Goal: Task Accomplishment & Management: Complete application form

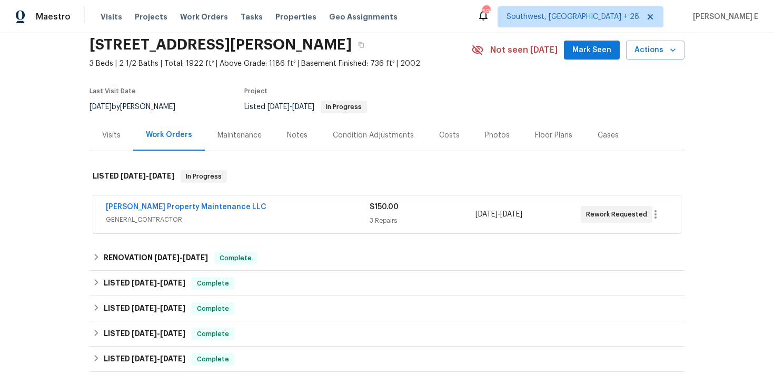
scroll to position [45, 0]
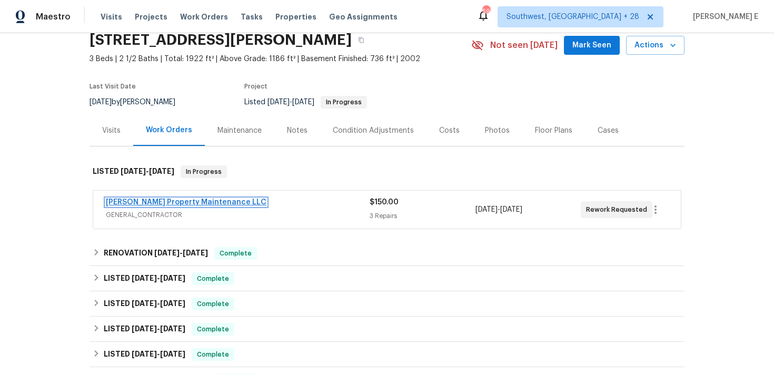
click at [177, 201] on link "[PERSON_NAME] Property Maintenance LLC" at bounding box center [186, 202] width 161 height 7
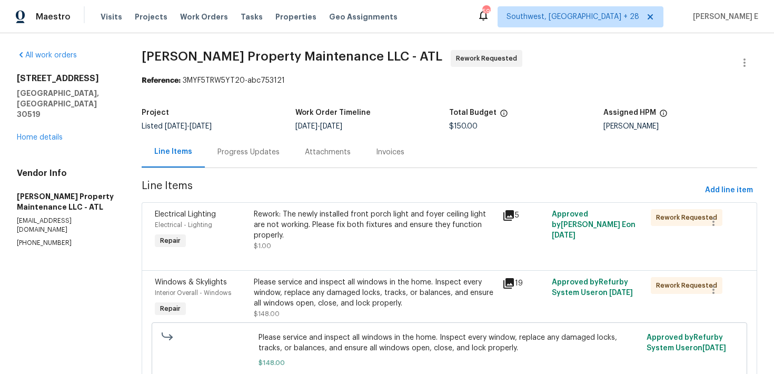
click at [239, 158] on div "Progress Updates" at bounding box center [248, 151] width 87 height 31
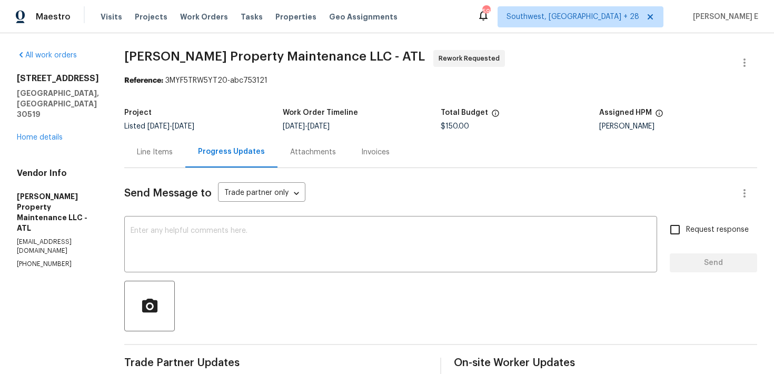
click at [161, 154] on div "Line Items" at bounding box center [155, 152] width 36 height 11
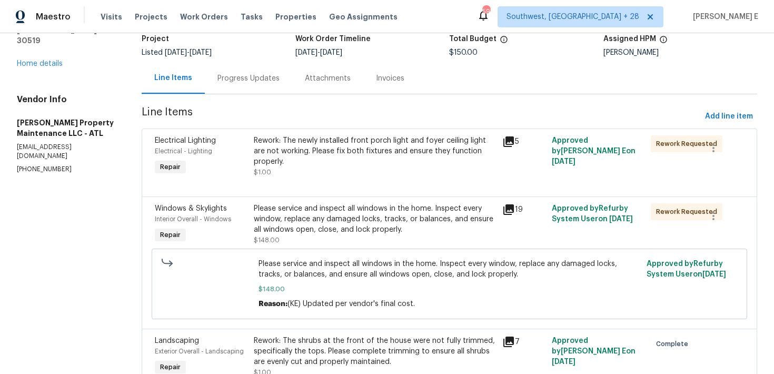
scroll to position [76, 0]
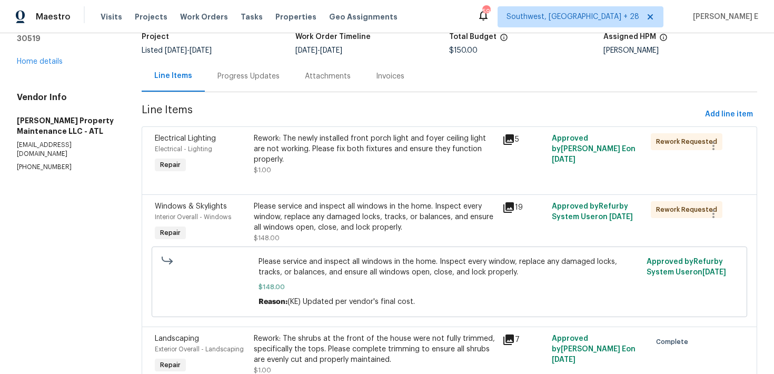
click at [258, 74] on div "Progress Updates" at bounding box center [249, 76] width 62 height 11
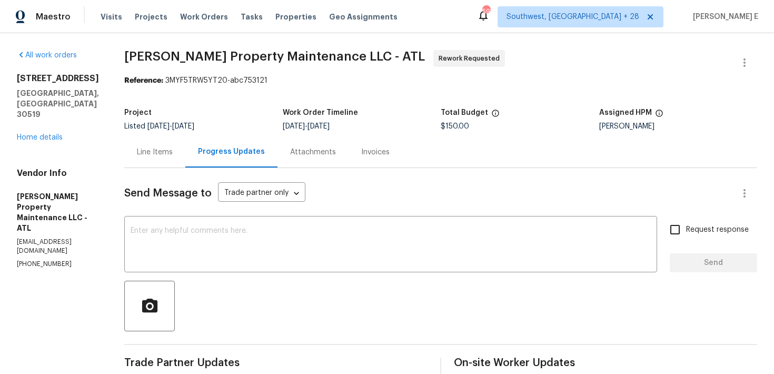
click at [164, 151] on div "Line Items" at bounding box center [155, 152] width 36 height 11
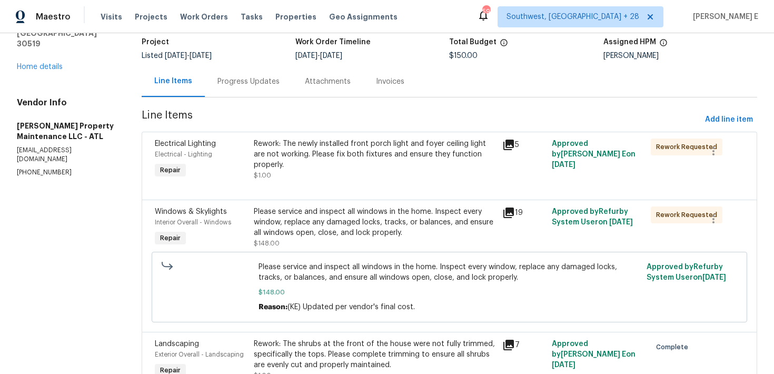
scroll to position [88, 0]
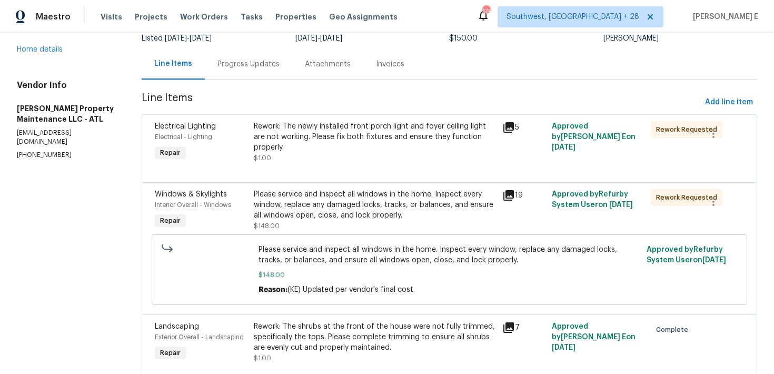
click at [340, 161] on div "Rework: The newly installed front porch light and foyer ceiling light are not w…" at bounding box center [375, 142] width 242 height 42
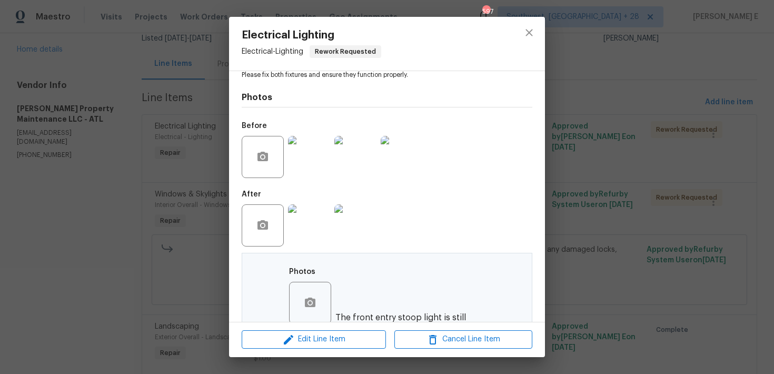
scroll to position [140, 0]
click at [310, 213] on img at bounding box center [309, 224] width 42 height 42
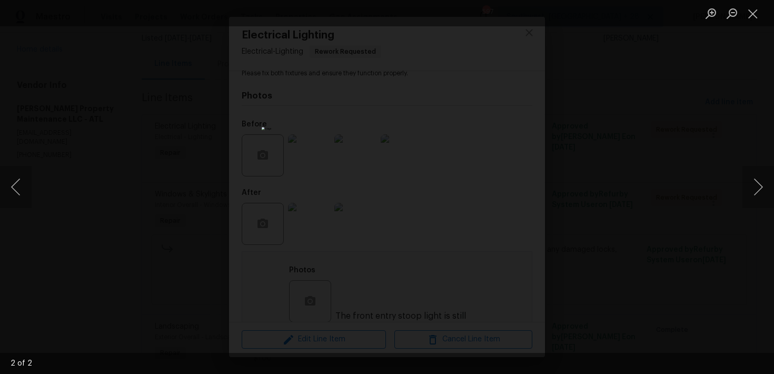
click at [569, 161] on div "Lightbox" at bounding box center [387, 187] width 774 height 374
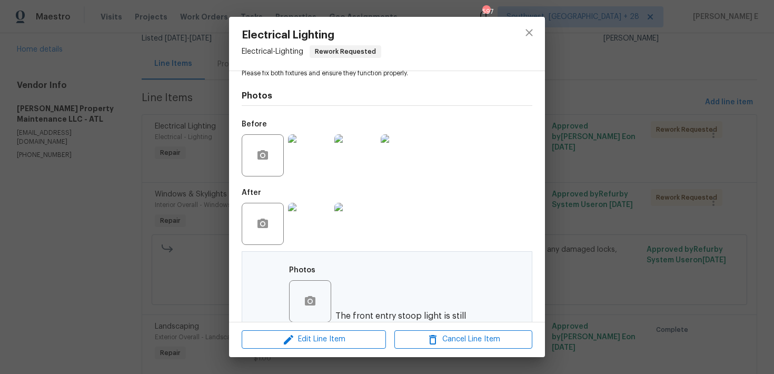
click at [569, 161] on div "Electrical Lighting Electrical - Lighting Rework Requested Vendor Glen Property…" at bounding box center [387, 187] width 774 height 374
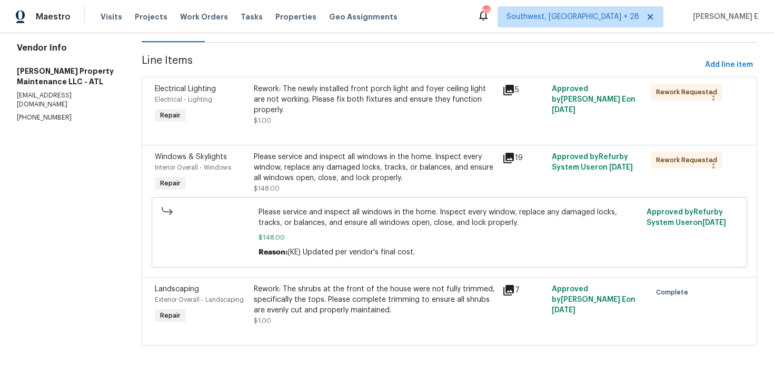
scroll to position [127, 0]
click at [329, 288] on div "Rework: The shrubs at the front of the house were not fully trimmed, specifical…" at bounding box center [375, 299] width 242 height 32
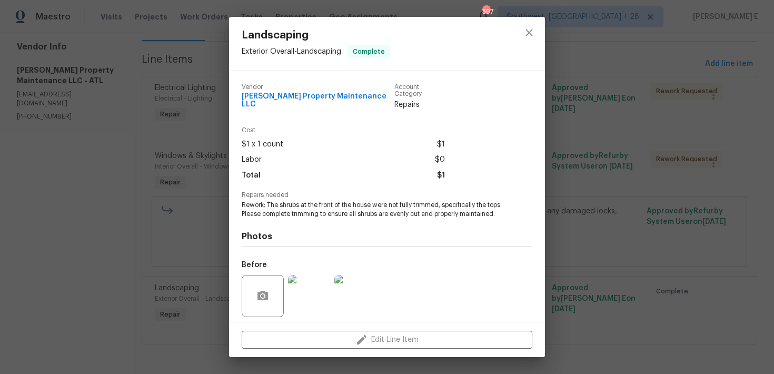
scroll to position [76, 0]
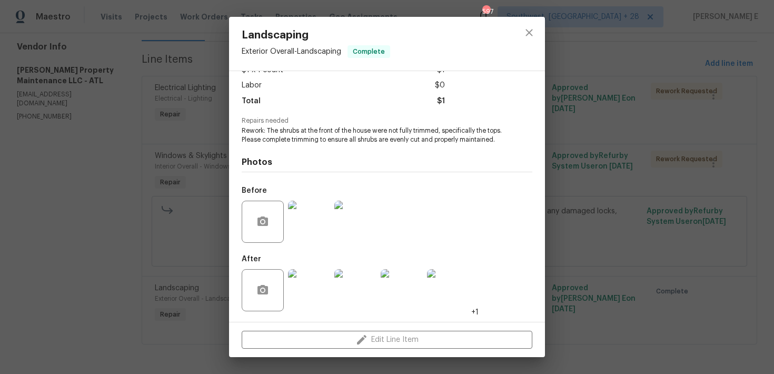
click at [317, 278] on img at bounding box center [309, 290] width 42 height 42
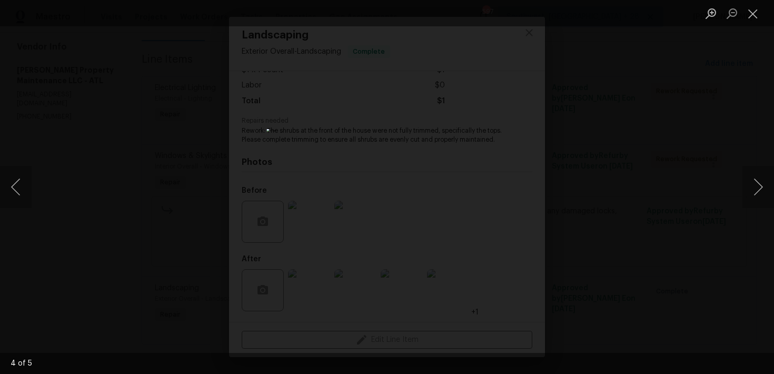
click at [675, 112] on div "Lightbox" at bounding box center [387, 187] width 774 height 374
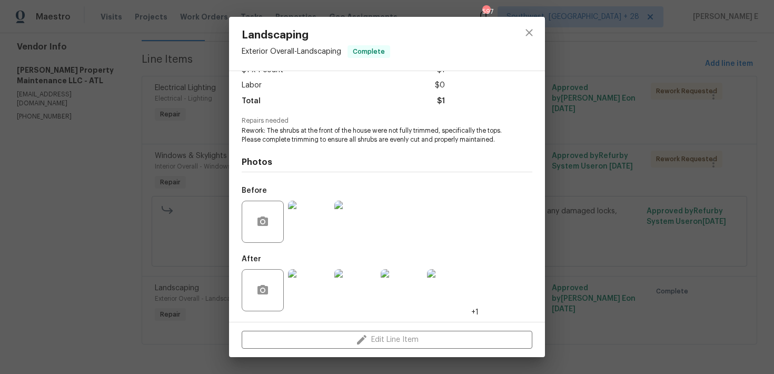
click at [675, 112] on div "Landscaping Exterior Overall - Landscaping Complete Vendor Glen Property Mainte…" at bounding box center [387, 187] width 774 height 374
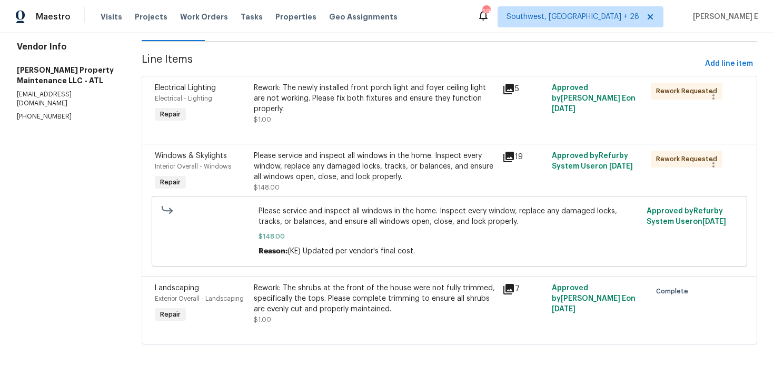
click at [383, 163] on div "Please service and inspect all windows in the home. Inspect every window, repla…" at bounding box center [375, 167] width 242 height 32
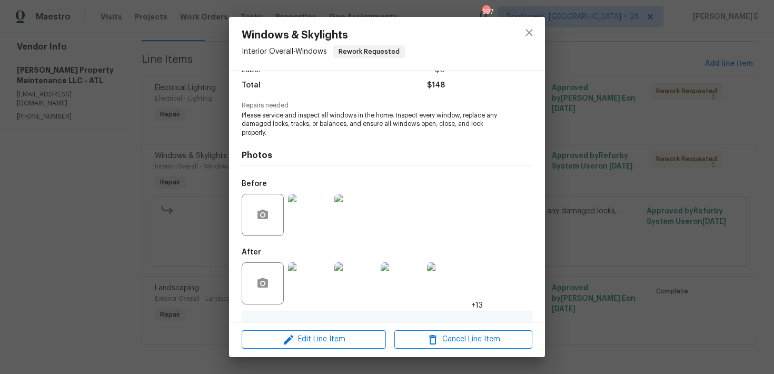
scroll to position [337, 0]
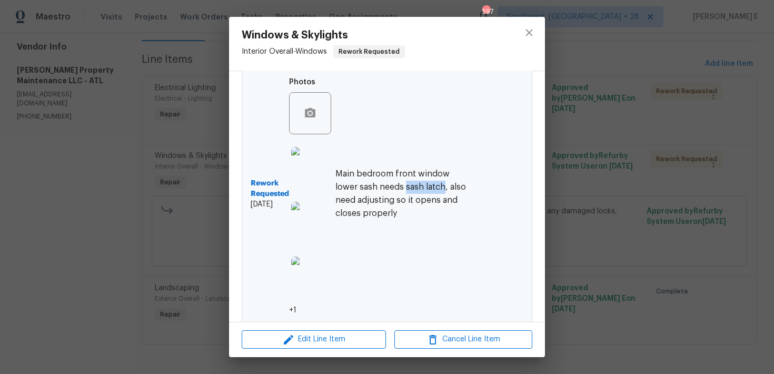
drag, startPoint x: 404, startPoint y: 180, endPoint x: 442, endPoint y: 180, distance: 37.9
click at [442, 180] on h6 "Main bedroom front window lower sash needs sash latch, also need adjusting so i…" at bounding box center [401, 193] width 133 height 53
copy h6 "sash latch"
click at [418, 206] on h6 "Main bedroom front window lower sash needs sash latch, also need adjusting so i…" at bounding box center [401, 193] width 133 height 53
click at [323, 160] on img at bounding box center [312, 168] width 42 height 42
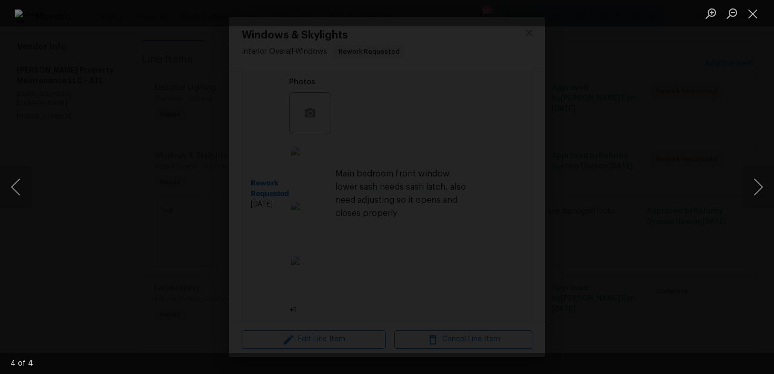
click at [730, 157] on div "Lightbox" at bounding box center [387, 187] width 774 height 374
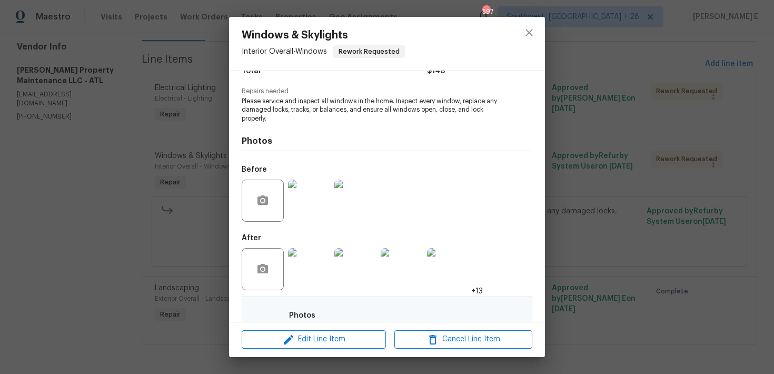
scroll to position [124, 0]
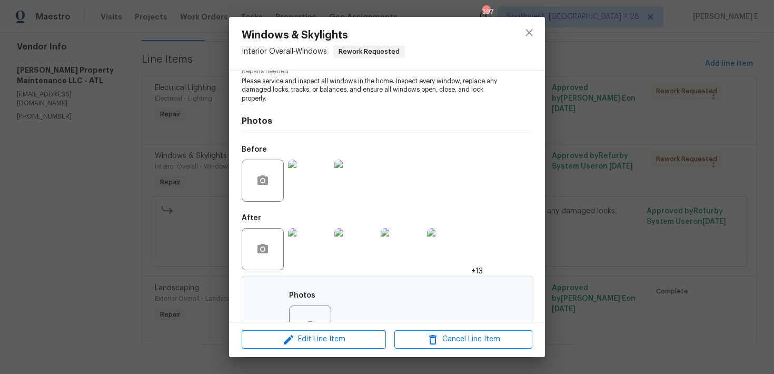
click at [310, 250] on img at bounding box center [309, 249] width 42 height 42
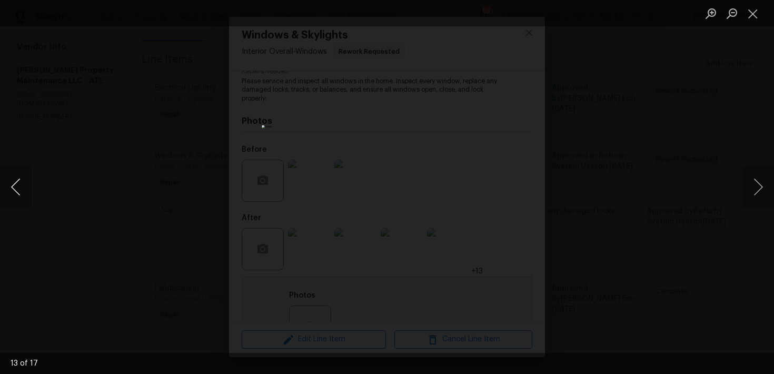
click at [17, 193] on button "Previous image" at bounding box center [16, 187] width 32 height 42
click at [669, 172] on div "Lightbox" at bounding box center [387, 187] width 774 height 374
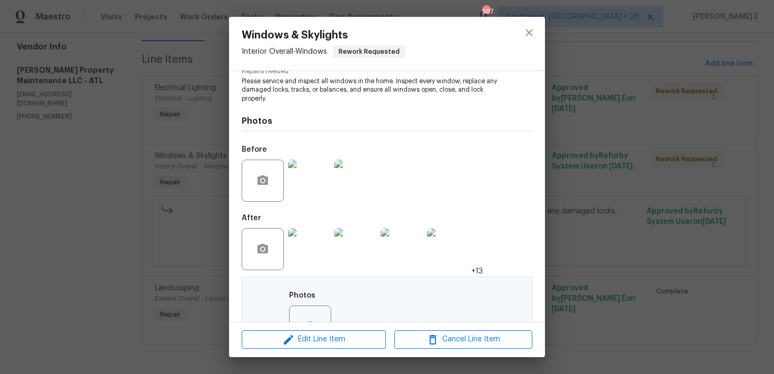
click at [669, 172] on div "Windows & Skylights Interior Overall - Windows Rework Requested Vendor Glen Pro…" at bounding box center [387, 187] width 774 height 374
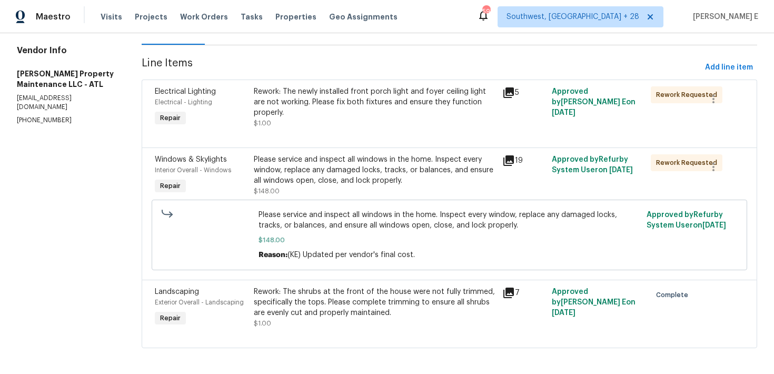
scroll to position [127, 0]
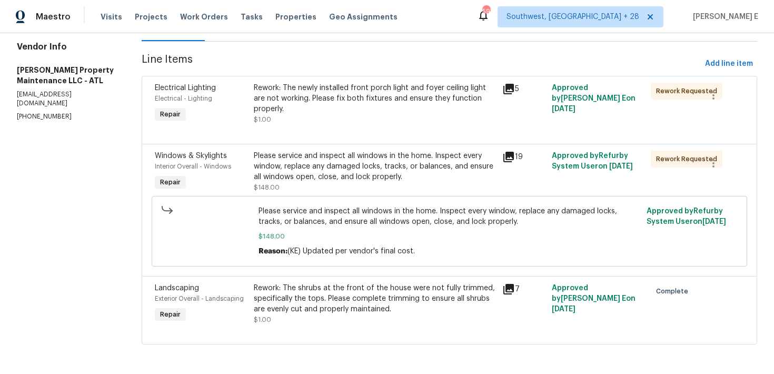
click at [388, 94] on div "Rework: The newly installed front porch light and foyer ceiling light are not w…" at bounding box center [375, 99] width 242 height 32
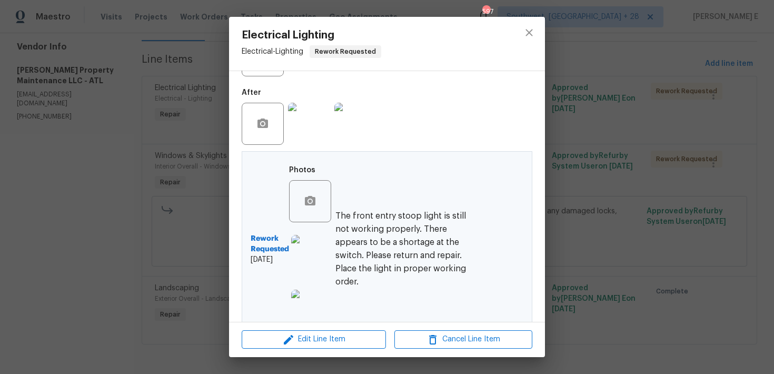
scroll to position [263, 0]
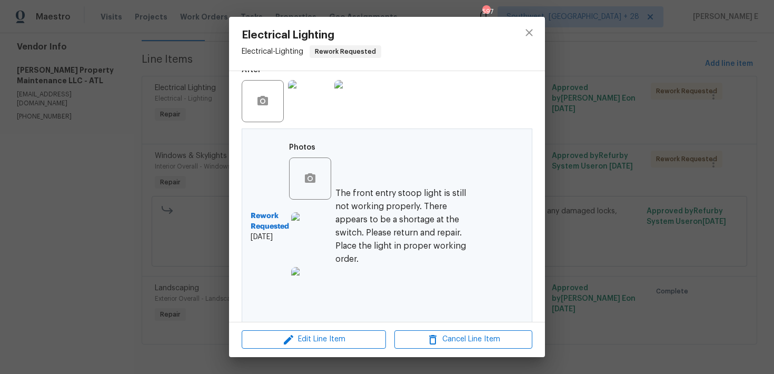
click at [329, 228] on img at bounding box center [312, 233] width 42 height 42
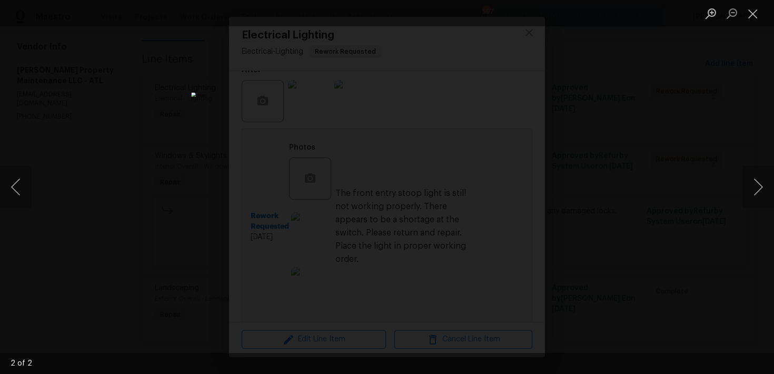
click at [611, 174] on div "Lightbox" at bounding box center [387, 187] width 774 height 374
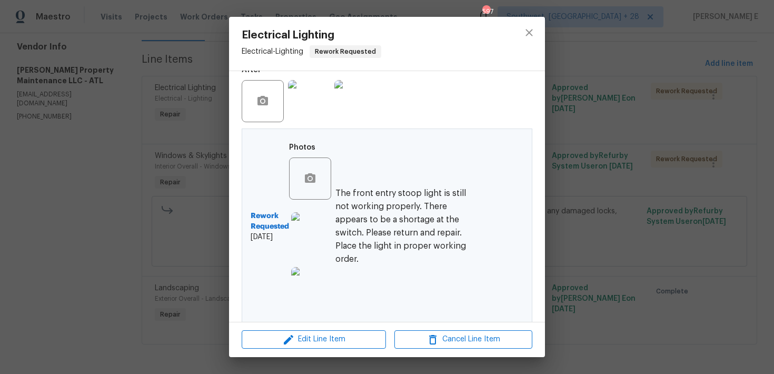
click at [611, 174] on div "Electrical Lighting Electrical - Lighting Rework Requested Vendor Glen Property…" at bounding box center [387, 187] width 774 height 374
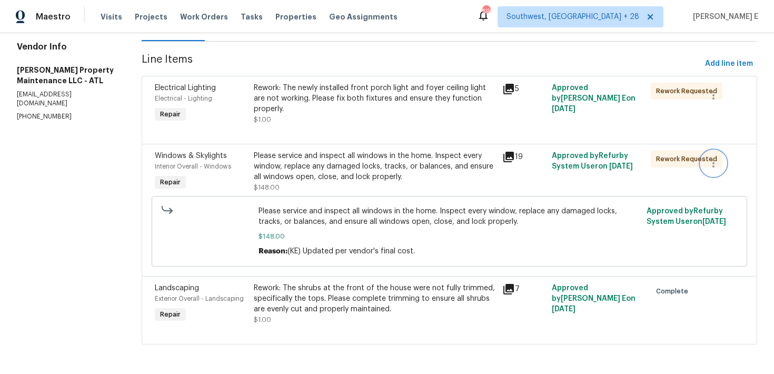
click at [710, 167] on icon "button" at bounding box center [713, 163] width 13 height 13
click at [693, 180] on div at bounding box center [387, 187] width 774 height 374
click at [716, 96] on icon "button" at bounding box center [713, 95] width 13 height 13
click at [597, 163] on div at bounding box center [387, 187] width 774 height 374
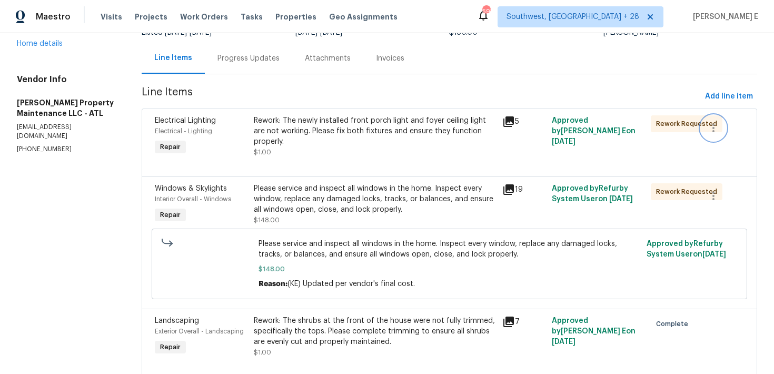
scroll to position [0, 0]
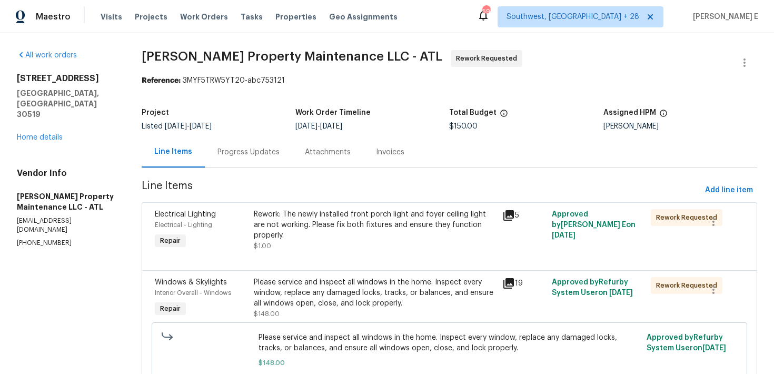
click at [262, 158] on div "Progress Updates" at bounding box center [248, 151] width 87 height 31
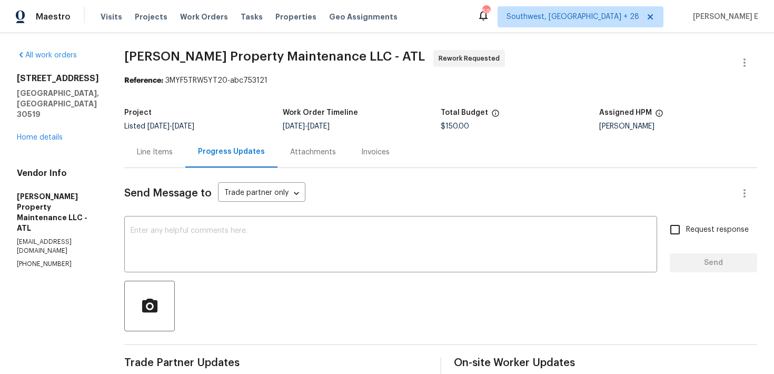
click at [154, 152] on div "Line Items" at bounding box center [155, 152] width 36 height 11
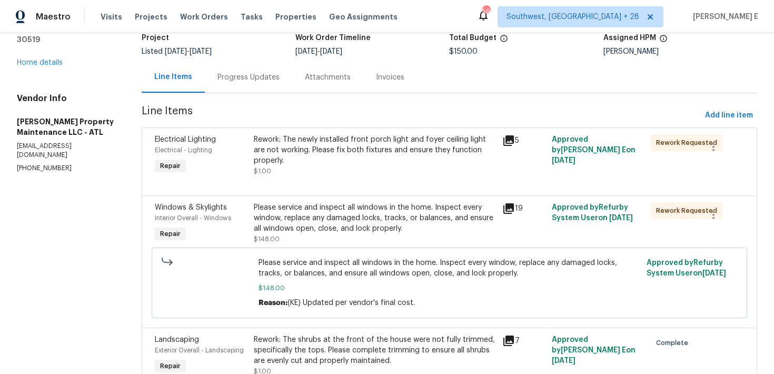
scroll to position [127, 0]
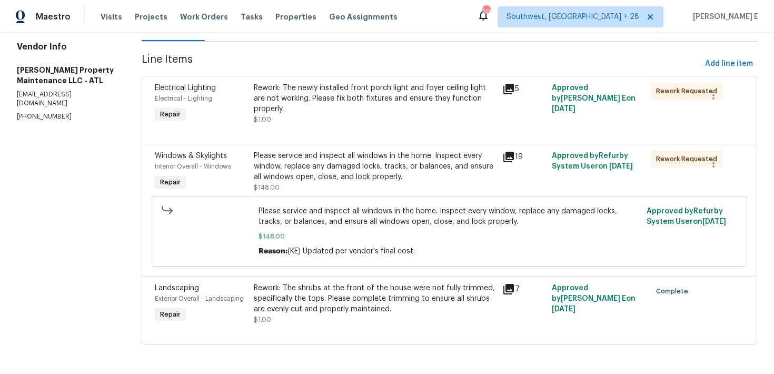
click at [214, 253] on div at bounding box center [207, 231] width 97 height 57
click at [276, 85] on div "Rework: The newly installed front porch light and foyer ceiling light are not w…" at bounding box center [375, 99] width 242 height 32
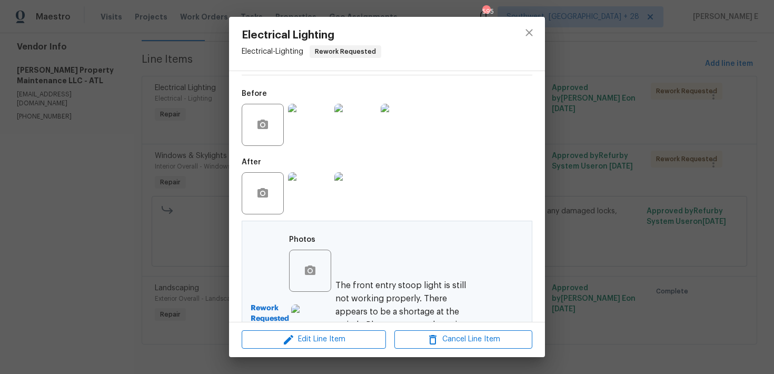
scroll to position [174, 0]
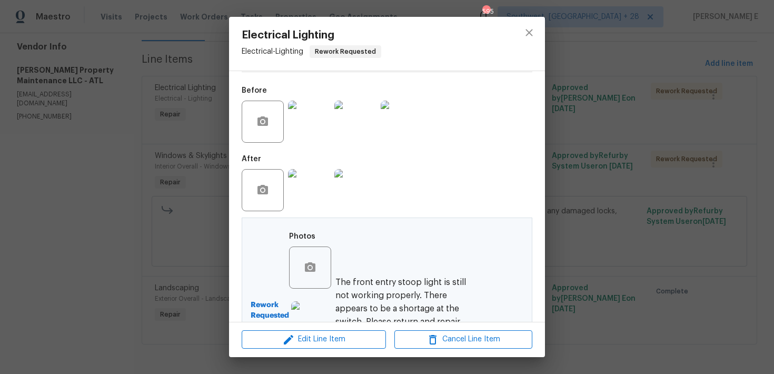
click at [305, 193] on img at bounding box center [309, 190] width 42 height 42
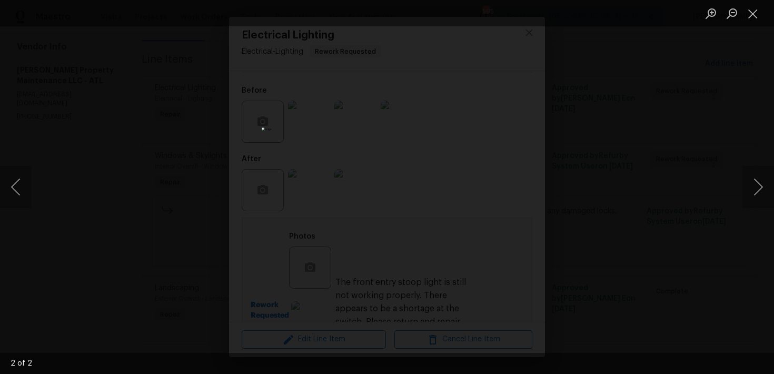
click at [616, 163] on div "Lightbox" at bounding box center [387, 187] width 774 height 374
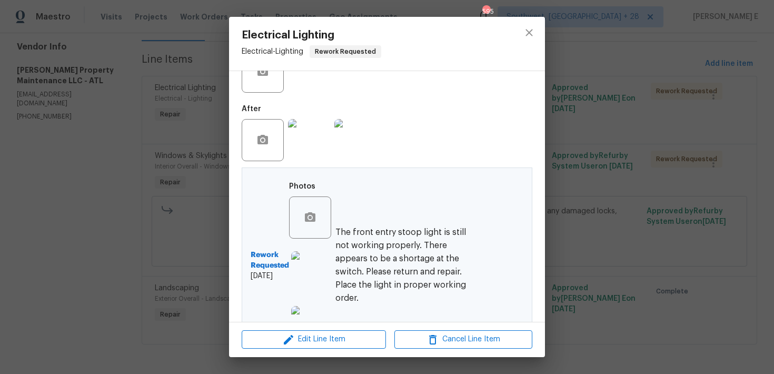
scroll to position [263, 0]
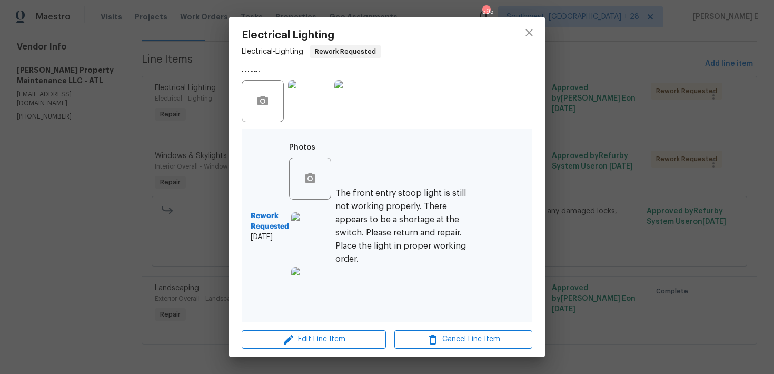
click at [314, 291] on img at bounding box center [312, 288] width 42 height 42
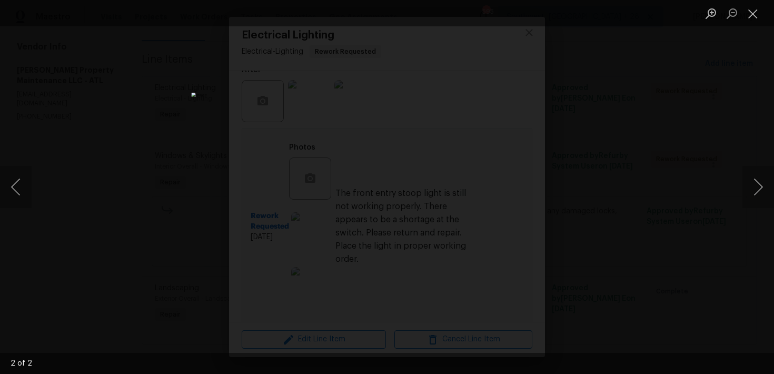
click at [524, 158] on div "Lightbox" at bounding box center [387, 187] width 774 height 374
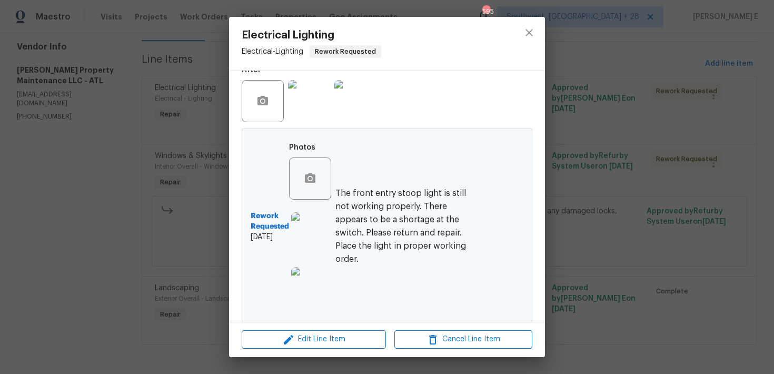
click at [524, 158] on div "Rework Requested 9/29/2025 Photos The front entry stoop light is still not work…" at bounding box center [387, 227] width 291 height 196
click at [567, 151] on div "Electrical Lighting Electrical - Lighting Rework Requested Vendor Glen Property…" at bounding box center [387, 187] width 774 height 374
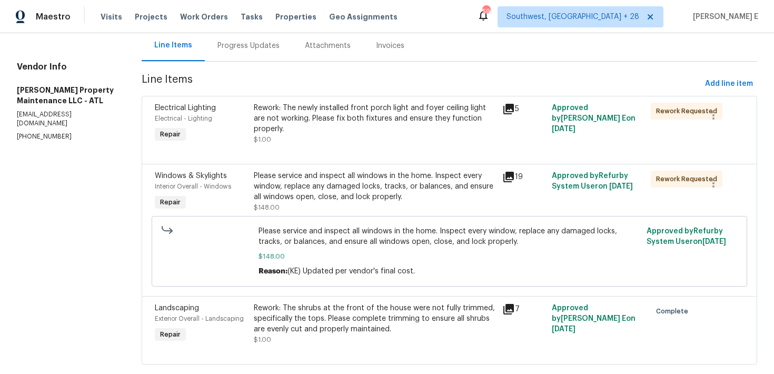
scroll to position [0, 0]
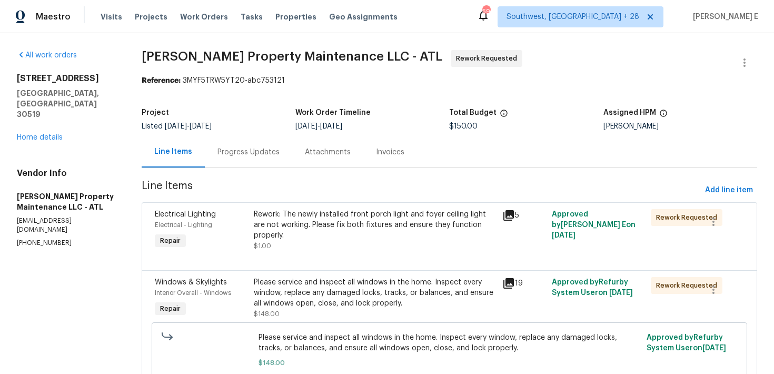
click at [234, 145] on div "Progress Updates" at bounding box center [248, 151] width 87 height 31
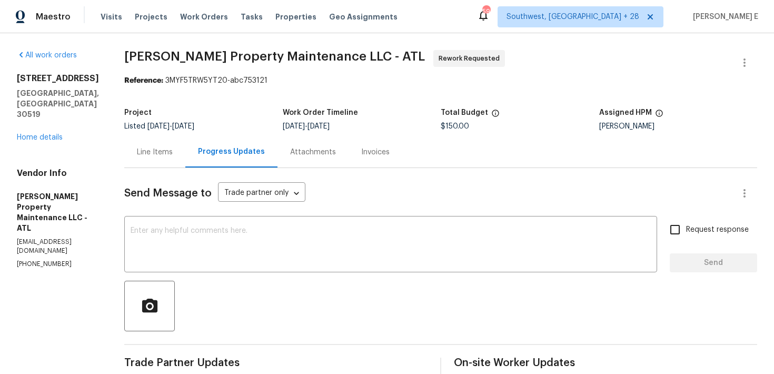
click at [165, 160] on div "Line Items" at bounding box center [154, 151] width 61 height 31
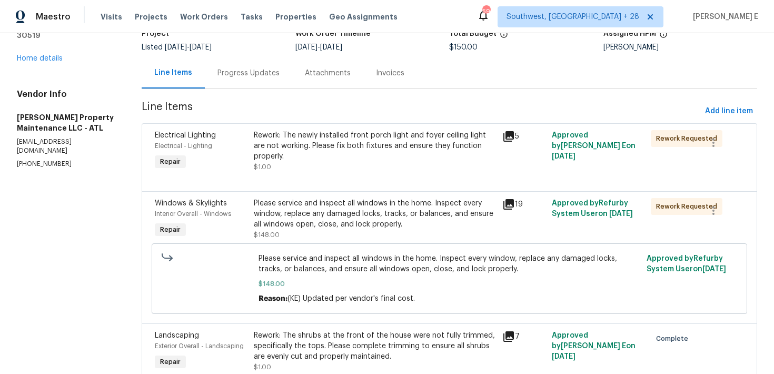
scroll to position [81, 0]
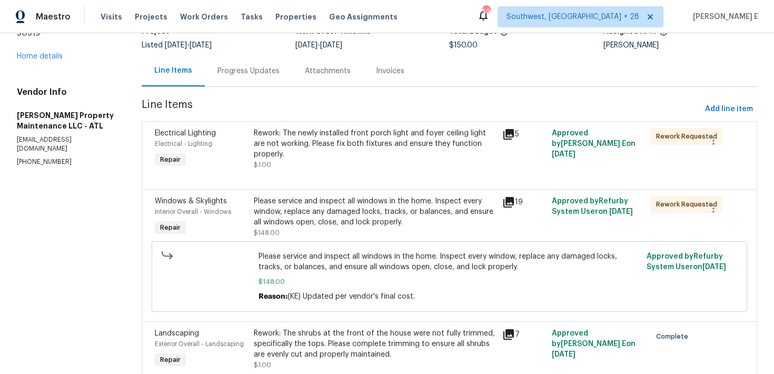
click at [277, 68] on div "Progress Updates" at bounding box center [248, 70] width 87 height 31
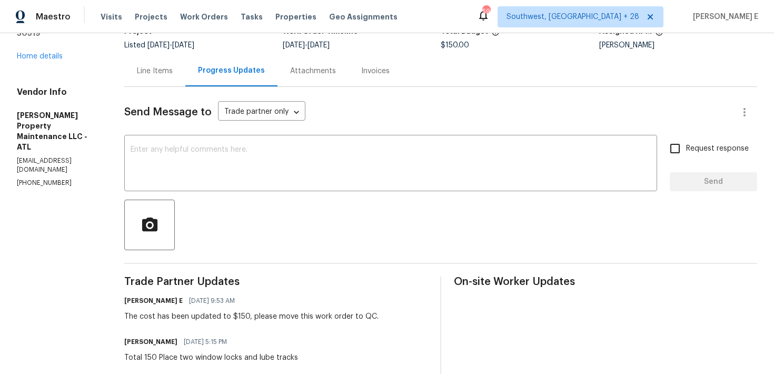
scroll to position [97, 0]
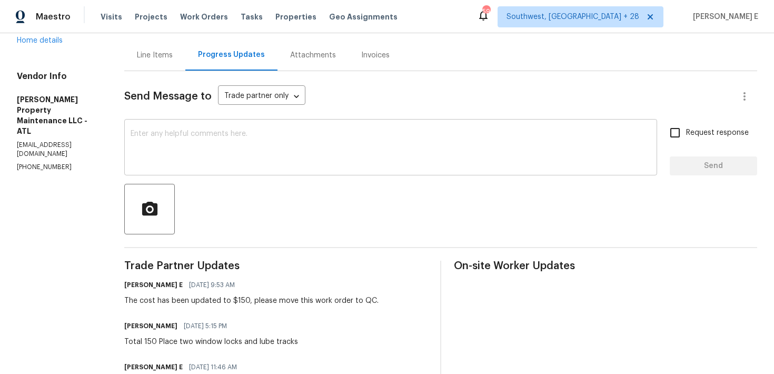
click at [307, 146] on textarea at bounding box center [391, 148] width 520 height 37
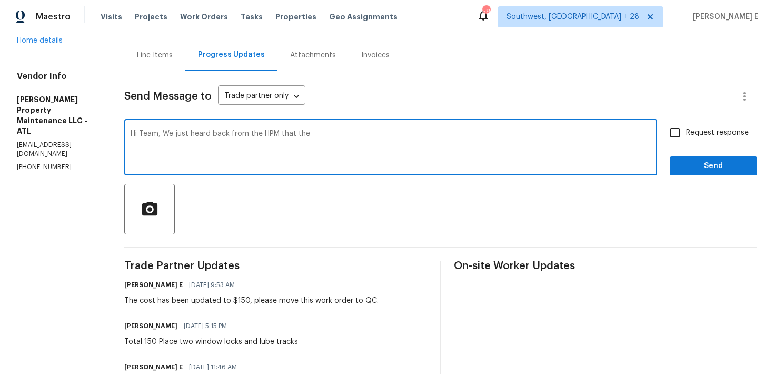
paste textarea "Front entry stoop wall light is not working. There is a shortage at the switch."
drag, startPoint x: 457, startPoint y: 135, endPoint x: 437, endPoint y: 187, distance: 55.8
click at [457, 136] on textarea "Hi Team, We just heard back from the HPM that the Front entry stoop wall light …" at bounding box center [391, 148] width 520 height 37
click at [587, 136] on textarea "Hi Team, We just heard back from the HPM that the Front entry stoop wall light …" at bounding box center [391, 148] width 520 height 37
paste textarea "Main bedroom front window lower sash needs sash latch, also need adjusting so i…"
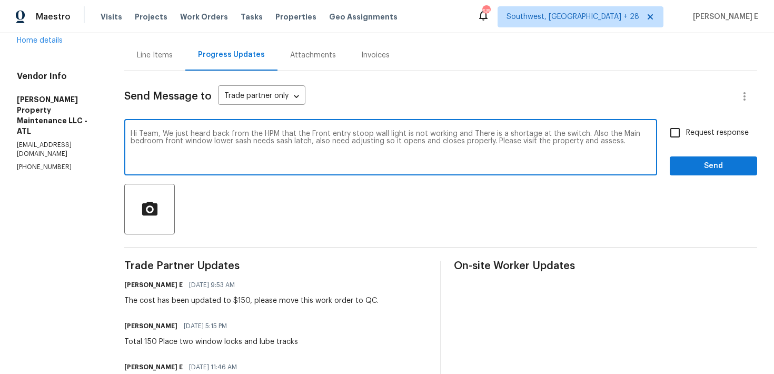
drag, startPoint x: 164, startPoint y: 133, endPoint x: 192, endPoint y: 161, distance: 39.9
click at [181, 149] on textarea "Hi Team, We just heard back from the HPM that the Front entry stoop wall light …" at bounding box center [391, 148] width 520 height 37
paste textarea "received feedback from the HPM that the front entry stoop wall light isn’t work…"
click at [412, 133] on textarea "Hi Team, We received feedback from the HPM that the front entry stoop wall ligh…" at bounding box center [391, 148] width 520 height 37
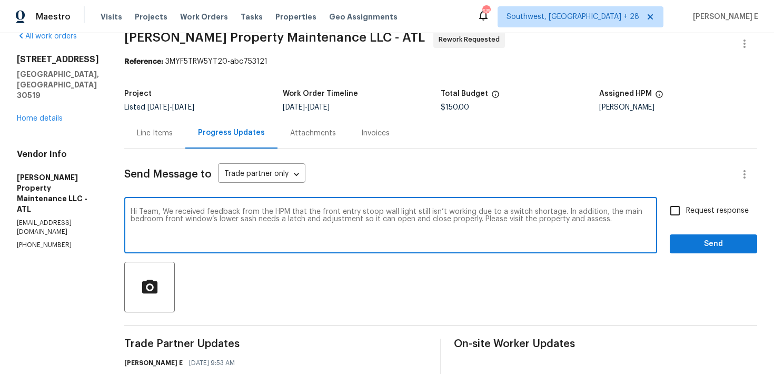
scroll to position [21, 0]
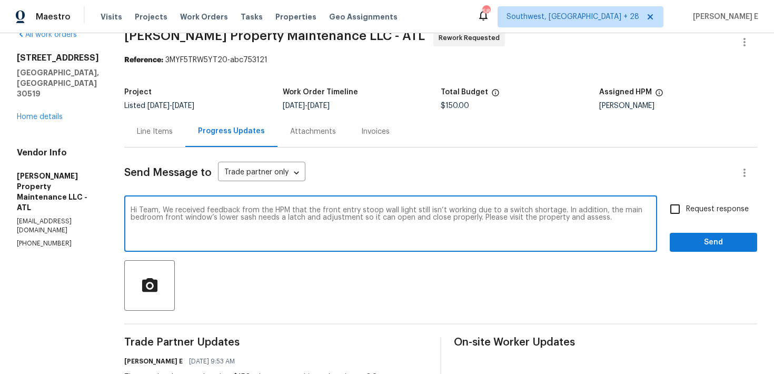
click at [433, 211] on textarea "Hi Team, We received feedback from the HPM that the front entry stoop wall ligh…" at bounding box center [391, 224] width 520 height 37
type textarea "Hi Team, We received feedback from the HPM that the front entry stoop wall ligh…"
click at [707, 212] on span "Request response" at bounding box center [717, 209] width 63 height 11
click at [686, 212] on input "Request response" at bounding box center [675, 209] width 22 height 22
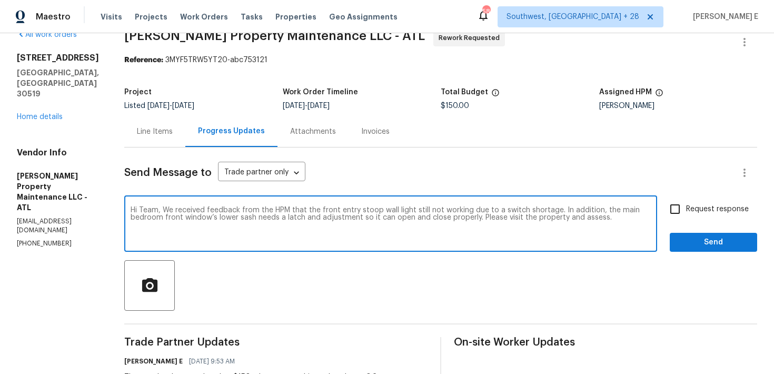
checkbox input "true"
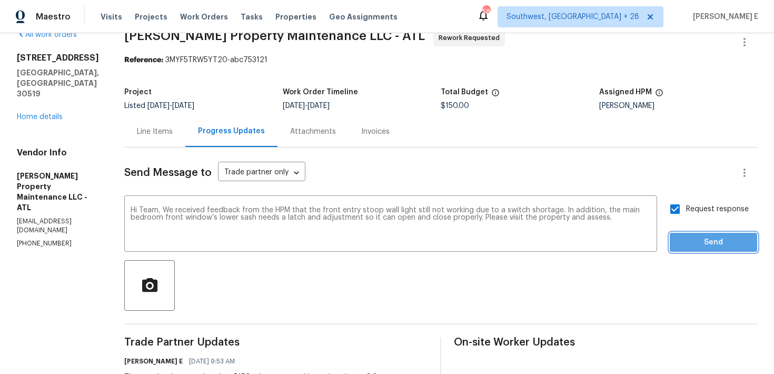
click at [705, 250] on button "Send" at bounding box center [713, 242] width 87 height 19
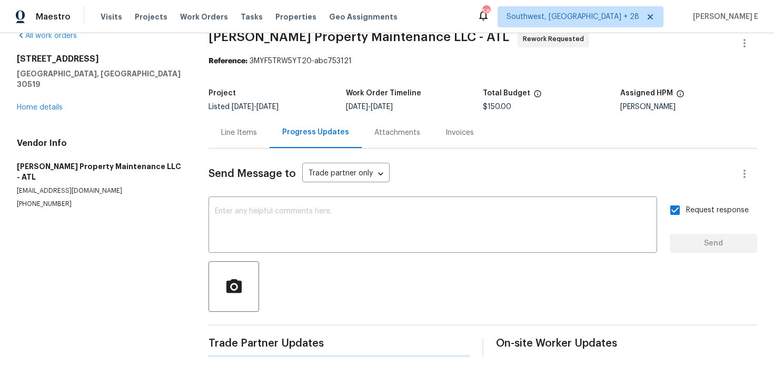
scroll to position [0, 0]
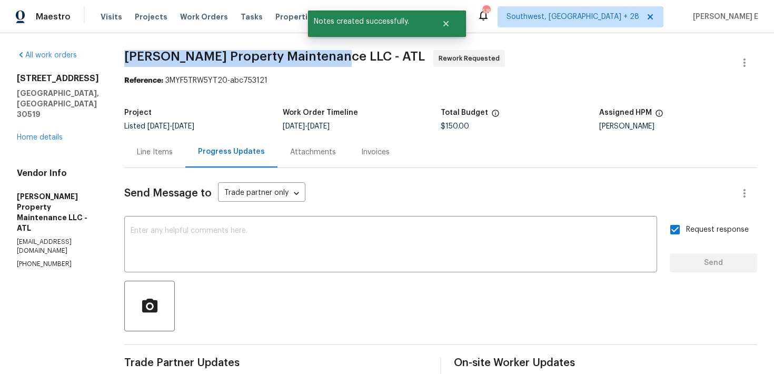
drag, startPoint x: 124, startPoint y: 56, endPoint x: 327, endPoint y: 61, distance: 203.4
copy span "Glen Property Maintenance LLC -"
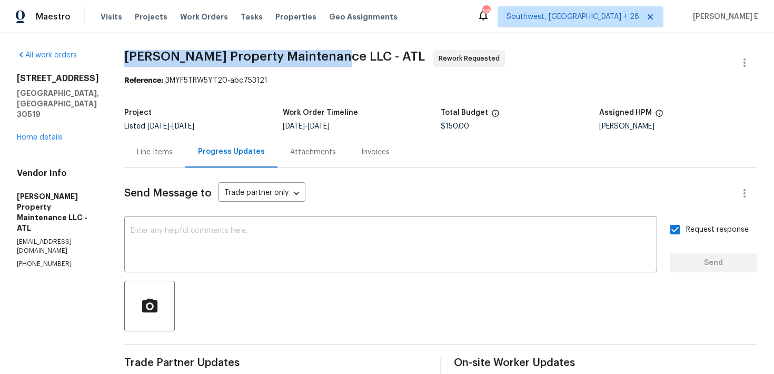
copy span "Glen Property Maintenance LLC -"
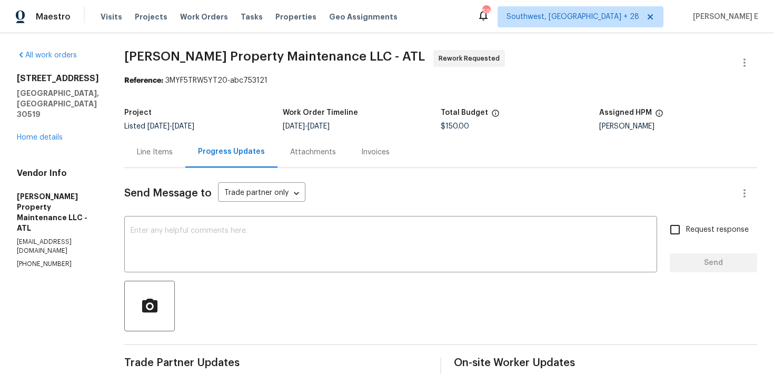
click at [165, 151] on div "Line Items" at bounding box center [155, 152] width 36 height 11
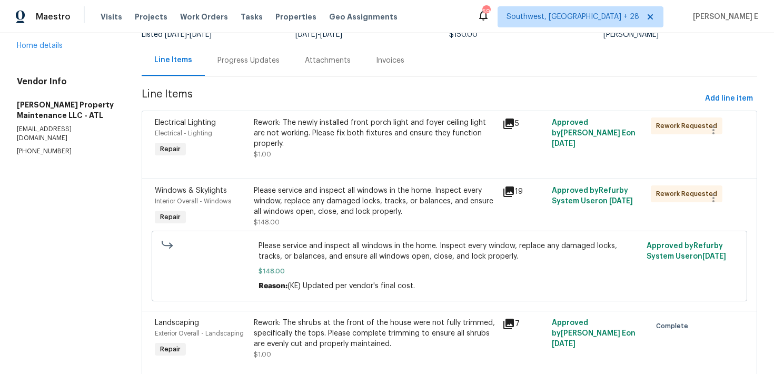
scroll to position [127, 0]
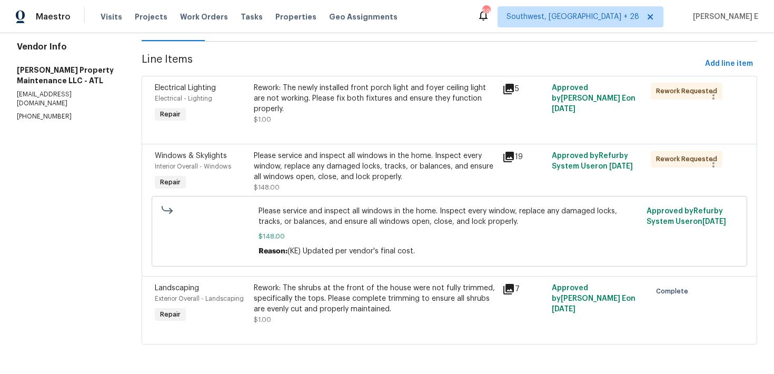
click at [353, 154] on div "Please service and inspect all windows in the home. Inspect every window, repla…" at bounding box center [375, 167] width 242 height 32
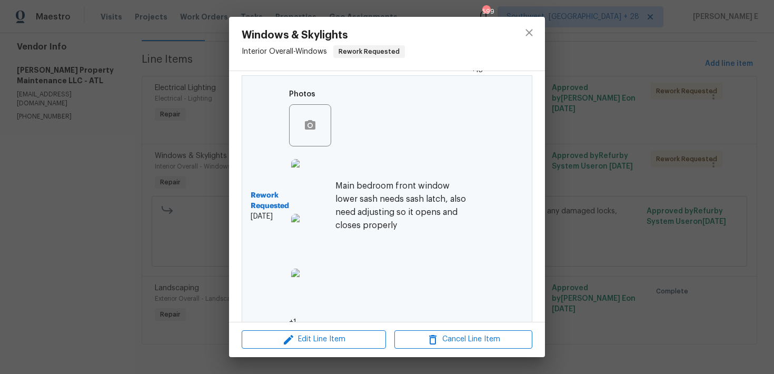
scroll to position [337, 0]
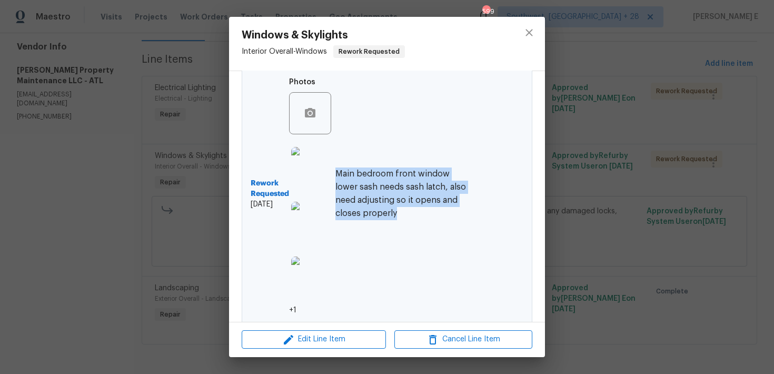
drag, startPoint x: 337, startPoint y: 167, endPoint x: 410, endPoint y: 231, distance: 97.1
click at [410, 231] on div "Rework Requested 9/29/2025 Photos +1 Main bedroom front window lower sash needs…" at bounding box center [360, 193] width 218 height 243
copy h6 "Main bedroom front window lower sash needs sash latch, also need adjusting so i…"
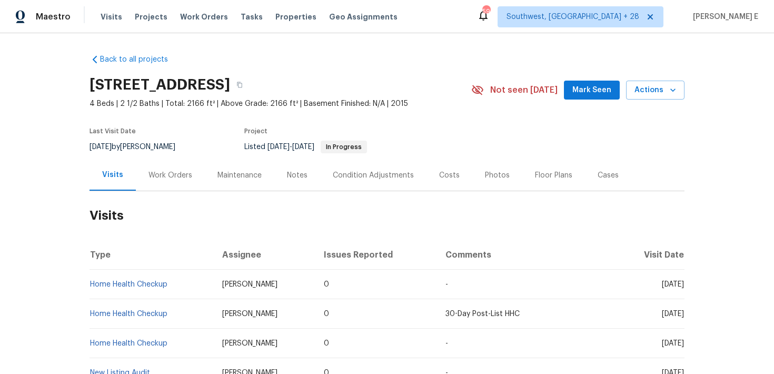
scroll to position [4, 0]
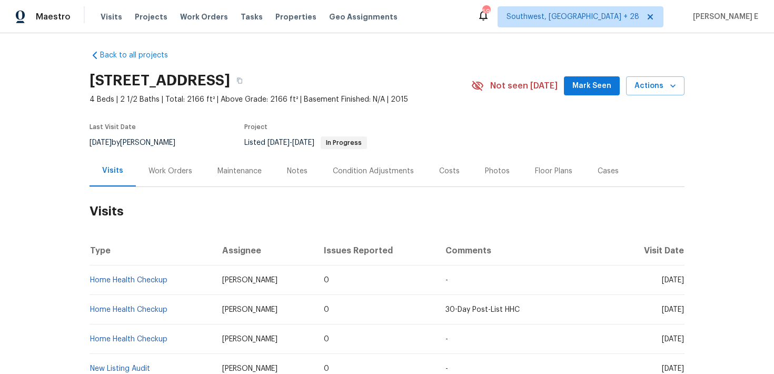
click at [173, 182] on div "Work Orders" at bounding box center [170, 170] width 69 height 31
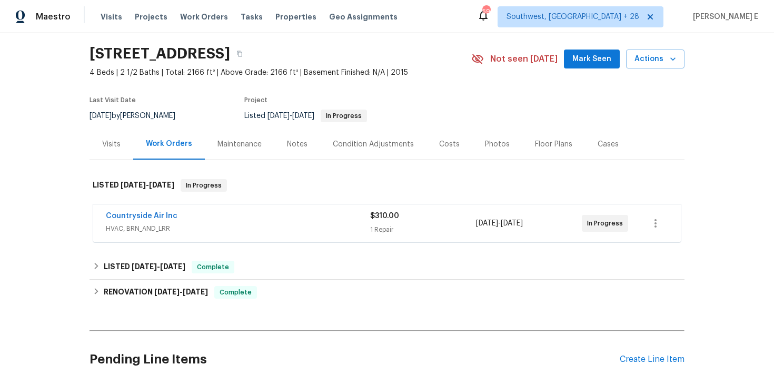
click at [218, 217] on div "Countryside Air Inc" at bounding box center [238, 217] width 264 height 13
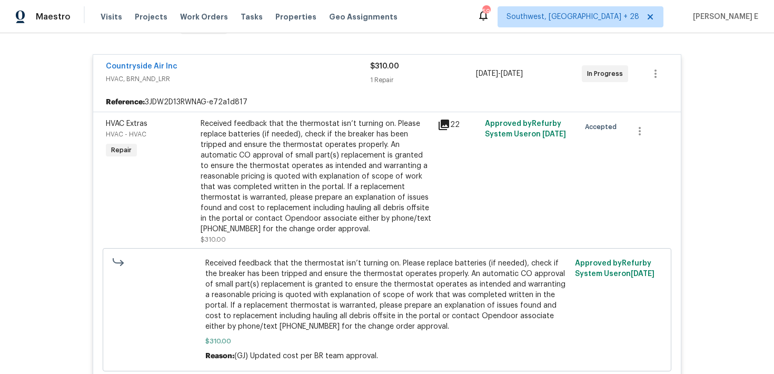
scroll to position [102, 0]
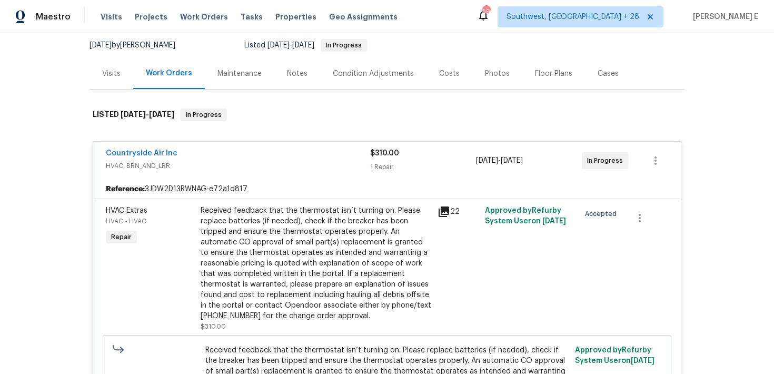
click at [212, 170] on span "HVAC, BRN_AND_LRR" at bounding box center [238, 166] width 264 height 11
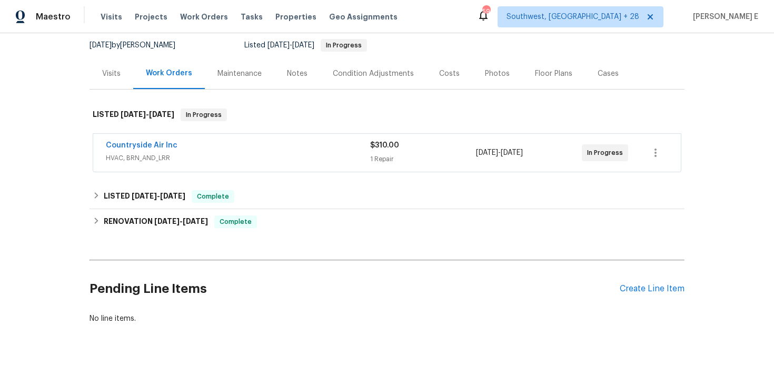
scroll to position [119, 0]
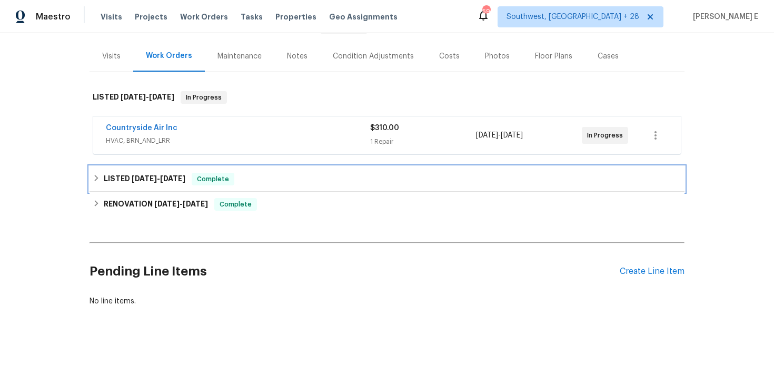
click at [176, 184] on h6 "LISTED [DATE] - [DATE]" at bounding box center [145, 179] width 82 height 13
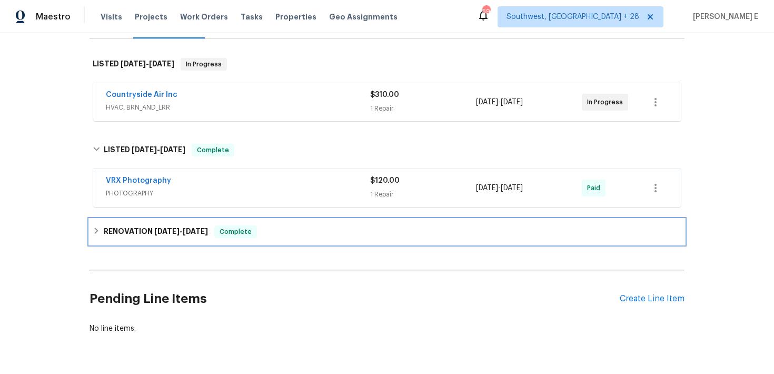
click at [172, 225] on h6 "RENOVATION [DATE] - [DATE]" at bounding box center [156, 231] width 104 height 13
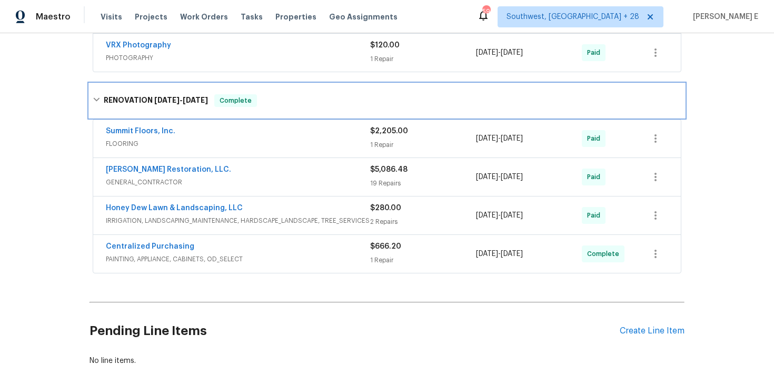
scroll to position [289, 0]
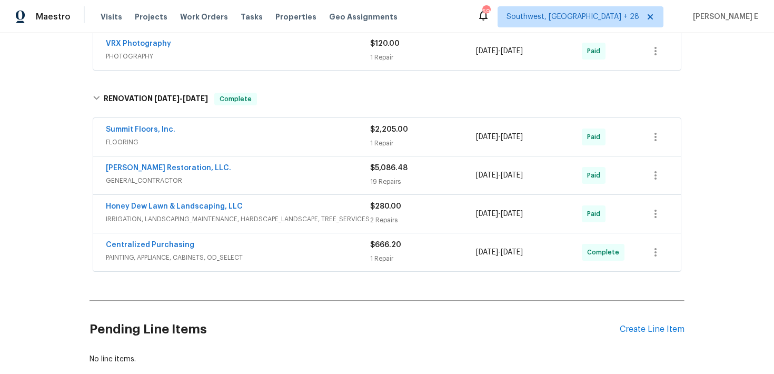
click at [224, 170] on div "[PERSON_NAME] Restoration, LLC." at bounding box center [238, 169] width 264 height 13
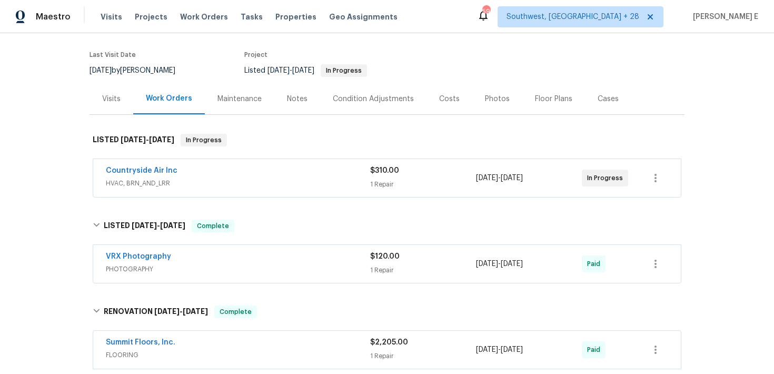
scroll to position [116, 0]
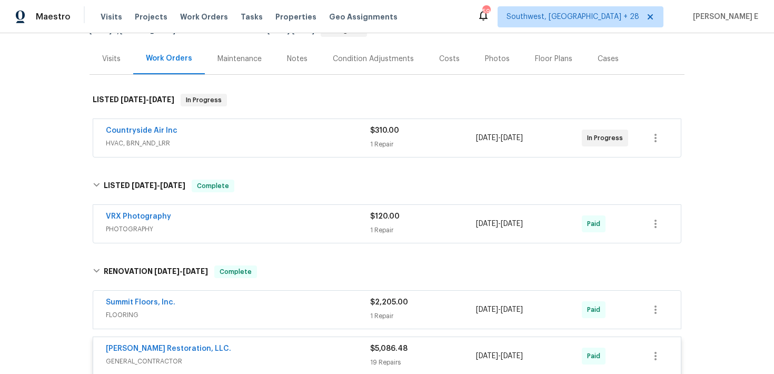
click at [208, 350] on div "[PERSON_NAME] Restoration, LLC." at bounding box center [238, 349] width 264 height 13
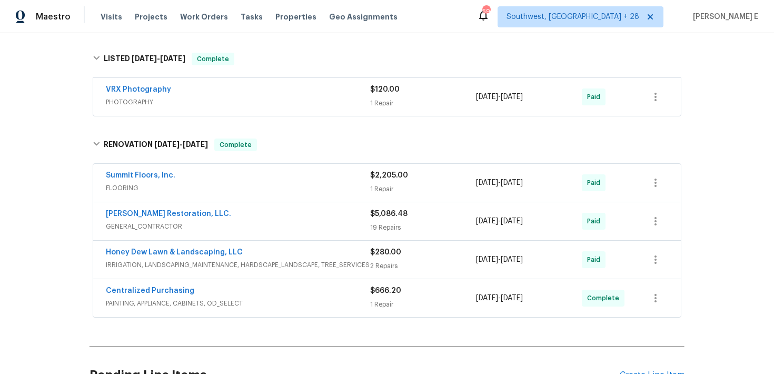
scroll to position [351, 0]
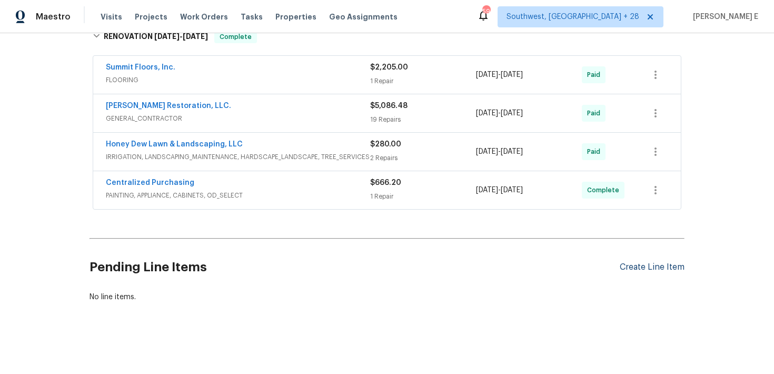
click at [645, 266] on div "Create Line Item" at bounding box center [652, 267] width 65 height 10
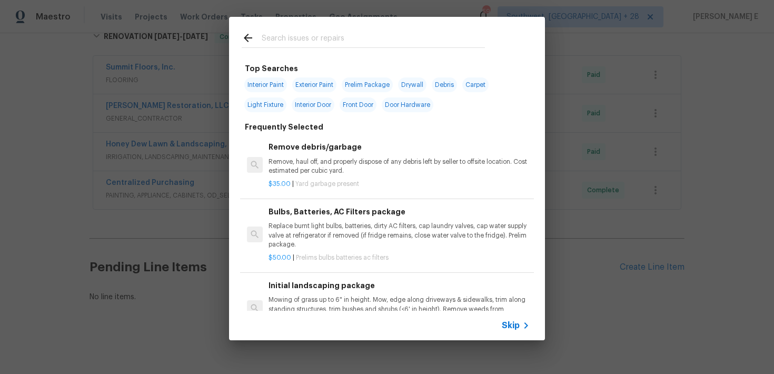
click at [505, 320] on div "Skip" at bounding box center [517, 325] width 31 height 13
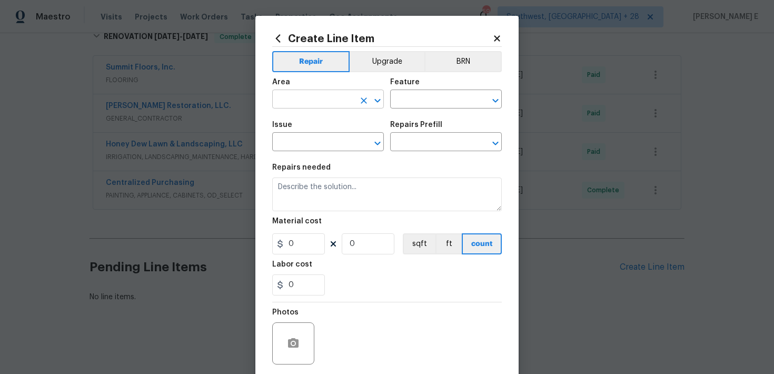
click at [319, 93] on input "text" at bounding box center [313, 100] width 82 height 16
type input "Interior Overall"
type input "Home Readiness Packages"
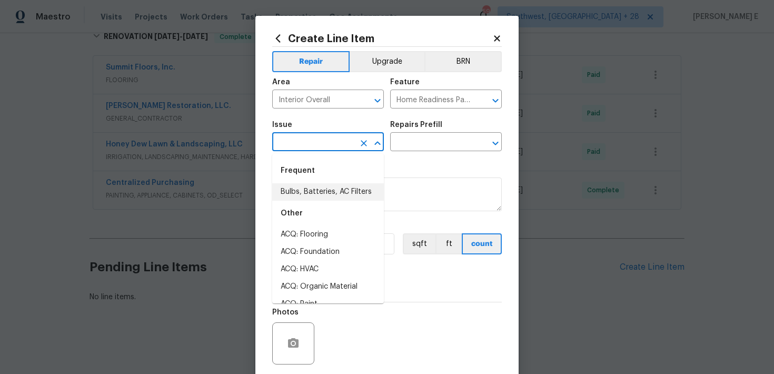
click at [313, 202] on div "Other" at bounding box center [328, 213] width 112 height 25
click at [332, 185] on li "Bulbs, Batteries, AC Filters" at bounding box center [328, 191] width 112 height 17
type input "Bulbs, Batteries, AC Filters"
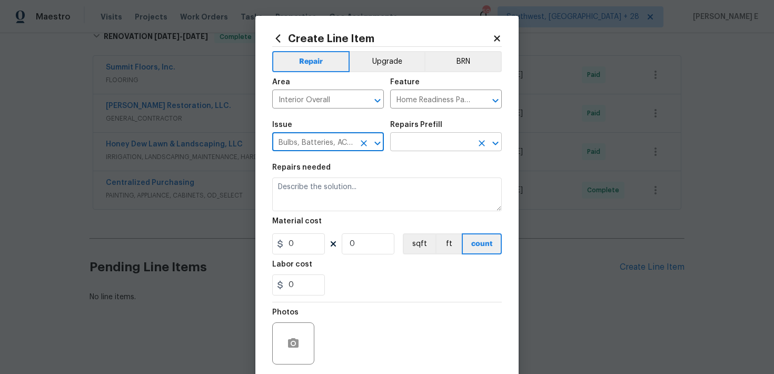
click at [394, 146] on input "text" at bounding box center [431, 143] width 82 height 16
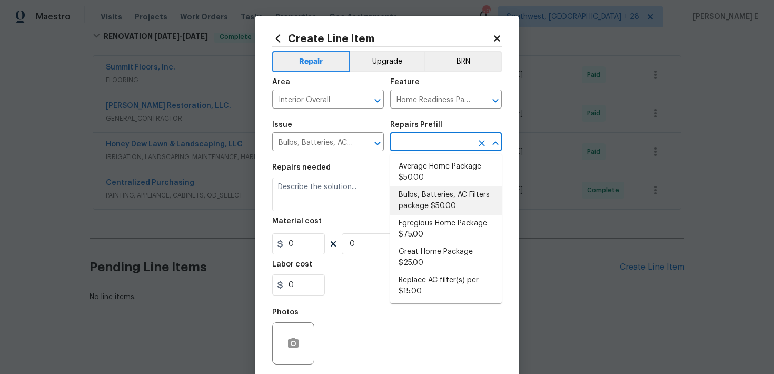
click at [432, 196] on li "Bulbs, Batteries, AC Filters package $50.00" at bounding box center [446, 200] width 112 height 28
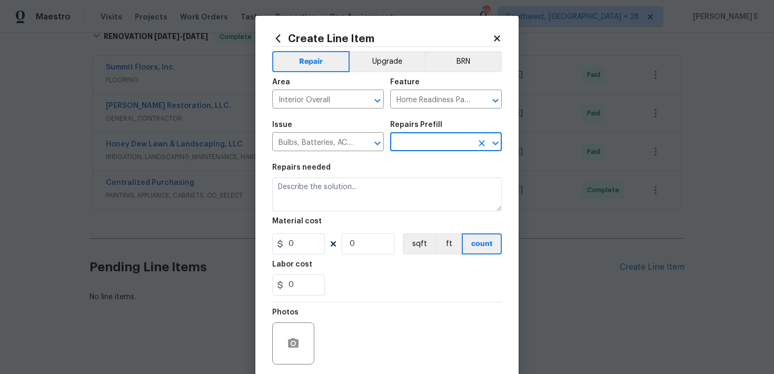
type input "Bulbs, Batteries, AC Filters package $50.00"
type textarea "Replace burnt light bulbs, batteries, dirty AC filters, cap laundry valves, cap…"
type input "50"
type input "1"
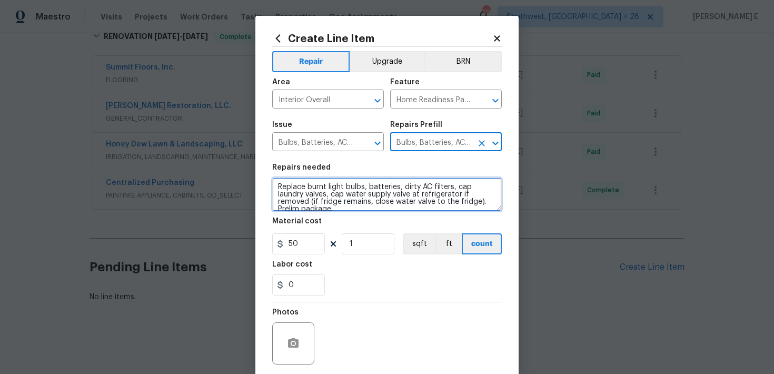
click at [354, 189] on textarea "Replace burnt light bulbs, batteries, dirty AC filters, cap laundry valves, cap…" at bounding box center [387, 194] width 230 height 34
paste textarea "Electrical outlet in upstairs hallway could be a shock hazard"
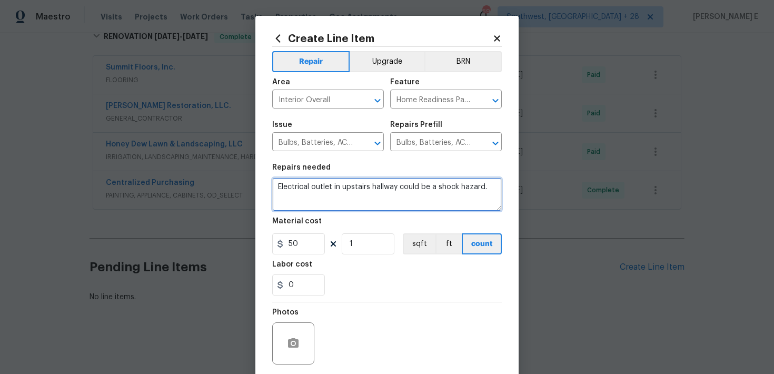
type textarea "Electrical outlet in upstairs hallway could be a shock hazard."
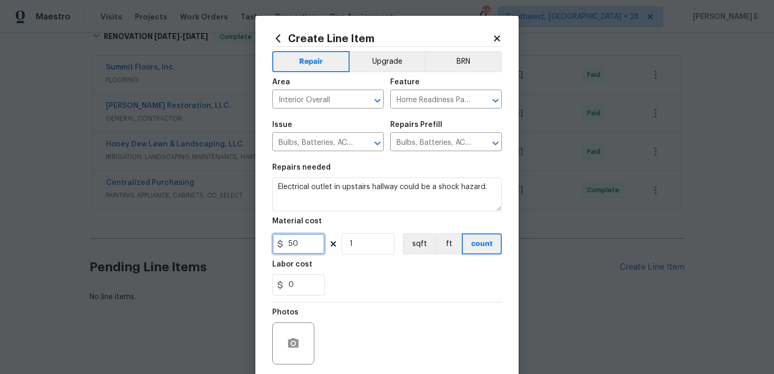
click at [297, 241] on input "50" at bounding box center [298, 243] width 53 height 21
type input "75"
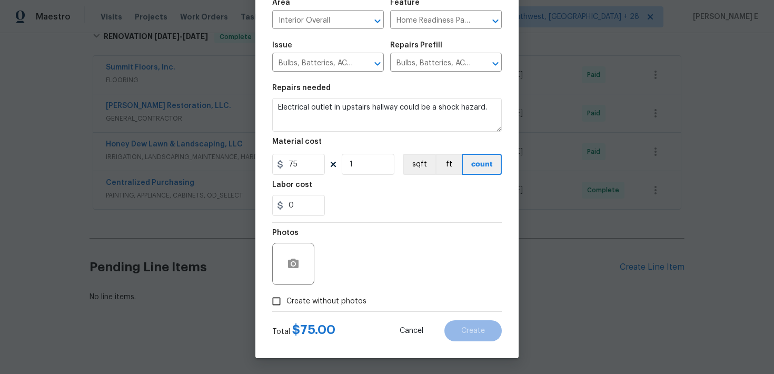
click at [319, 302] on span "Create without photos" at bounding box center [327, 301] width 80 height 11
click at [287, 302] on input "Create without photos" at bounding box center [276, 301] width 20 height 20
checkbox input "true"
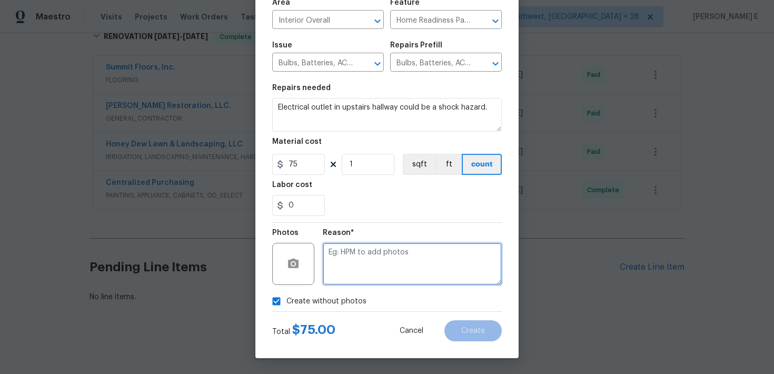
click at [374, 254] on textarea at bounding box center [412, 264] width 179 height 42
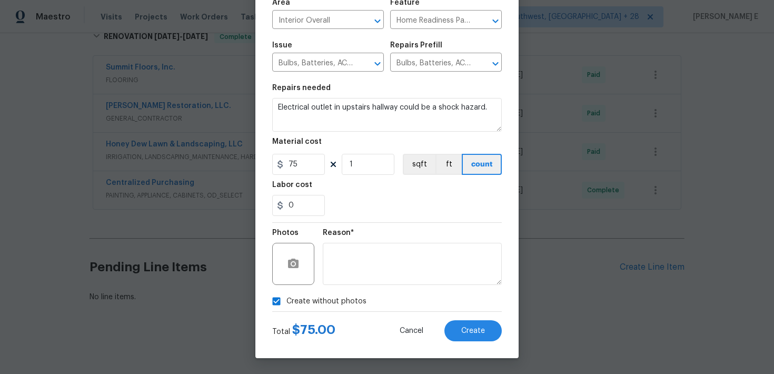
click at [475, 320] on div "Total $ 75.00 Cancel Create" at bounding box center [387, 326] width 230 height 29
click at [480, 332] on span "Create" at bounding box center [473, 331] width 24 height 8
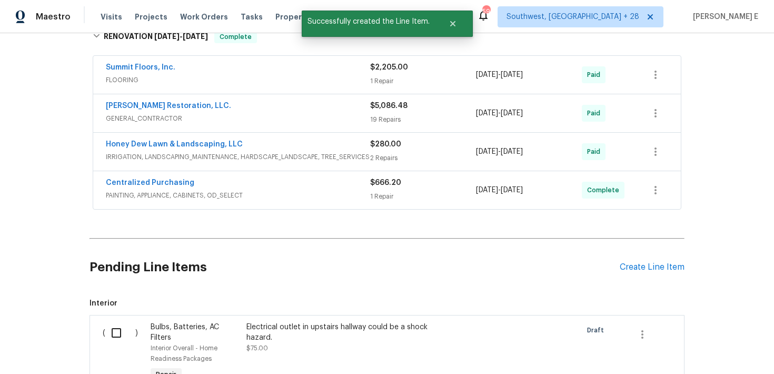
scroll to position [493, 0]
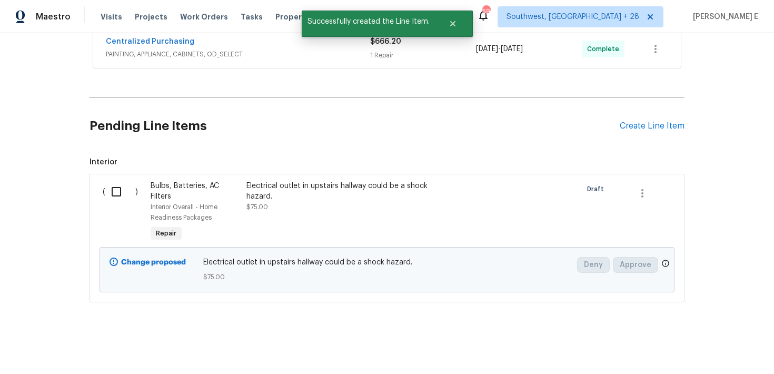
click at [108, 194] on input "checkbox" at bounding box center [120, 192] width 30 height 22
checkbox input "true"
click at [689, 337] on div "Cancel (1) Item Create Work Order" at bounding box center [387, 348] width 774 height 54
click at [686, 348] on span "Create Work Order" at bounding box center [714, 347] width 70 height 13
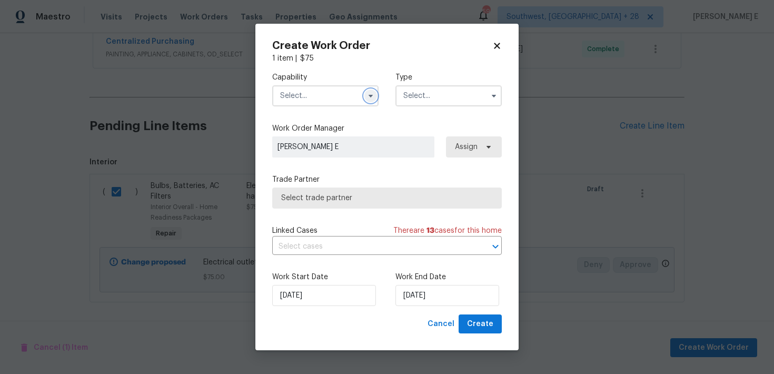
click at [372, 97] on icon "button" at bounding box center [371, 96] width 8 height 8
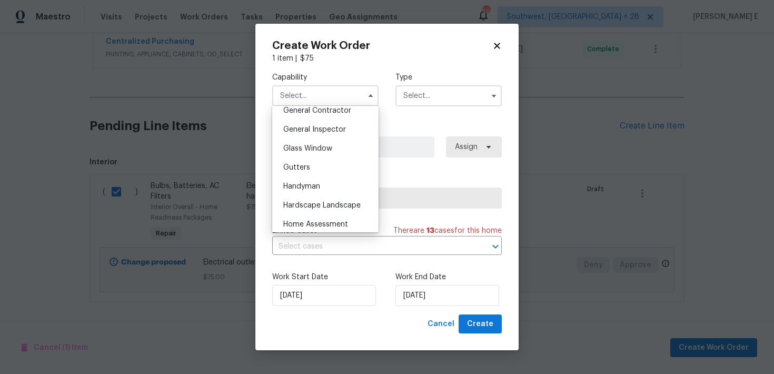
scroll to position [512, 0]
click at [328, 184] on div "Handyman" at bounding box center [325, 184] width 101 height 19
type input "Handyman"
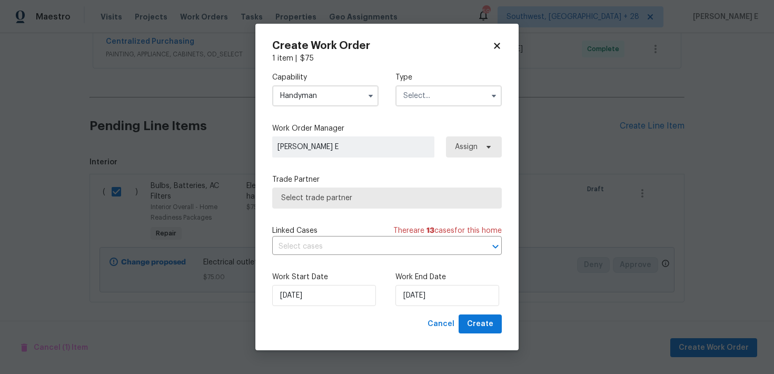
click at [439, 96] on input "text" at bounding box center [449, 95] width 106 height 21
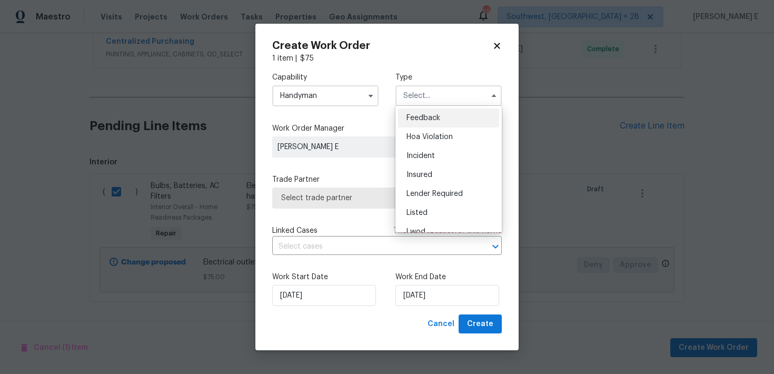
click at [431, 113] on div "Feedback" at bounding box center [448, 117] width 101 height 19
type input "Feedback"
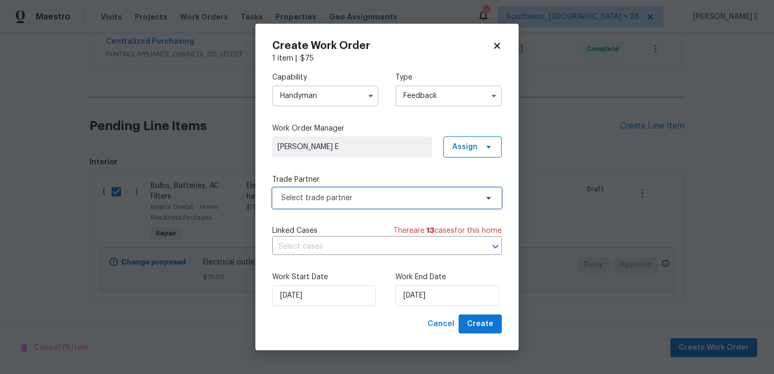
click at [329, 201] on span "Select trade partner" at bounding box center [379, 198] width 196 height 11
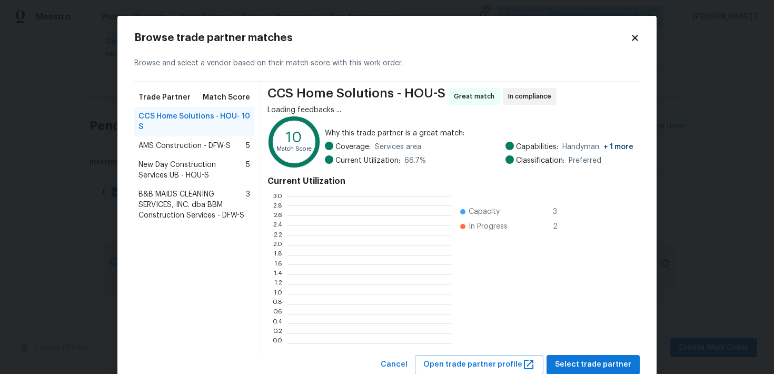
scroll to position [147, 164]
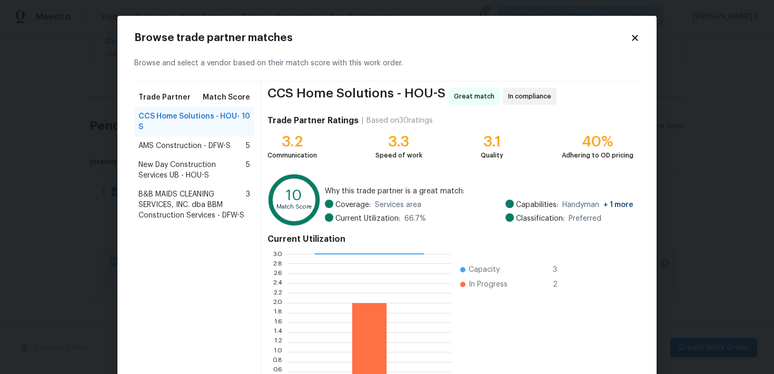
click at [195, 203] on span "B&B MAIDS CLEANING SERVICES, INC. dba BBM Construction Services - DFW-S" at bounding box center [192, 205] width 107 height 32
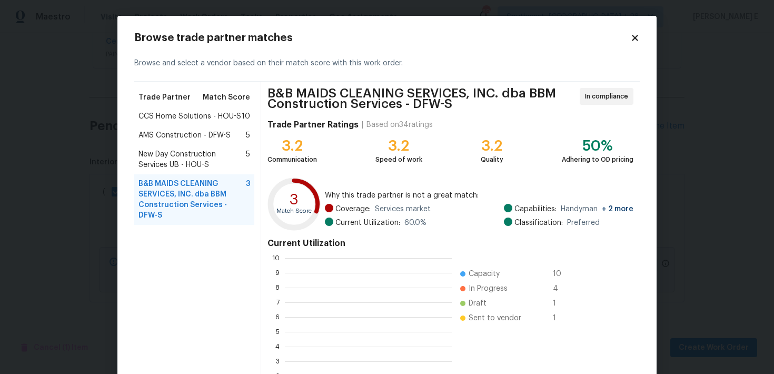
scroll to position [147, 167]
click at [186, 120] on span "CCS Home Solutions - HOU-S" at bounding box center [190, 116] width 103 height 11
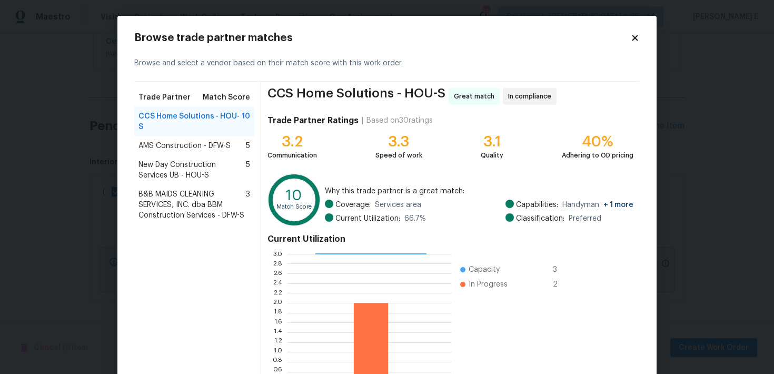
click at [182, 149] on span "AMS Construction - DFW-S" at bounding box center [185, 146] width 92 height 11
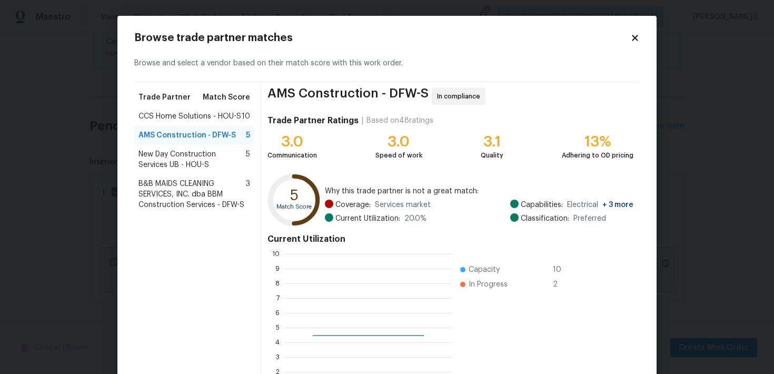
scroll to position [147, 167]
click at [174, 164] on span "New Day Construction Services UB - HOU-S" at bounding box center [192, 159] width 107 height 21
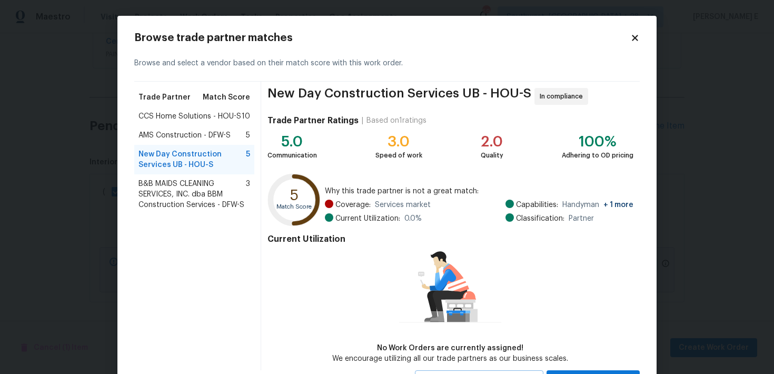
click at [208, 117] on span "CCS Home Solutions - HOU-S" at bounding box center [190, 116] width 103 height 11
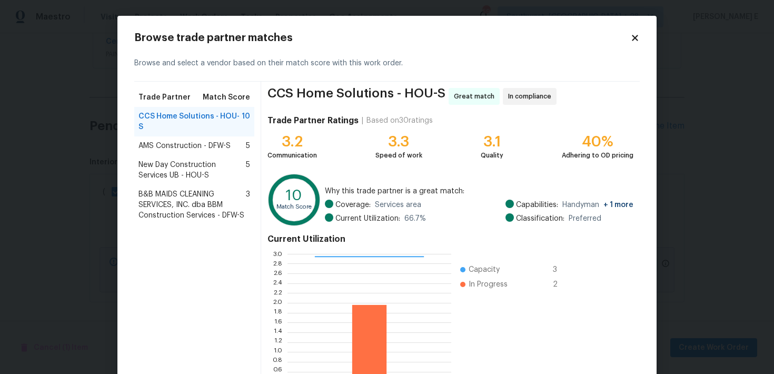
scroll to position [91, 0]
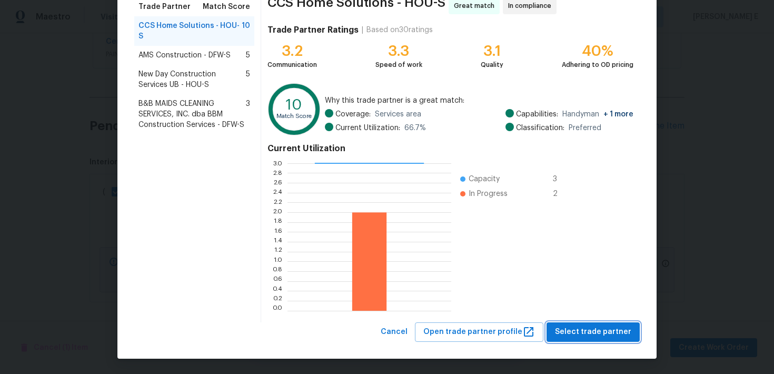
click at [568, 330] on span "Select trade partner" at bounding box center [593, 331] width 76 height 13
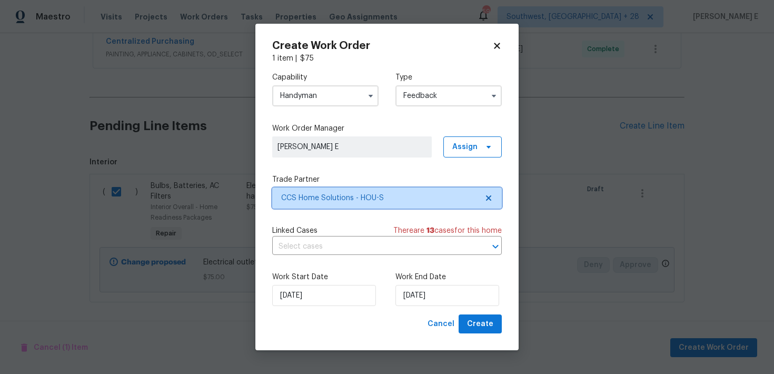
scroll to position [0, 0]
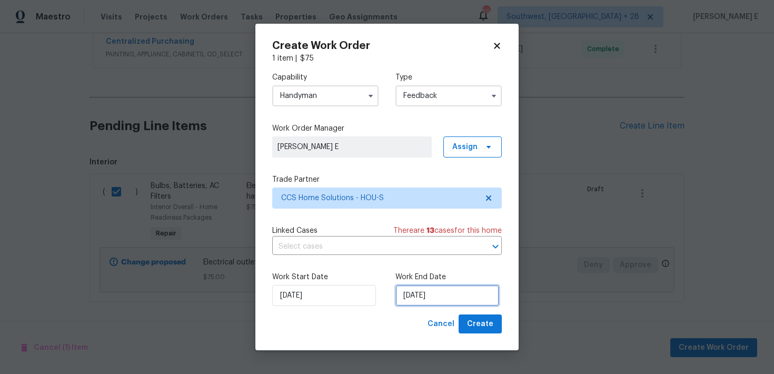
click at [426, 298] on input "29/09/2025" at bounding box center [448, 295] width 104 height 21
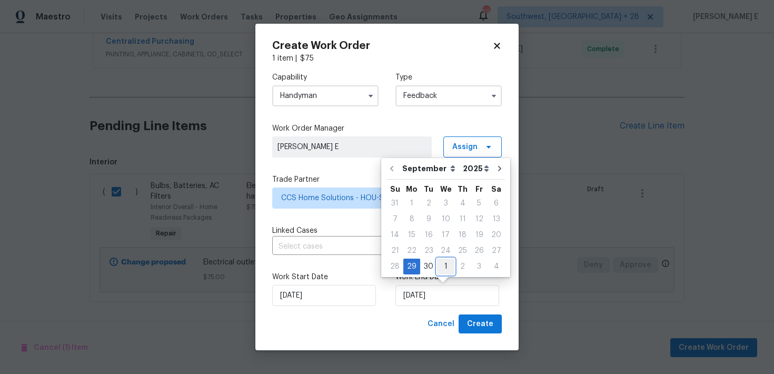
click at [447, 265] on div "1" at bounding box center [445, 266] width 17 height 15
type input "01/10/2025"
select select "9"
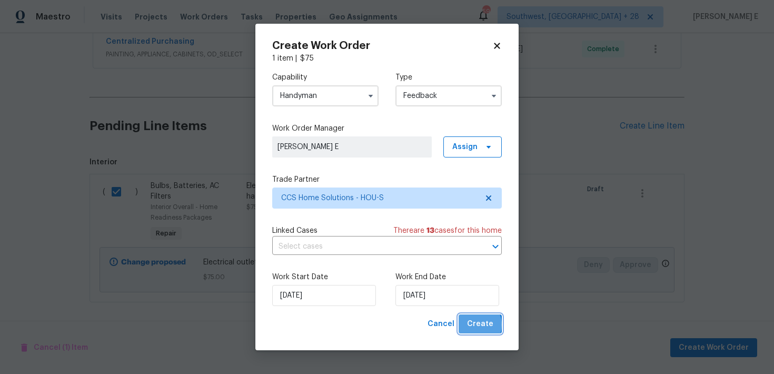
click at [477, 325] on span "Create" at bounding box center [480, 324] width 26 height 13
checkbox input "false"
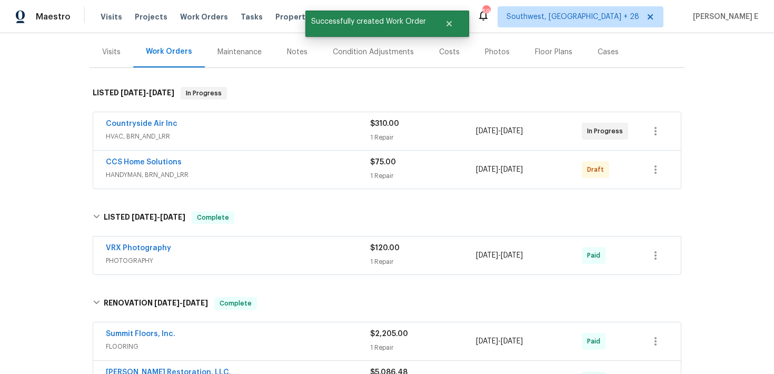
scroll to position [126, 0]
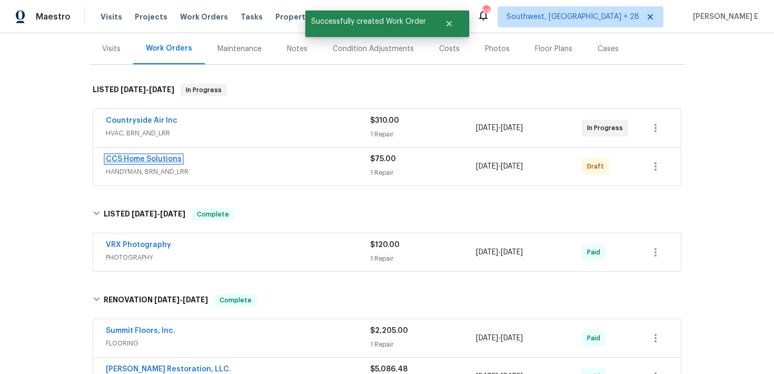
click at [166, 160] on link "CCS Home Solutions" at bounding box center [144, 158] width 76 height 7
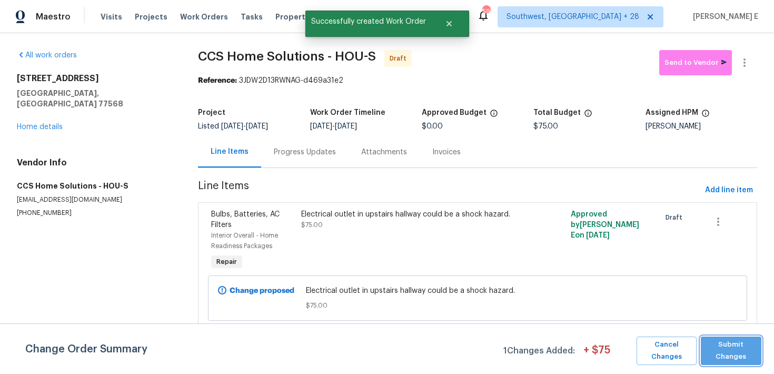
click at [743, 349] on span "Submit Changes" at bounding box center [731, 351] width 50 height 24
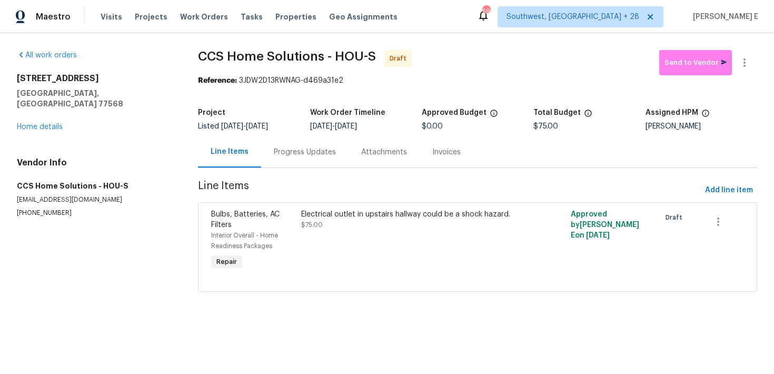
drag, startPoint x: 241, startPoint y: 78, endPoint x: 354, endPoint y: 80, distance: 113.2
click at [354, 80] on div "Reference: 3JDW2D13RWNAG-d469a31e2" at bounding box center [477, 80] width 559 height 11
drag, startPoint x: 244, startPoint y: 82, endPoint x: 348, endPoint y: 82, distance: 103.8
click at [348, 82] on div "Reference: 3JDW2D13RWNAG-d469a31e2" at bounding box center [477, 80] width 559 height 11
copy div "3JDW2D13RWNAG-d469a31e2"
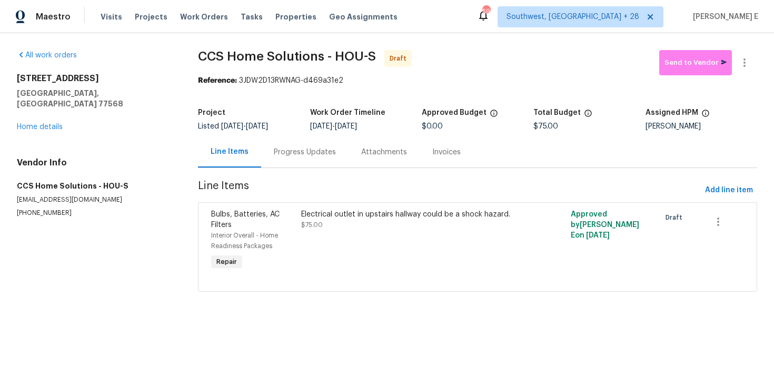
click at [299, 157] on div "Progress Updates" at bounding box center [305, 152] width 62 height 11
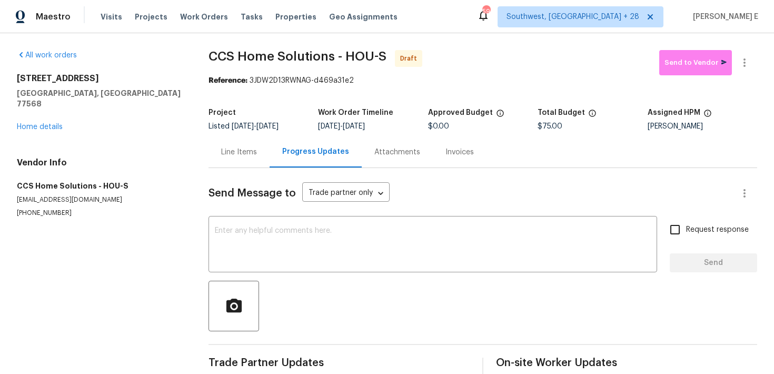
scroll to position [17, 0]
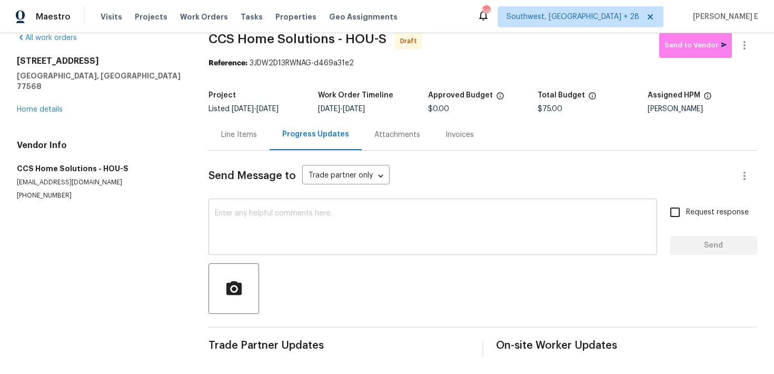
click at [263, 224] on textarea at bounding box center [433, 228] width 436 height 37
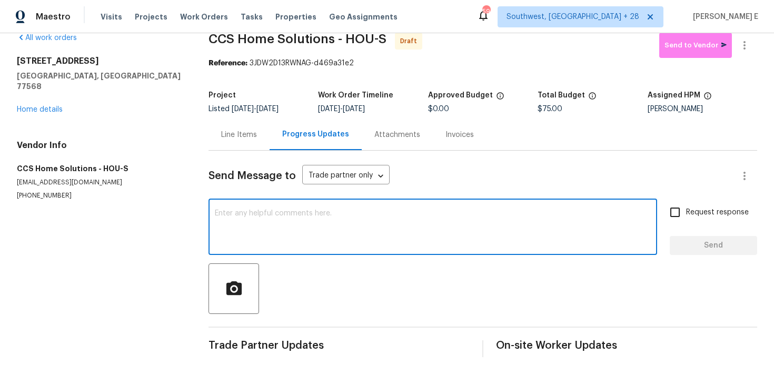
paste textarea "Hi this is [PERSON_NAME] with Opendoor. I’m confirming you received the WO for …"
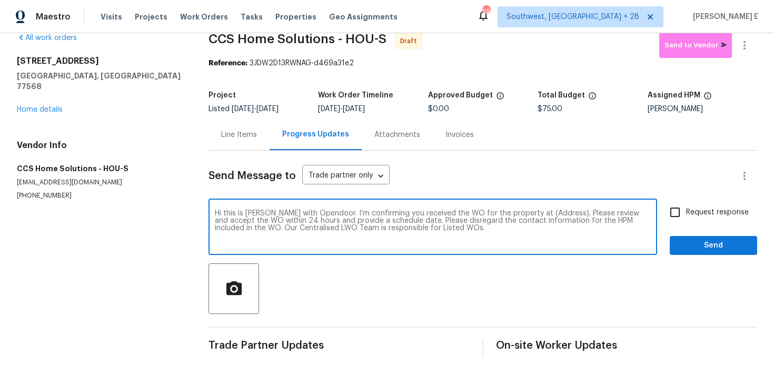
scroll to position [0, 0]
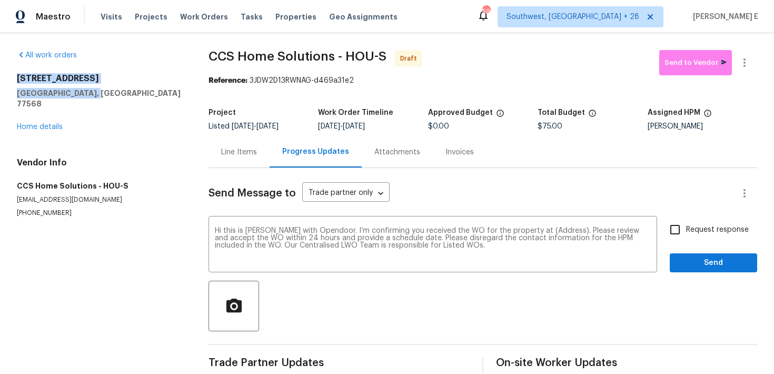
drag, startPoint x: 13, startPoint y: 77, endPoint x: 106, endPoint y: 93, distance: 94.6
click at [106, 93] on div "All work orders 211 Golden Eagle Ct La Marque, TX 77568 Home details Vendor Inf…" at bounding box center [387, 212] width 774 height 358
copy div "211 Golden Eagle Ct La Marque, TX 77568"
click at [549, 231] on textarea "Hi this is [PERSON_NAME] with Opendoor. I’m confirming you received the WO for …" at bounding box center [433, 245] width 436 height 37
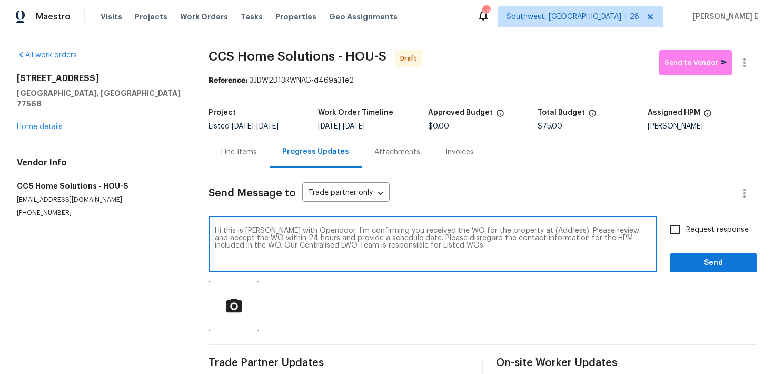
click at [549, 231] on textarea "Hi this is [PERSON_NAME] with Opendoor. I’m confirming you received the WO for …" at bounding box center [433, 245] width 436 height 37
paste textarea "211 Golden Eagle Ct La Marque, TX 77568"
type textarea "Hi this is Keerthana with Opendoor. I’m confirming you received the WO for the …"
click at [687, 234] on span "Request response" at bounding box center [717, 229] width 63 height 11
click at [686, 234] on input "Request response" at bounding box center [675, 230] width 22 height 22
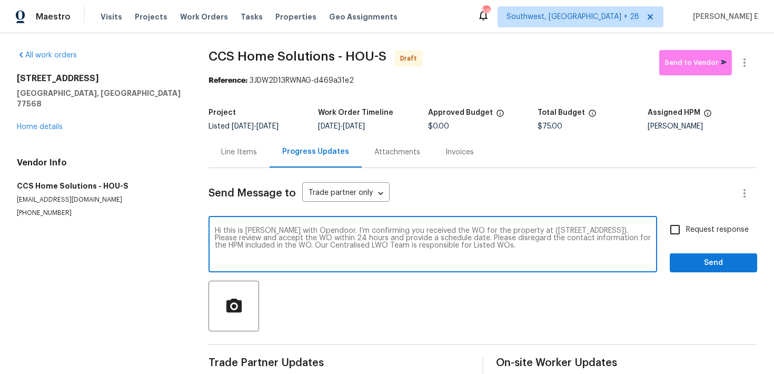
checkbox input "true"
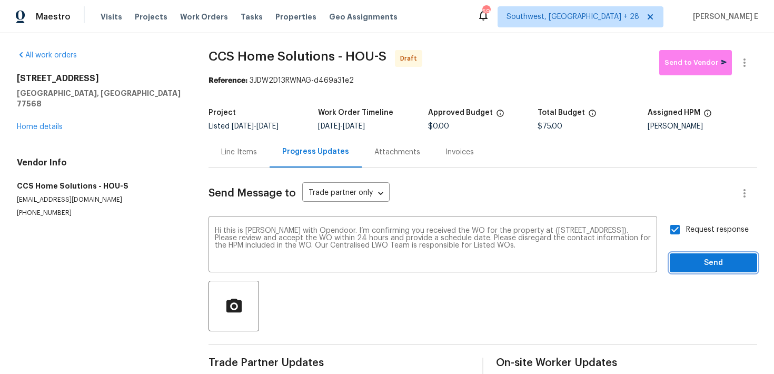
click at [684, 263] on span "Send" at bounding box center [713, 262] width 71 height 13
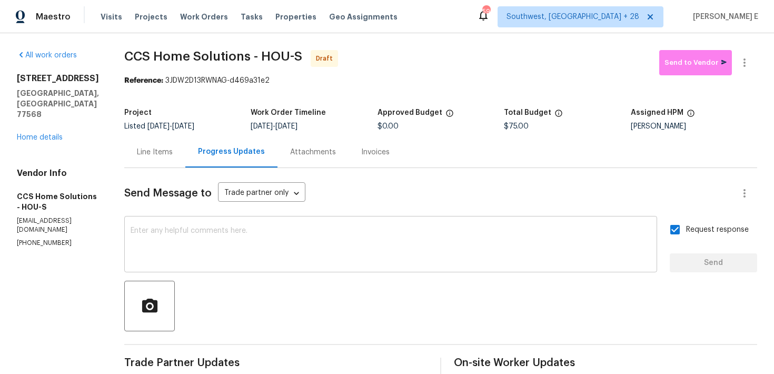
click at [374, 240] on textarea at bounding box center [391, 245] width 520 height 37
paste textarea "Attention All Work Orders must include before-photos (both close-up and wide-an…"
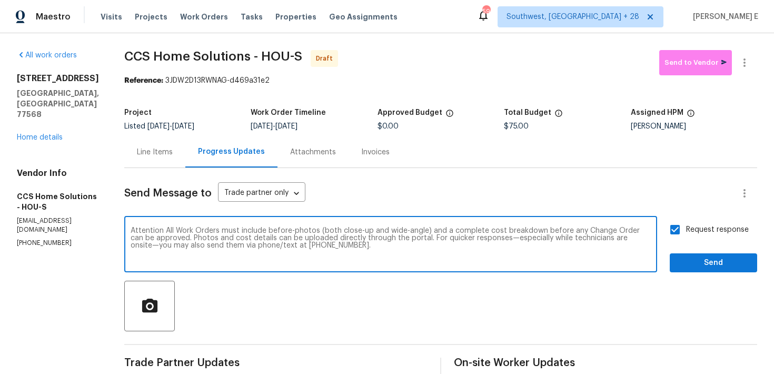
type textarea "Attention All Work Orders must include before-photos (both close-up and wide-an…"
click at [673, 265] on button "Send" at bounding box center [713, 262] width 87 height 19
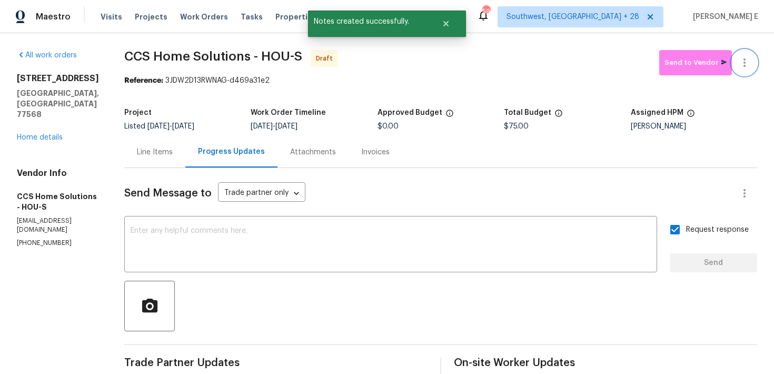
click at [748, 69] on button "button" at bounding box center [744, 62] width 25 height 25
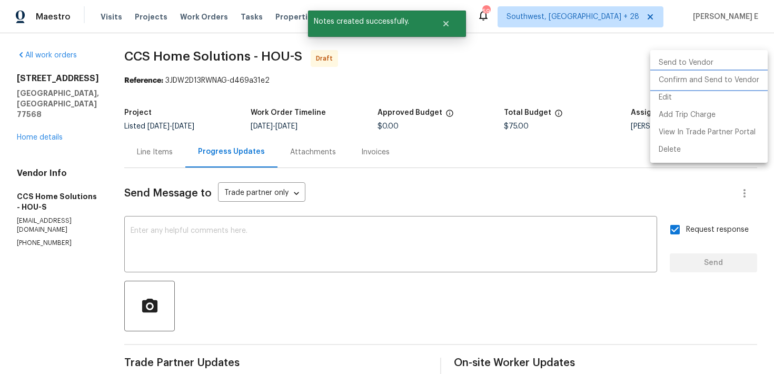
click at [715, 83] on li "Confirm and Send to Vendor" at bounding box center [708, 80] width 117 height 17
click at [420, 104] on div at bounding box center [387, 187] width 774 height 374
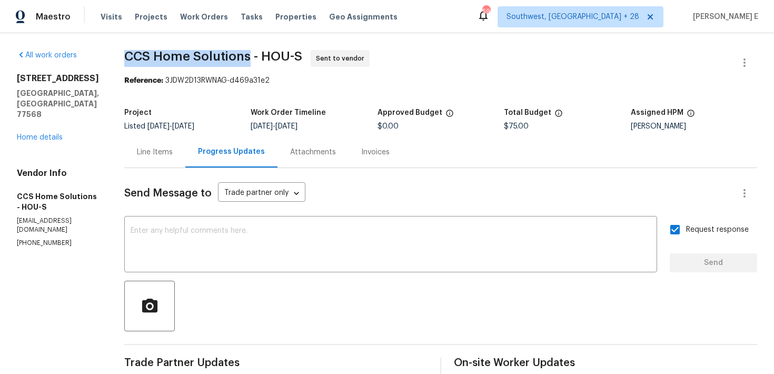
drag, startPoint x: 127, startPoint y: 58, endPoint x: 252, endPoint y: 59, distance: 124.8
click at [252, 59] on div "All work orders 211 Golden Eagle Ct La Marque, TX 77568 Home details Vendor Inf…" at bounding box center [387, 290] width 774 height 514
copy span "CCS Home Solutions"
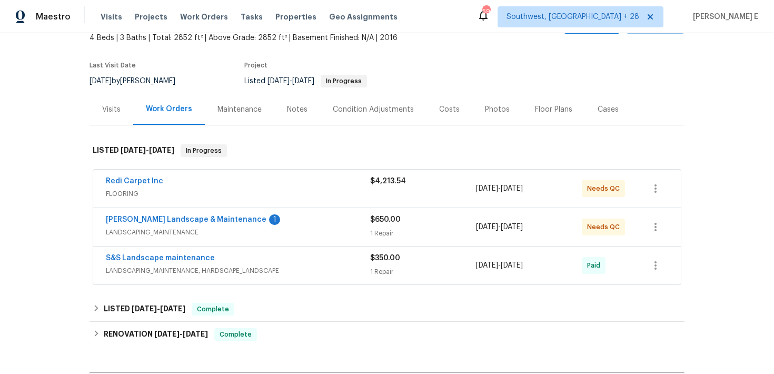
scroll to position [102, 0]
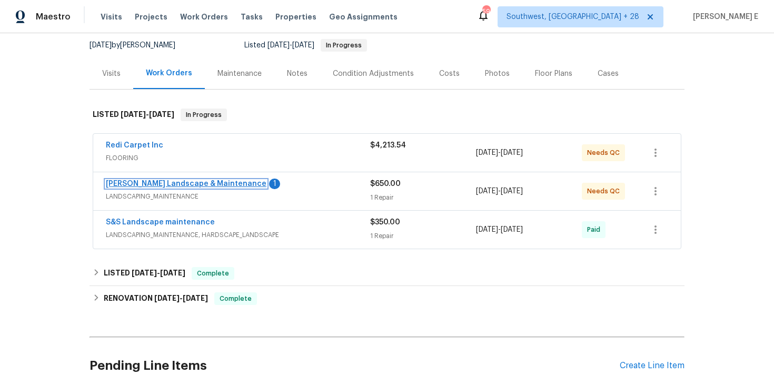
click at [203, 187] on link "Zesati's Landscape & Maintenance" at bounding box center [186, 183] width 161 height 7
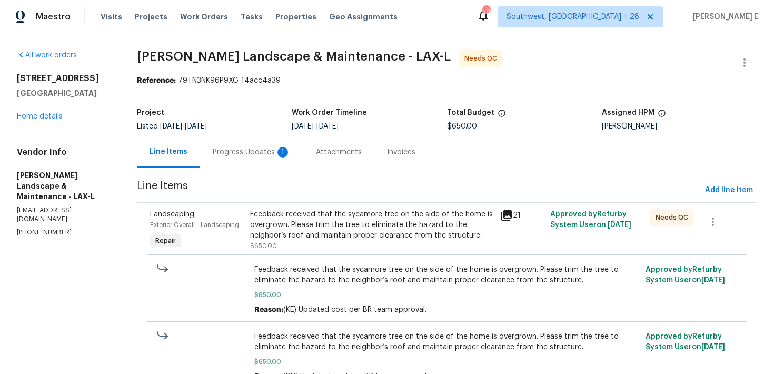
click at [256, 141] on div "Progress Updates 1" at bounding box center [251, 151] width 103 height 31
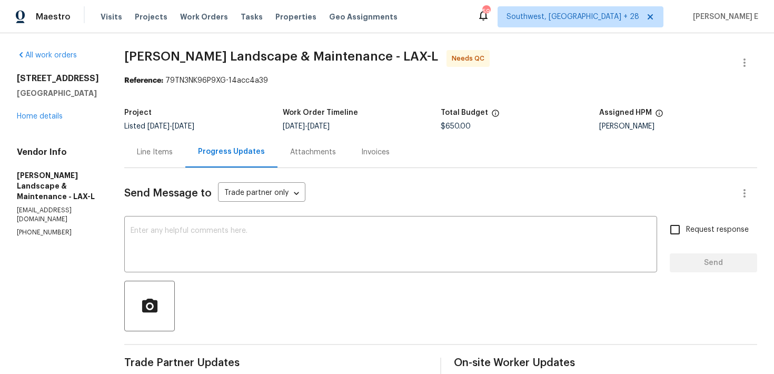
click at [164, 159] on div "Line Items" at bounding box center [154, 151] width 61 height 31
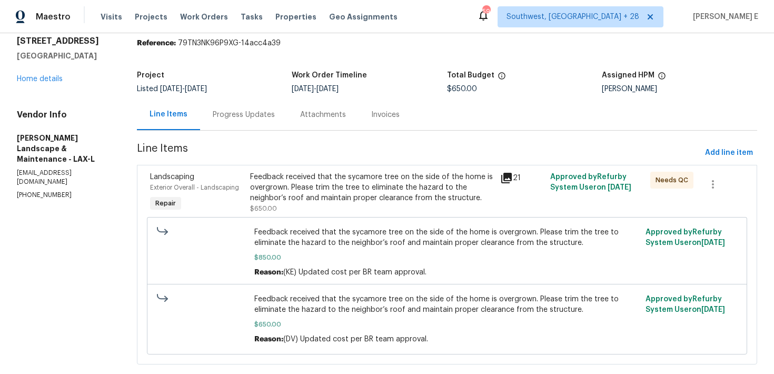
scroll to position [58, 0]
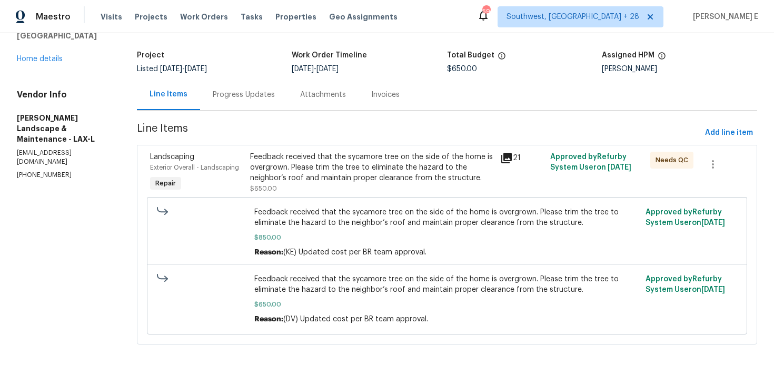
click at [309, 171] on div "Feedback received that the sycamore tree on the side of the home is overgrown. …" at bounding box center [372, 168] width 244 height 32
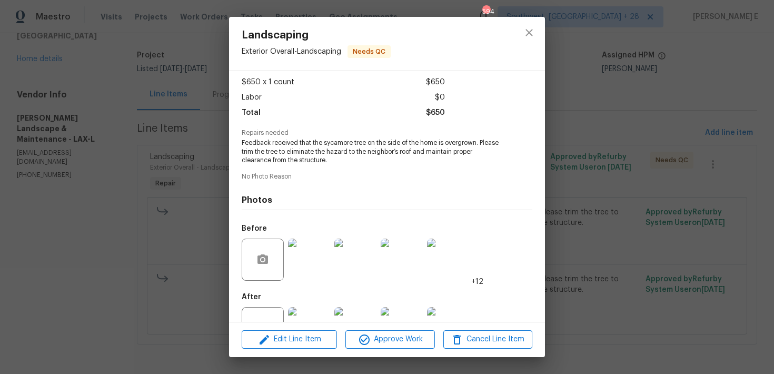
scroll to position [93, 0]
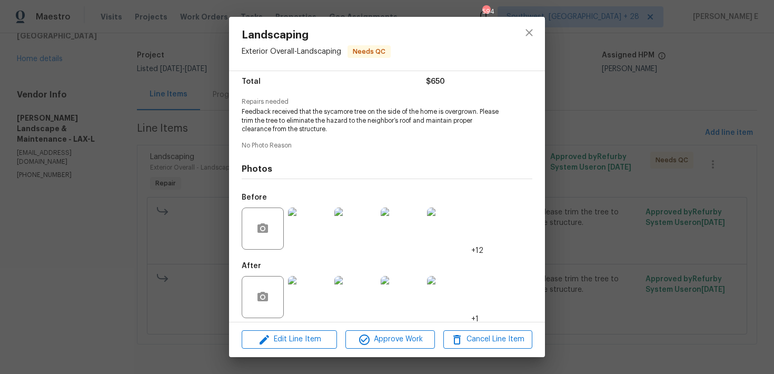
click at [309, 221] on img at bounding box center [309, 229] width 42 height 42
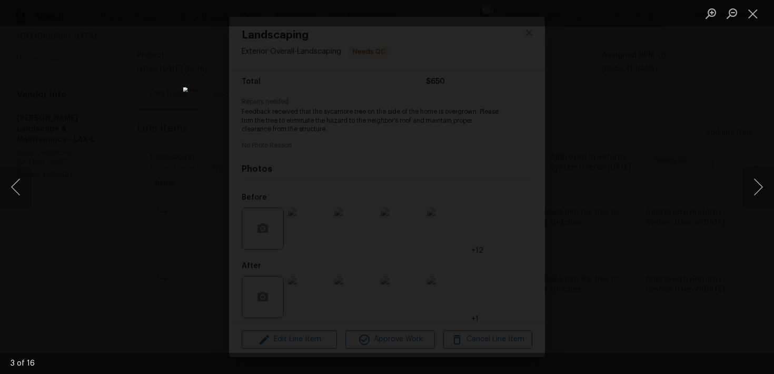
click at [581, 146] on div "Lightbox" at bounding box center [387, 187] width 774 height 374
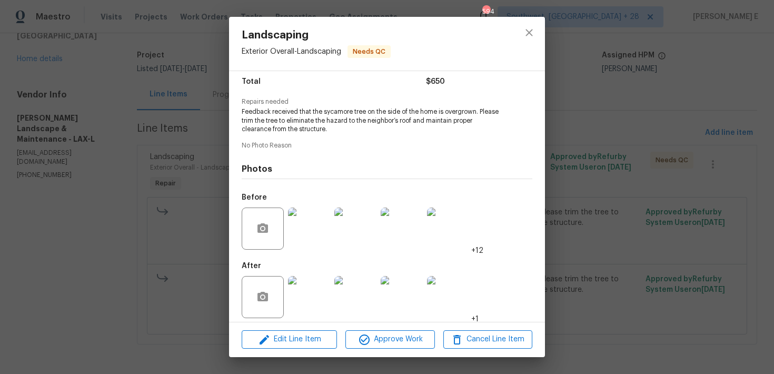
click at [288, 301] on img at bounding box center [309, 297] width 42 height 42
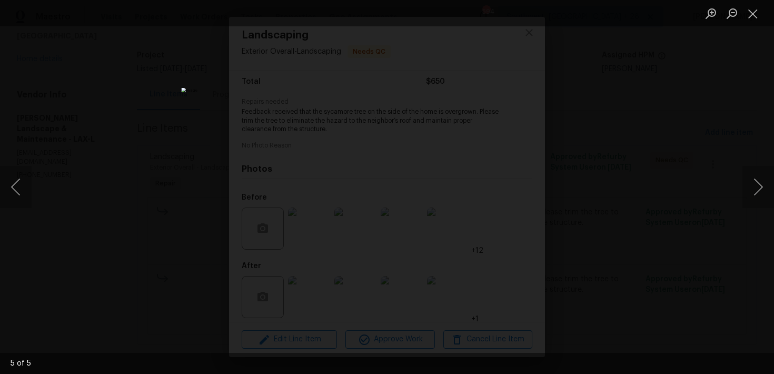
click at [682, 131] on div "Lightbox" at bounding box center [387, 187] width 774 height 374
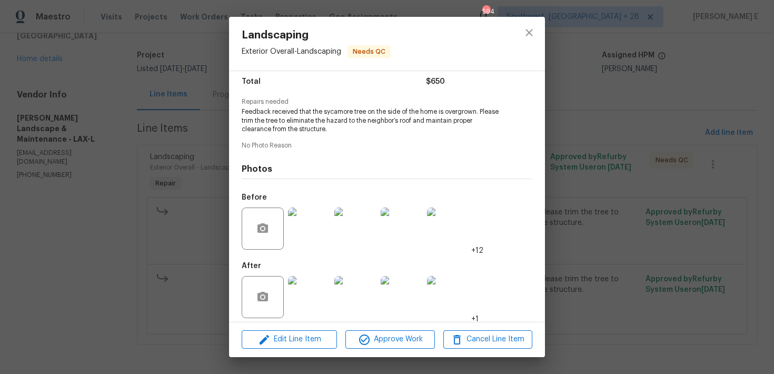
click at [600, 156] on div "Landscaping Exterior Overall - Landscaping Needs QC Vendor Zesati's Landscape &…" at bounding box center [387, 187] width 774 height 374
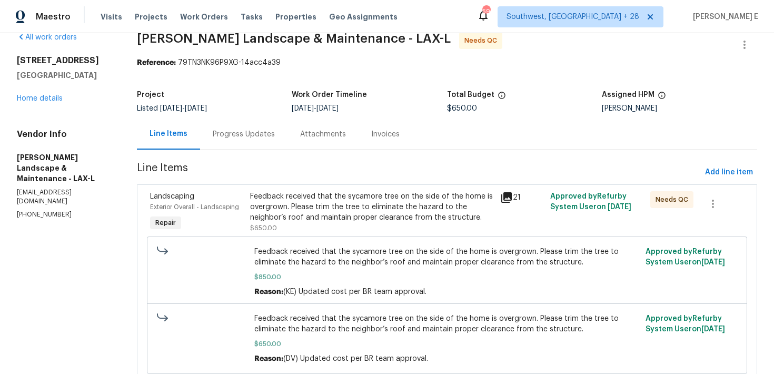
scroll to position [53, 0]
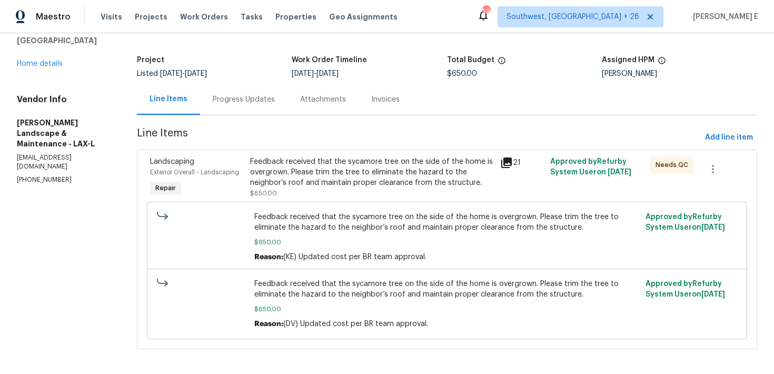
click at [391, 183] on div "Feedback received that the sycamore tree on the side of the home is overgrown. …" at bounding box center [372, 172] width 244 height 32
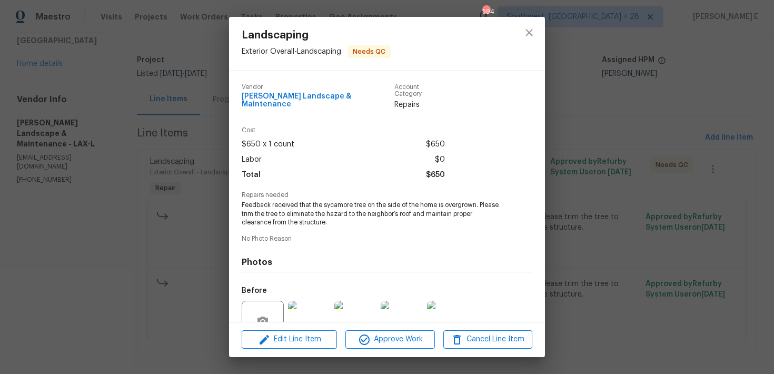
scroll to position [93, 0]
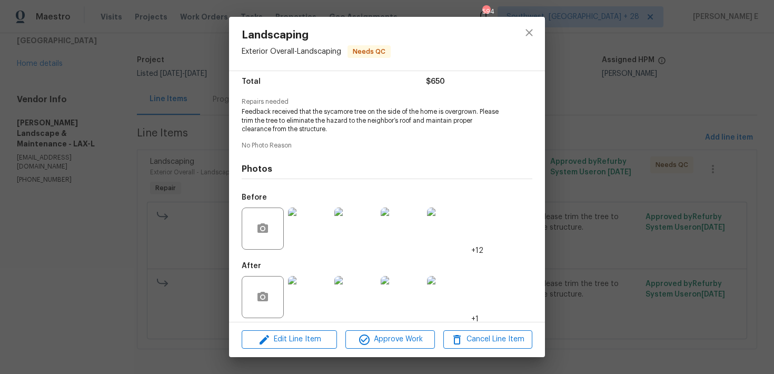
click at [310, 215] on img at bounding box center [309, 229] width 42 height 42
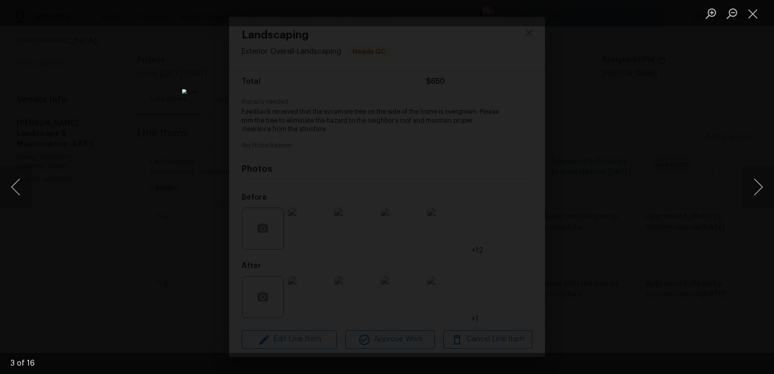
click at [579, 152] on div "Lightbox" at bounding box center [387, 187] width 774 height 374
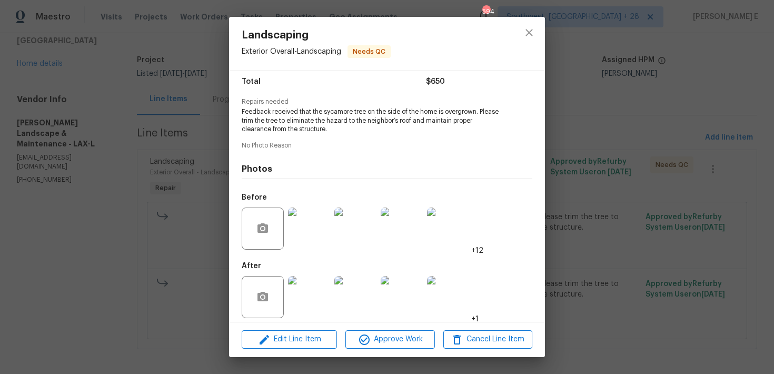
click at [311, 289] on img at bounding box center [309, 297] width 42 height 42
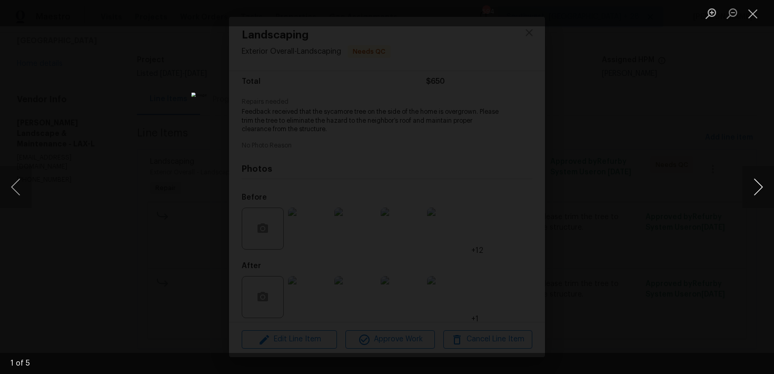
click at [754, 187] on button "Next image" at bounding box center [759, 187] width 32 height 42
click at [754, 186] on button "Next image" at bounding box center [759, 187] width 32 height 42
click at [753, 186] on button "Next image" at bounding box center [759, 187] width 32 height 42
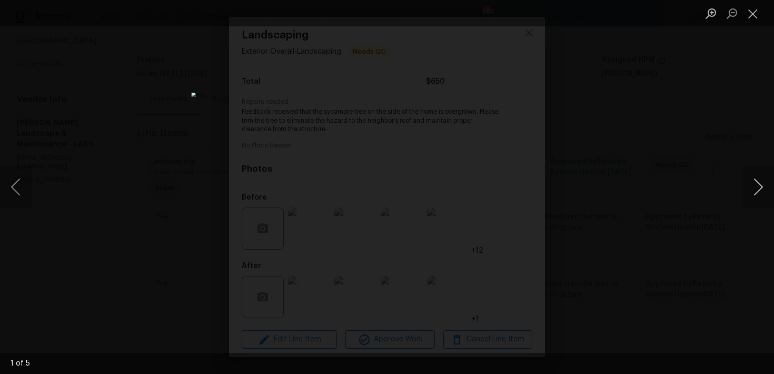
click at [753, 186] on button "Next image" at bounding box center [759, 187] width 32 height 42
click at [709, 125] on div "Lightbox" at bounding box center [387, 187] width 774 height 374
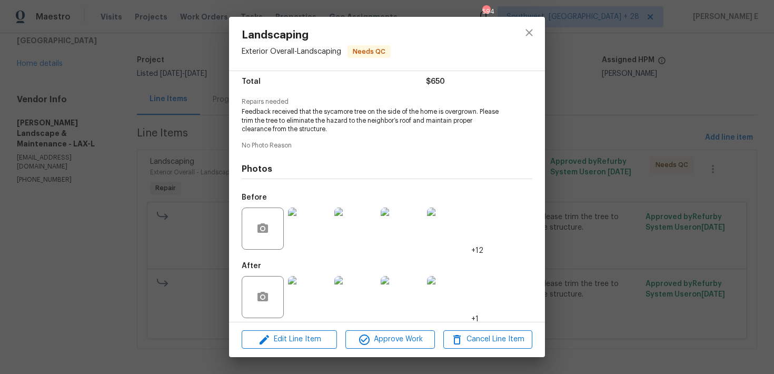
click at [314, 276] on img at bounding box center [309, 297] width 42 height 42
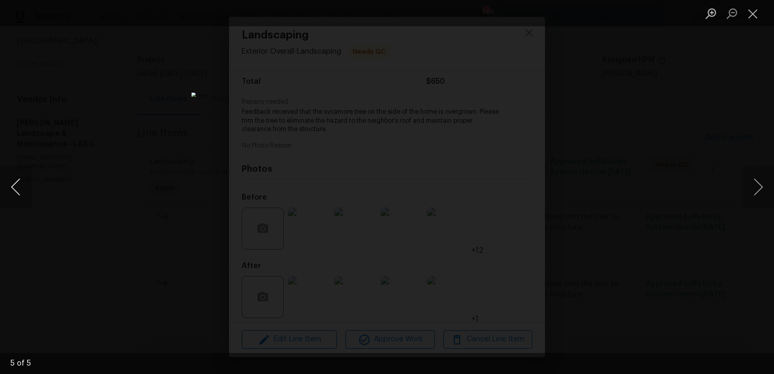
click at [23, 198] on button "Previous image" at bounding box center [16, 187] width 32 height 42
click at [578, 111] on div "Lightbox" at bounding box center [387, 187] width 774 height 374
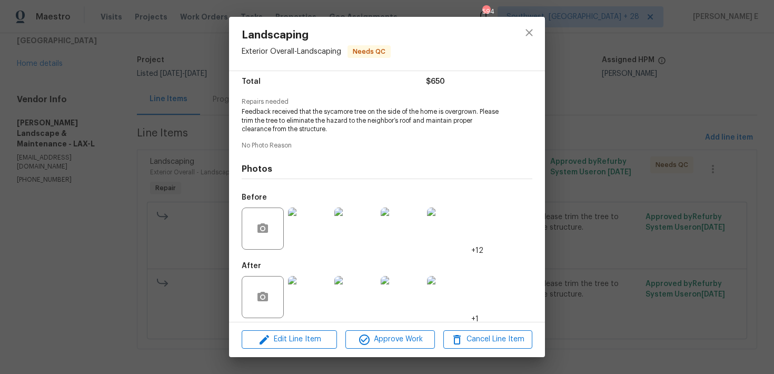
click at [578, 111] on div "Landscaping Exterior Overall - Landscaping Needs QC Vendor Zesati's Landscape &…" at bounding box center [387, 187] width 774 height 374
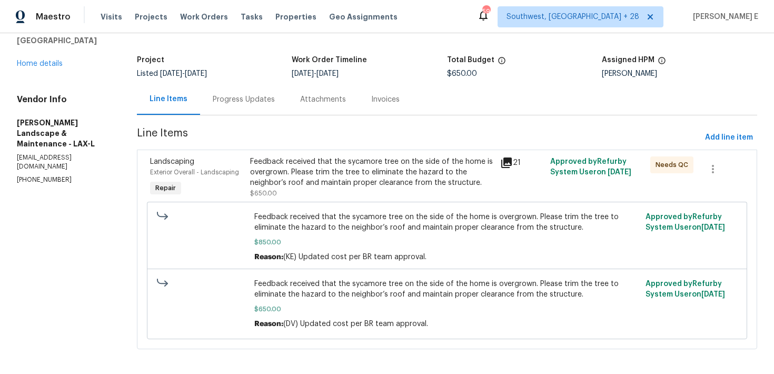
scroll to position [53, 0]
click at [238, 110] on div "Progress Updates" at bounding box center [243, 98] width 87 height 31
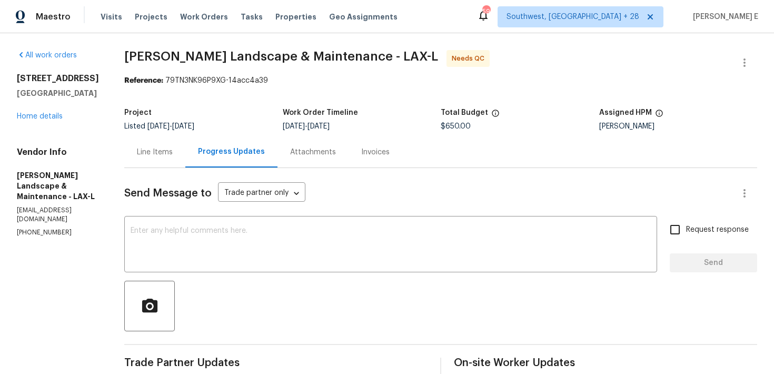
click at [148, 152] on div "Line Items" at bounding box center [155, 152] width 36 height 11
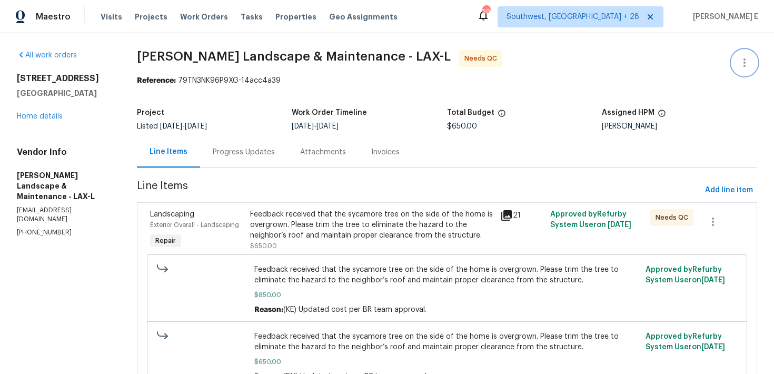
click at [755, 68] on button "button" at bounding box center [744, 62] width 25 height 25
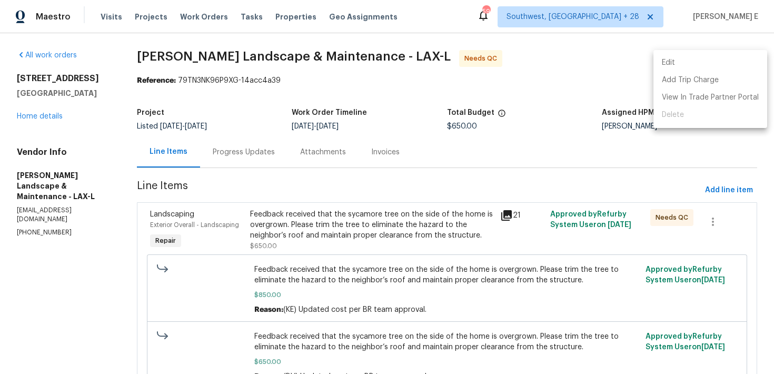
click at [693, 65] on li "Edit" at bounding box center [711, 62] width 114 height 17
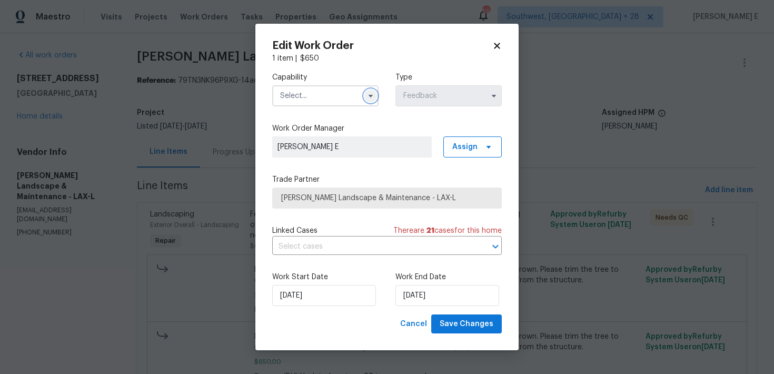
click at [372, 95] on icon "button" at bounding box center [371, 96] width 4 height 3
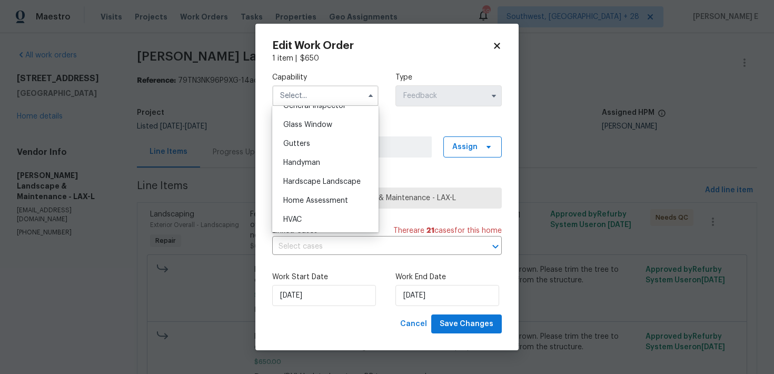
scroll to position [535, 0]
click at [339, 166] on div "Handyman" at bounding box center [325, 162] width 101 height 19
type input "Handyman"
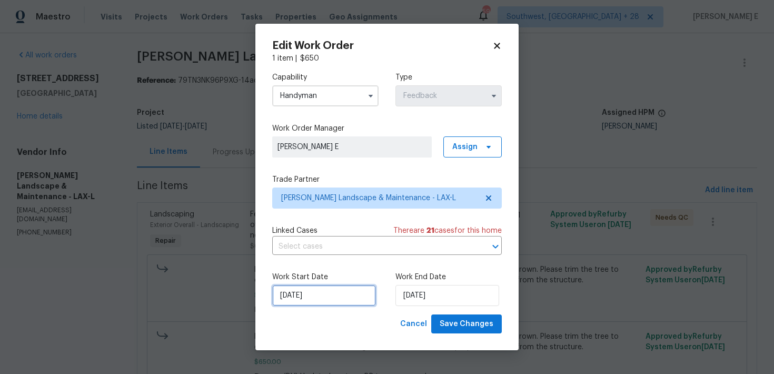
click at [307, 287] on input "19/09/2025" at bounding box center [324, 295] width 104 height 21
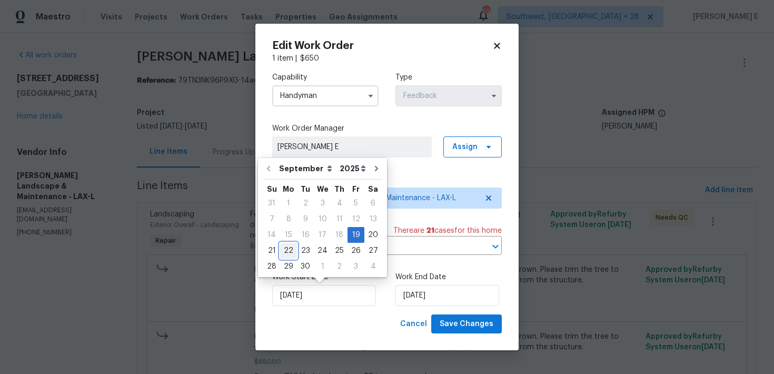
click at [286, 250] on div "22" at bounding box center [288, 250] width 17 height 15
type input "22/09/2025"
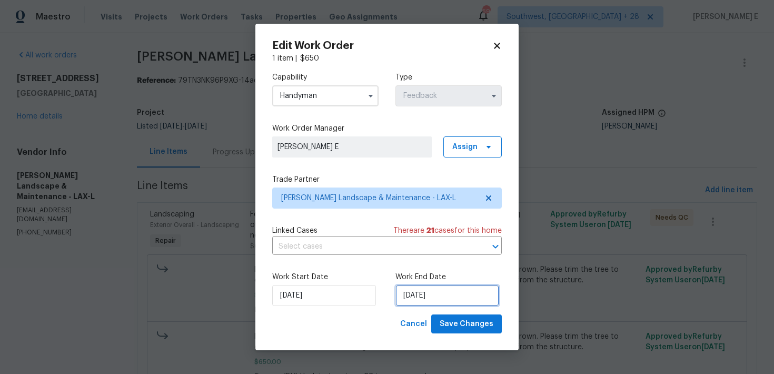
click at [431, 288] on input "23/09/2025" at bounding box center [448, 295] width 104 height 21
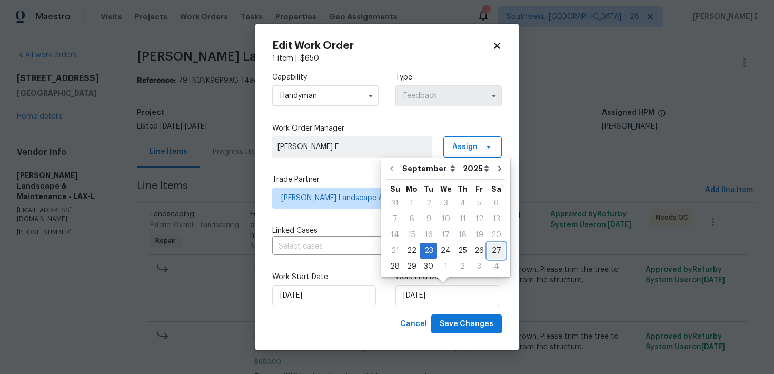
click at [488, 248] on div "27" at bounding box center [496, 250] width 17 height 15
type input "27/09/2025"
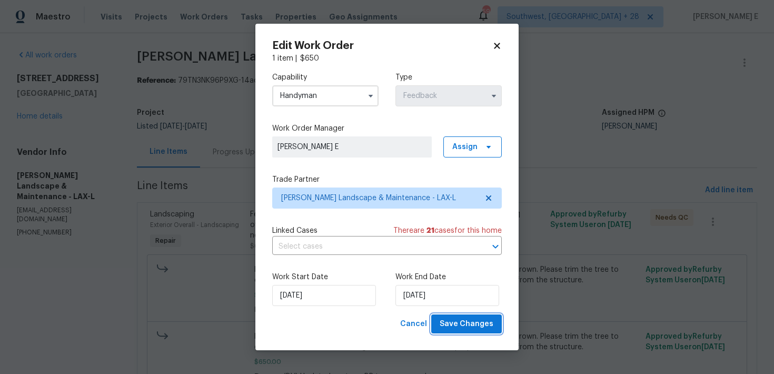
click at [487, 325] on span "Save Changes" at bounding box center [467, 324] width 54 height 13
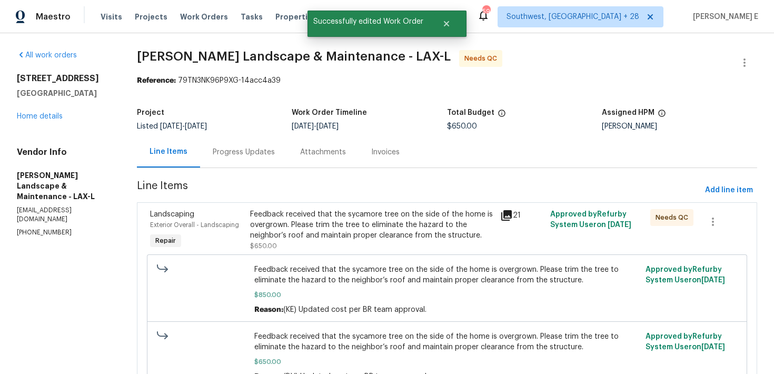
click at [278, 216] on div "Feedback received that the sycamore tree on the side of the home is overgrown. …" at bounding box center [372, 225] width 244 height 32
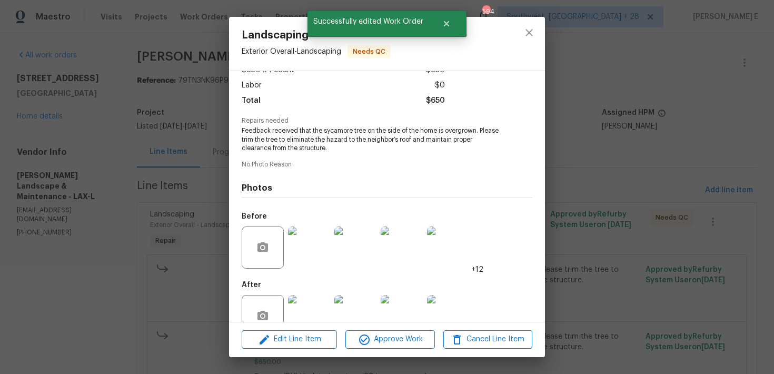
scroll to position [93, 0]
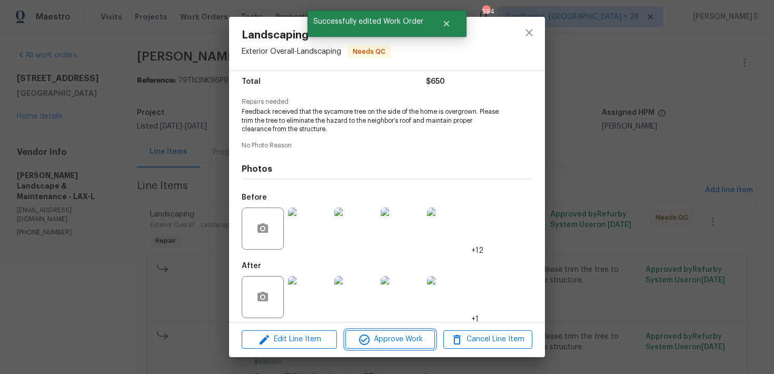
click at [381, 343] on span "Approve Work" at bounding box center [390, 339] width 83 height 13
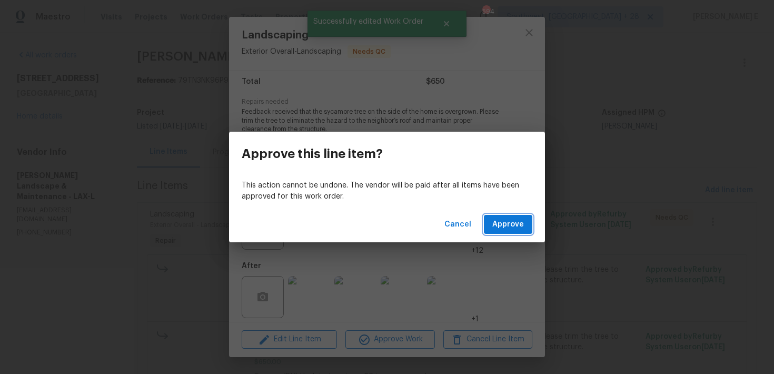
click at [500, 228] on span "Approve" at bounding box center [508, 224] width 32 height 13
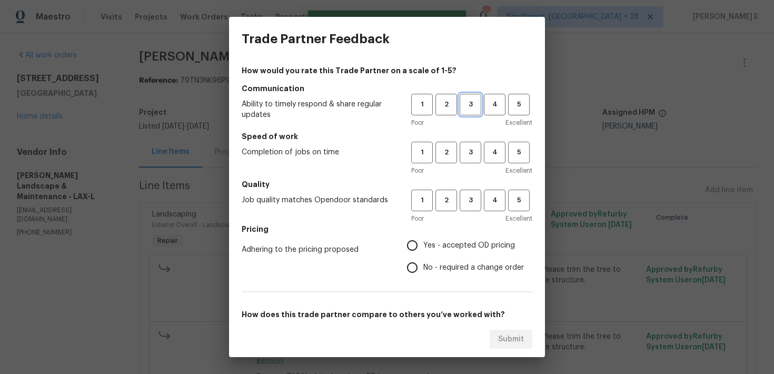
click at [477, 99] on span "3" at bounding box center [470, 104] width 19 height 12
click at [473, 144] on button "3" at bounding box center [471, 153] width 22 height 22
click at [470, 208] on button "3" at bounding box center [471, 201] width 22 height 22
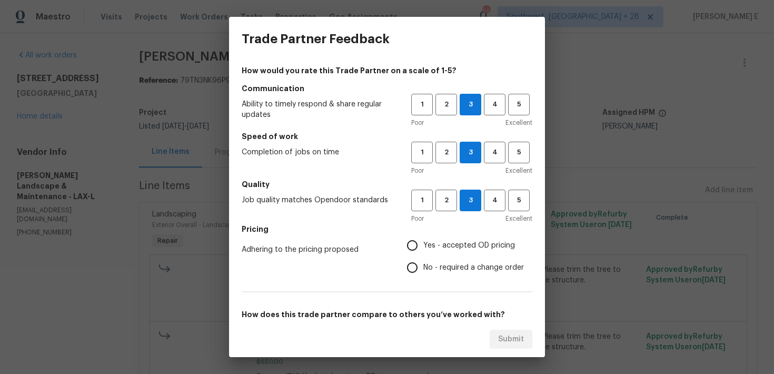
click at [418, 264] on input "No - required a change order" at bounding box center [412, 267] width 22 height 22
radio input "true"
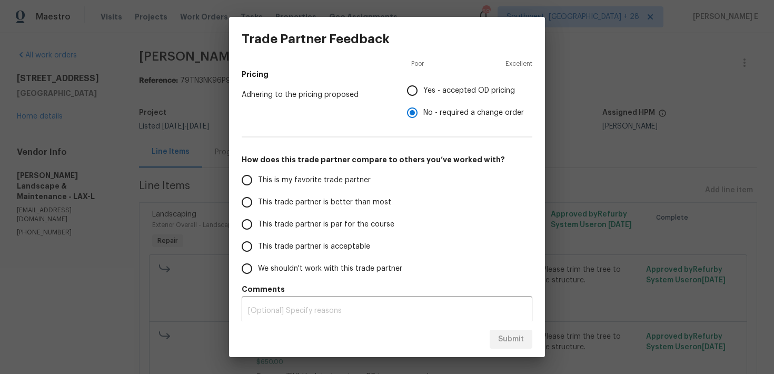
scroll to position [161, 0]
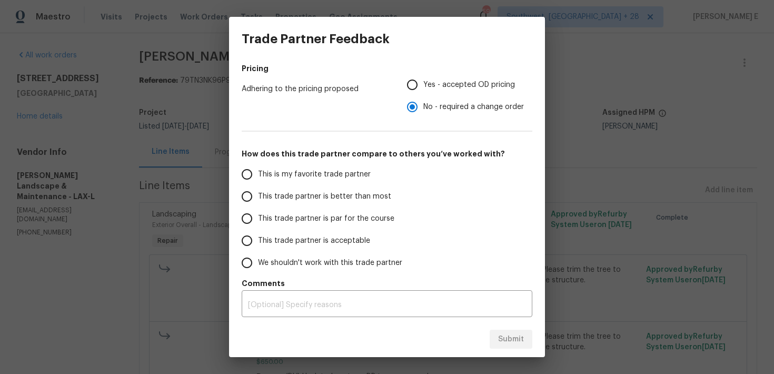
click at [275, 219] on span "This trade partner is par for the course" at bounding box center [326, 218] width 136 height 11
click at [258, 219] on input "This trade partner is par for the course" at bounding box center [247, 219] width 22 height 22
click at [502, 330] on button "Submit" at bounding box center [511, 339] width 43 height 19
radio input "true"
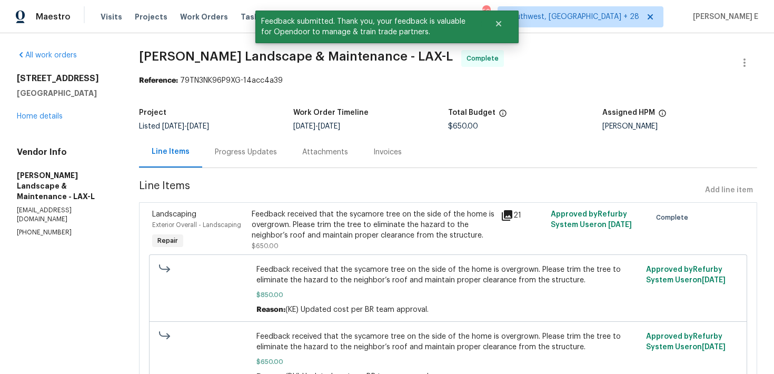
scroll to position [58, 0]
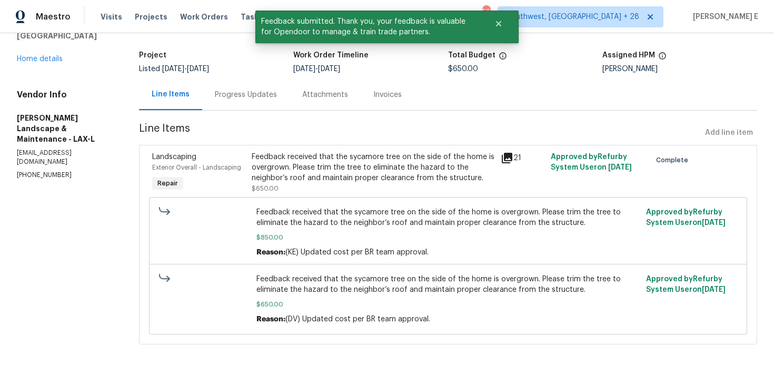
click at [263, 104] on div "Progress Updates" at bounding box center [245, 94] width 87 height 31
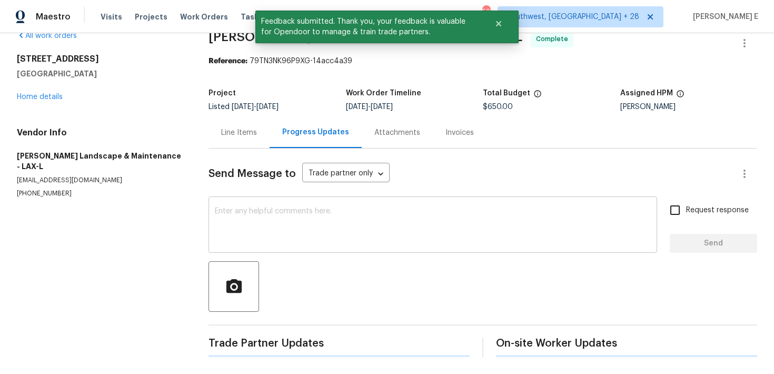
scroll to position [58, 0]
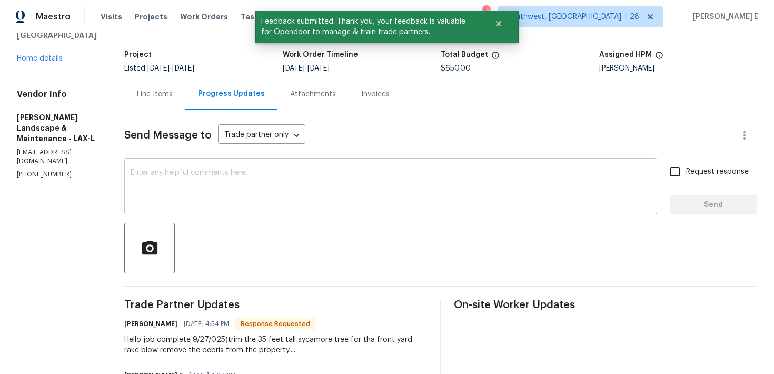
click at [264, 200] on textarea at bounding box center [391, 187] width 520 height 37
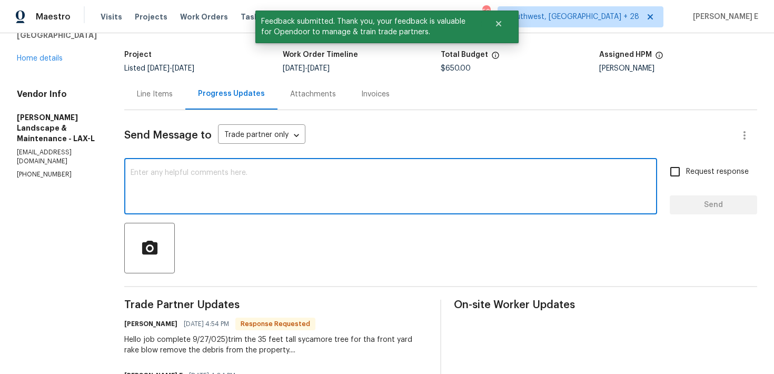
type textarea "h"
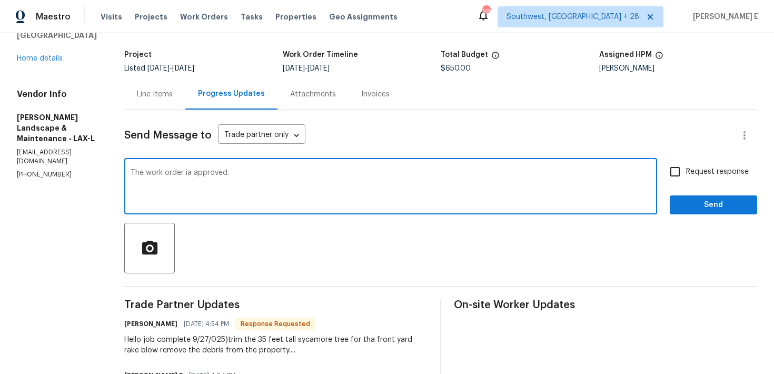
drag, startPoint x: 196, startPoint y: 174, endPoint x: 196, endPoint y: 187, distance: 12.6
click at [196, 174] on textarea "The work order ia approved." at bounding box center [391, 187] width 520 height 37
click at [258, 181] on textarea "The work order is approved." at bounding box center [391, 187] width 520 height 37
type textarea "The work order is approved. Thank you.."
click at [680, 171] on input "Request response" at bounding box center [675, 172] width 22 height 22
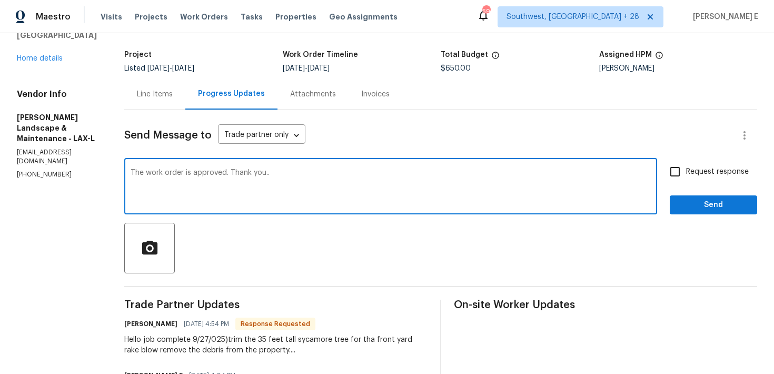
checkbox input "true"
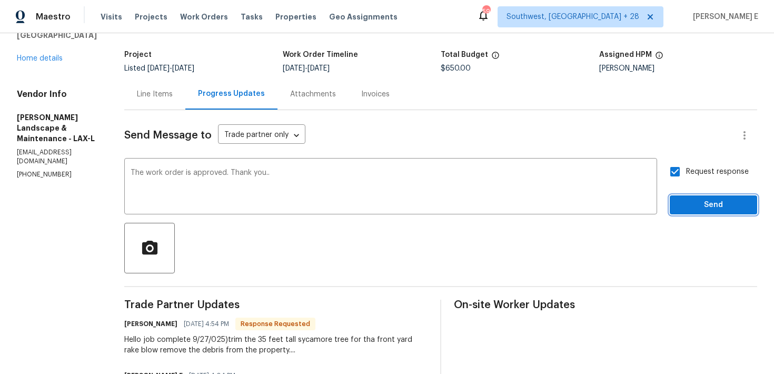
click at [689, 211] on button "Send" at bounding box center [713, 204] width 87 height 19
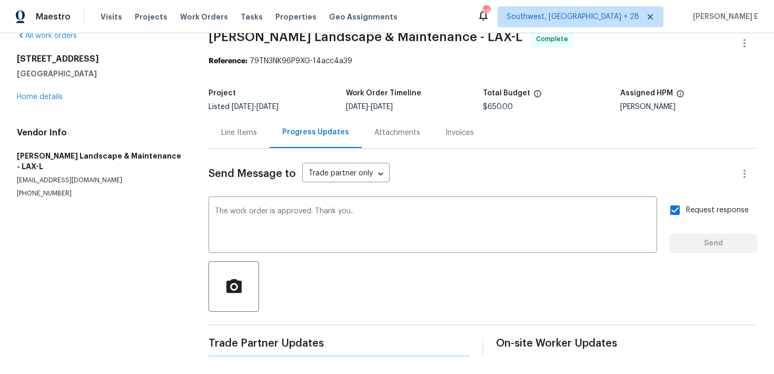
scroll to position [0, 0]
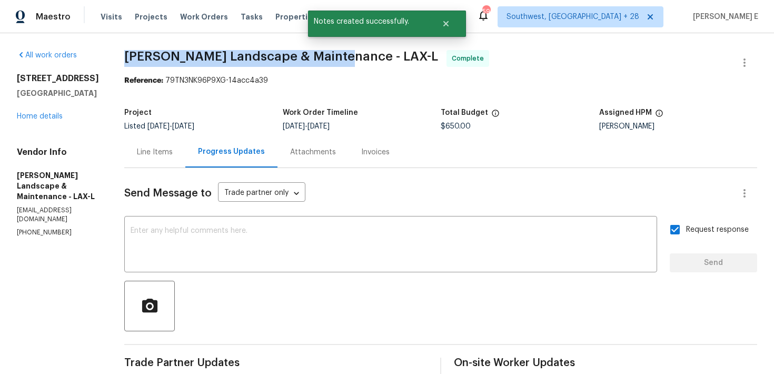
drag, startPoint x: 125, startPoint y: 56, endPoint x: 336, endPoint y: 57, distance: 211.2
copy span "Zesati's Landscape & Maintenance"
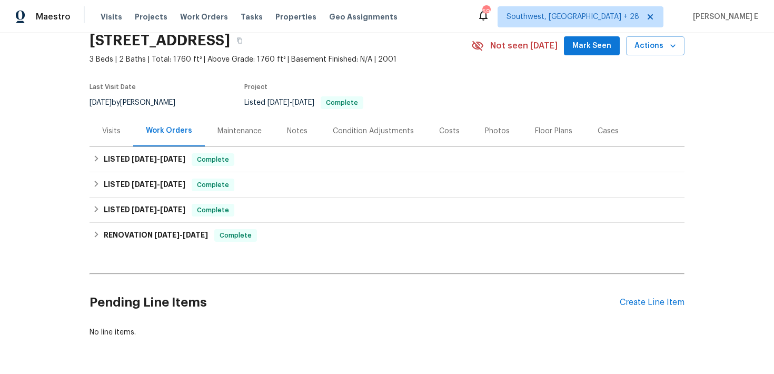
scroll to position [62, 0]
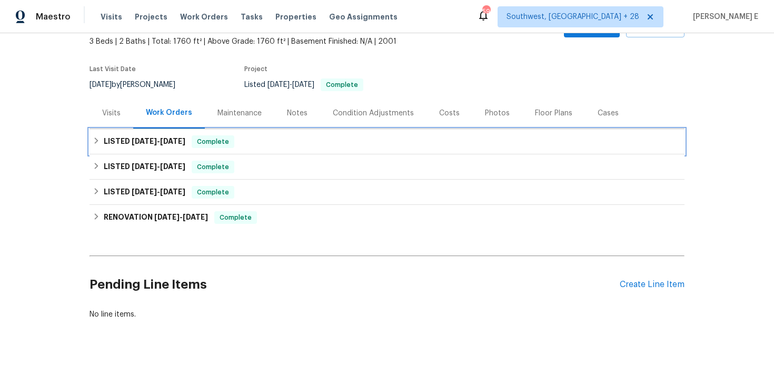
click at [178, 137] on h6 "LISTED [DATE] - [DATE]" at bounding box center [145, 141] width 82 height 13
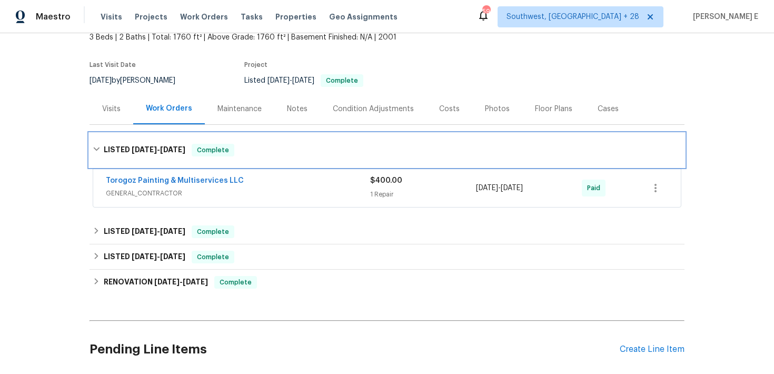
scroll to position [86, 0]
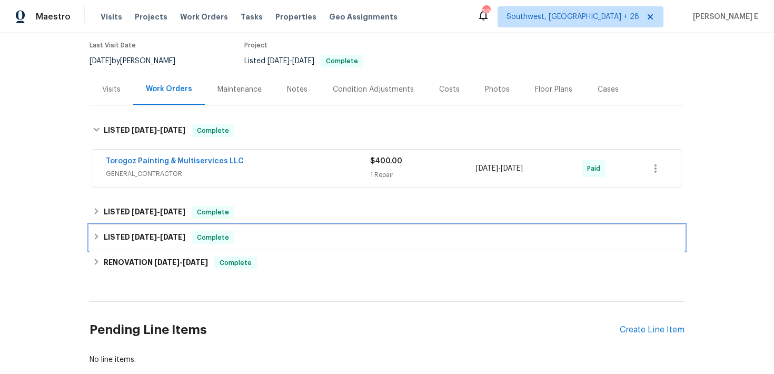
click at [91, 235] on div "LISTED [DATE] - [DATE] Complete" at bounding box center [387, 237] width 595 height 25
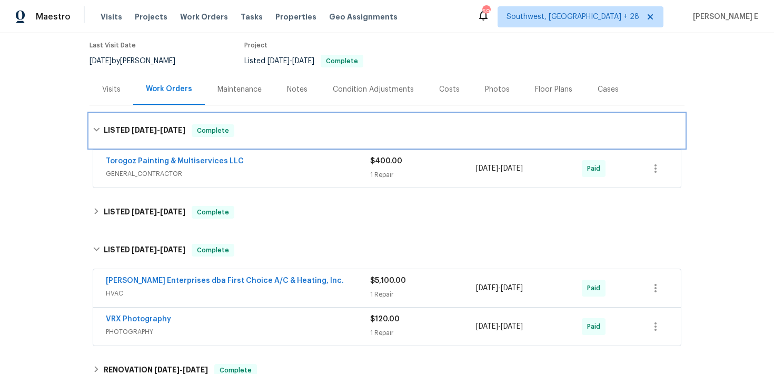
click at [121, 135] on h6 "LISTED [DATE] - [DATE]" at bounding box center [145, 130] width 82 height 13
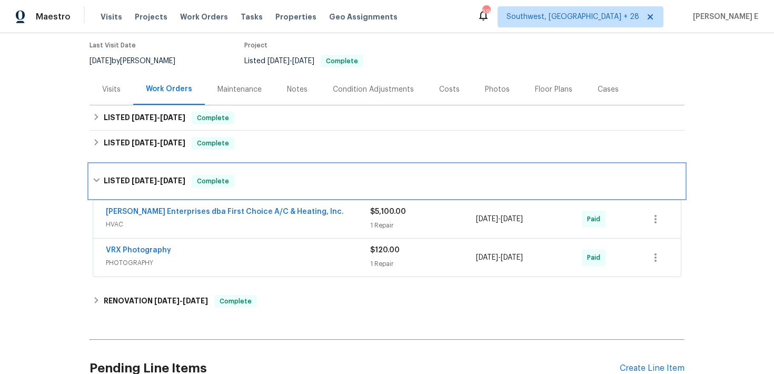
click at [120, 180] on h6 "LISTED [DATE] - [DATE]" at bounding box center [145, 181] width 82 height 13
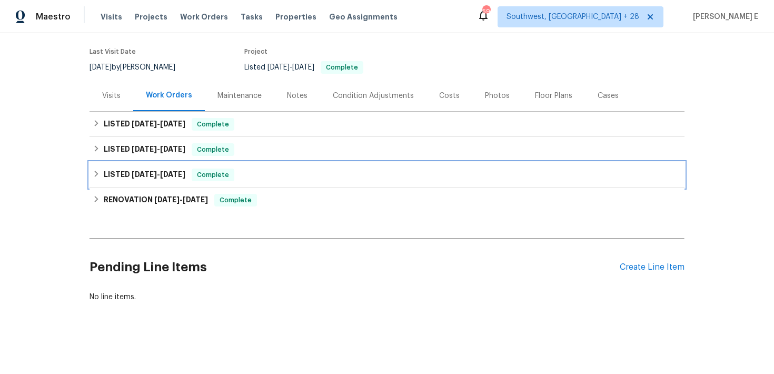
scroll to position [80, 0]
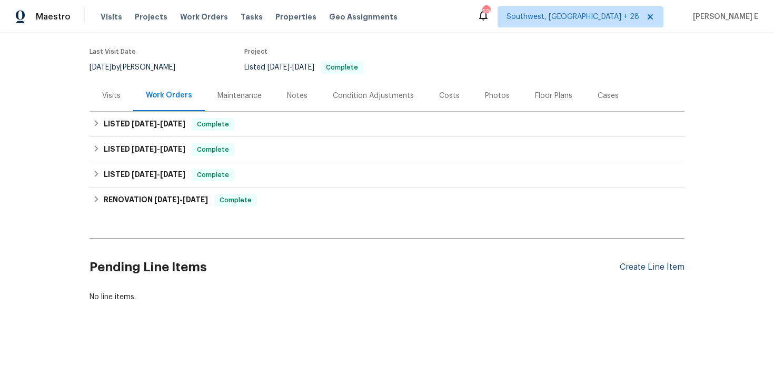
click at [649, 267] on div "Create Line Item" at bounding box center [652, 267] width 65 height 10
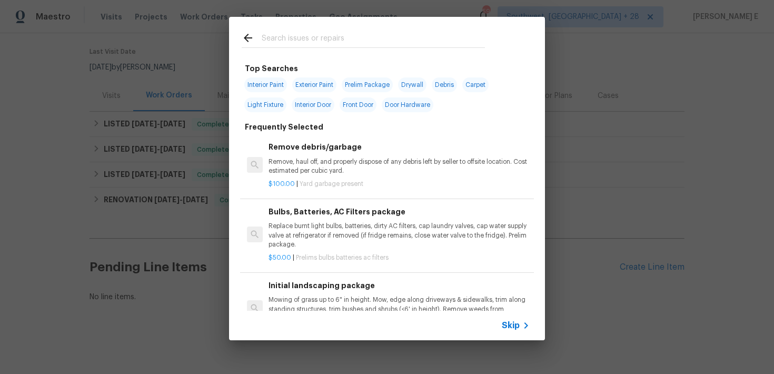
click at [520, 325] on icon at bounding box center [526, 325] width 13 height 13
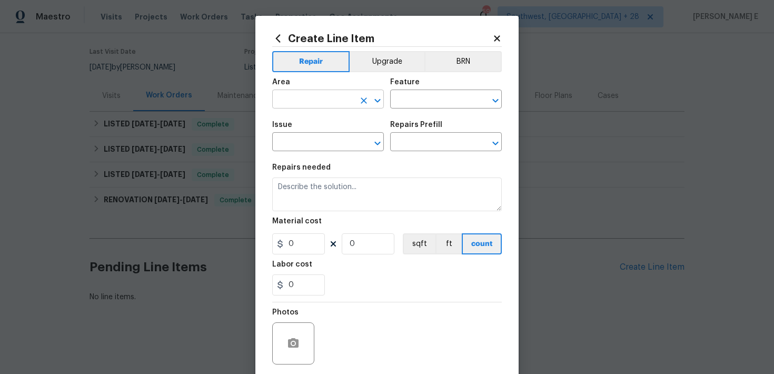
click at [333, 108] on input "text" at bounding box center [313, 100] width 82 height 16
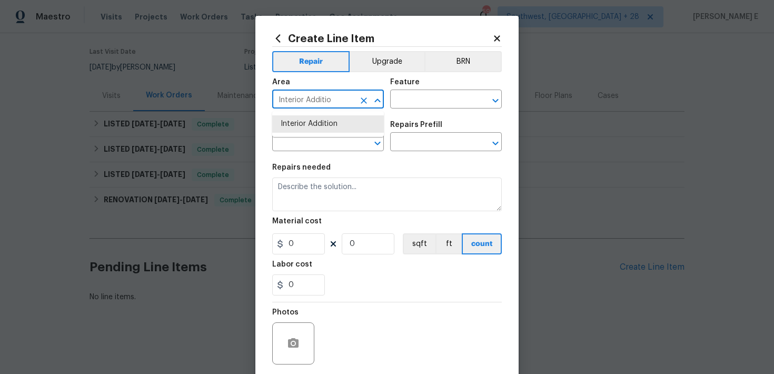
type input "\"
click at [325, 147] on li "Interior Overall" at bounding box center [328, 141] width 112 height 17
type input "Interior Overall"
click at [403, 111] on div "Area Interior Overall ​ Feature ​" at bounding box center [387, 93] width 230 height 43
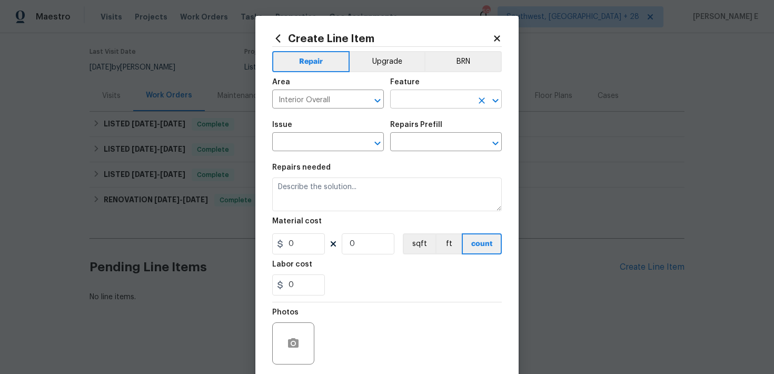
click at [418, 106] on input "text" at bounding box center [431, 100] width 82 height 16
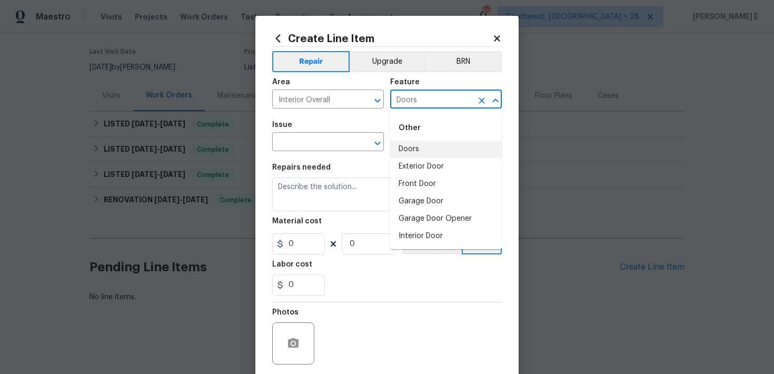
type input "Doors"
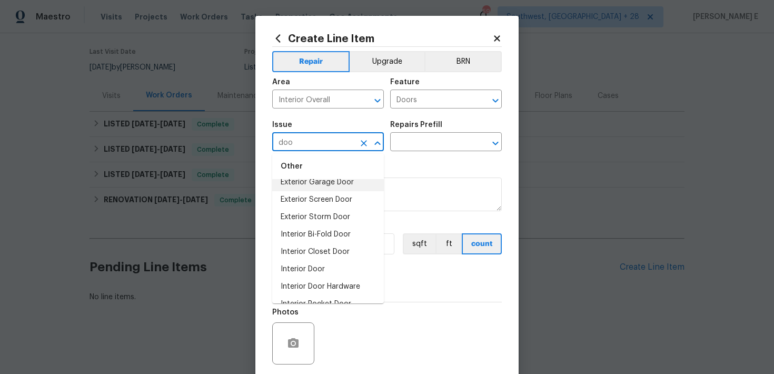
scroll to position [0, 0]
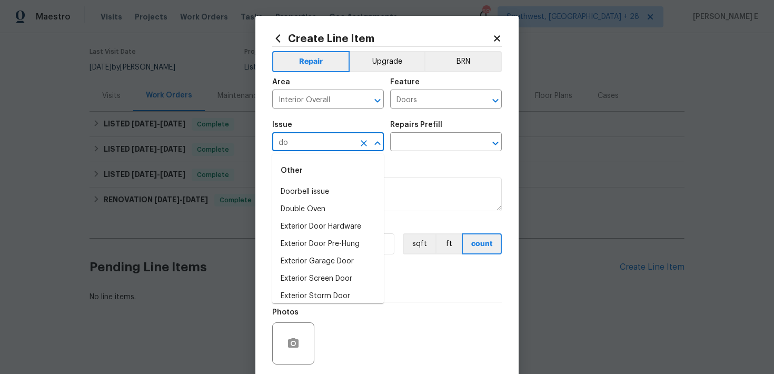
type input "d"
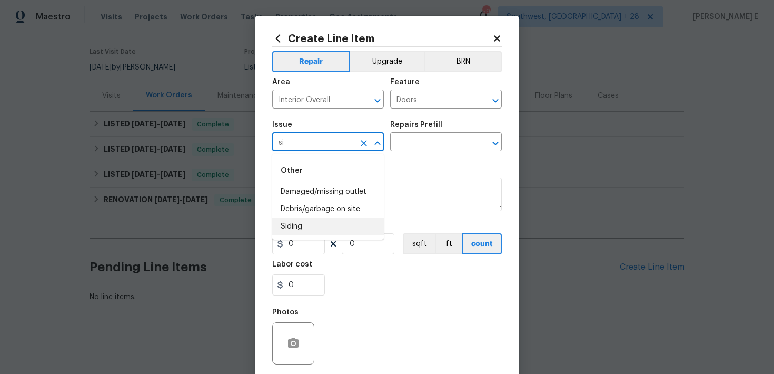
click at [317, 226] on li "Siding" at bounding box center [328, 226] width 112 height 17
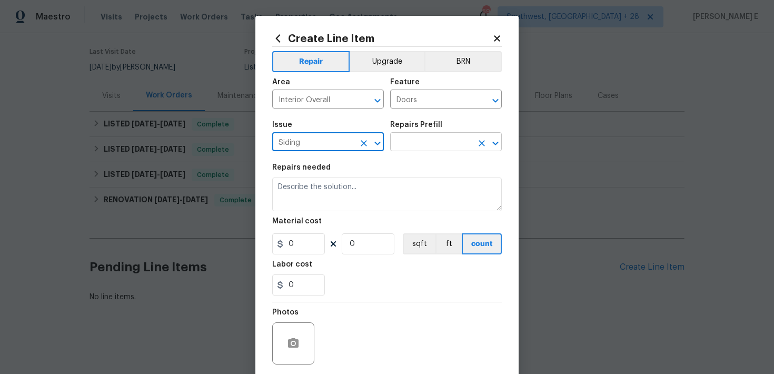
type input "Siding"
click at [432, 147] on input "text" at bounding box center [431, 143] width 82 height 16
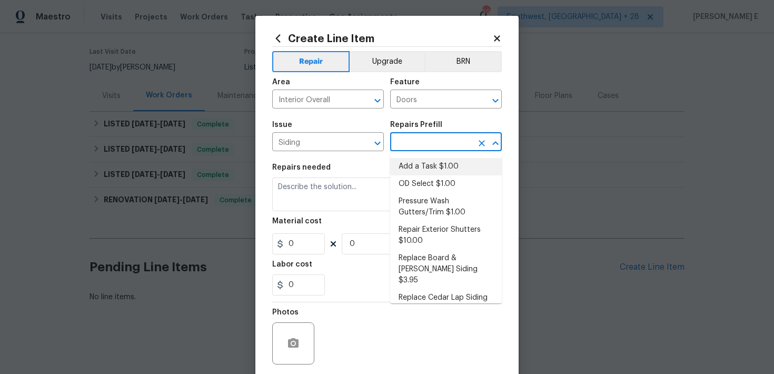
click at [419, 169] on li "Add a Task $1.00" at bounding box center [446, 166] width 112 height 17
type input "Siding"
type input "Add a Task $1.00"
type textarea "HPM to detail"
type input "1"
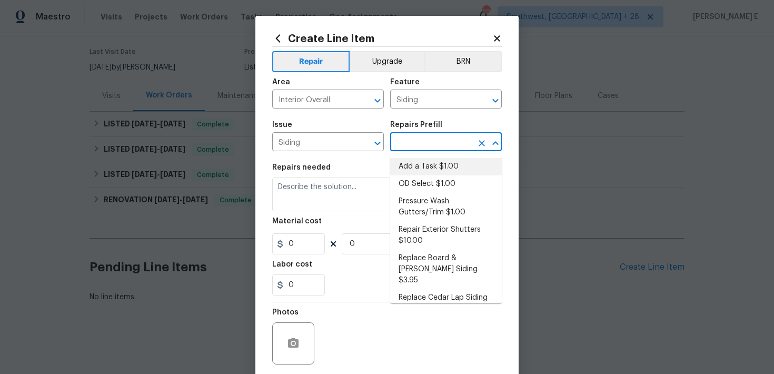
type input "1"
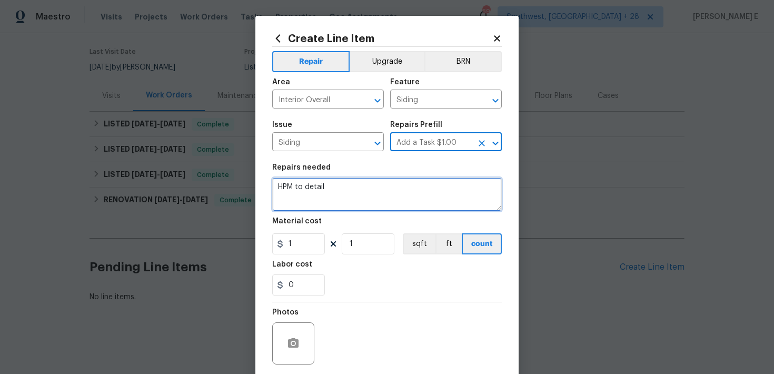
click at [335, 196] on textarea "HPM to detail" at bounding box center [387, 194] width 230 height 34
paste textarea "Mount piece of fallen siding above front door. Also rehang shed door."
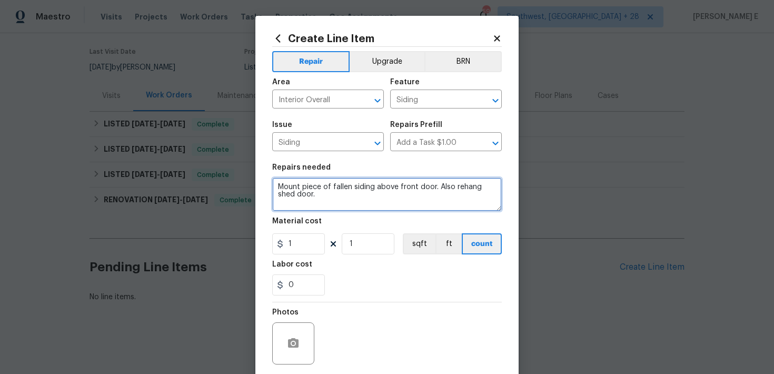
click at [344, 187] on textarea "Mount piece of fallen siding above front door. Also rehang shed door." at bounding box center [387, 194] width 230 height 34
click at [342, 193] on textarea "Mount piece of fallen siding above front door. Also rehang shed door." at bounding box center [387, 194] width 230 height 34
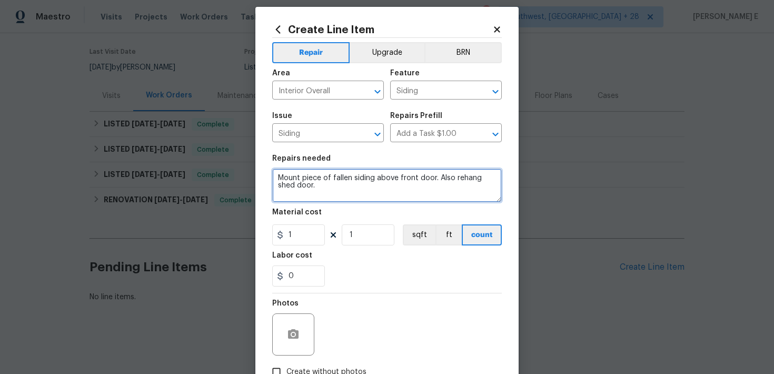
scroll to position [10, 0]
type textarea "Mount piece of fallen siding above front door. Also rehang shed door."
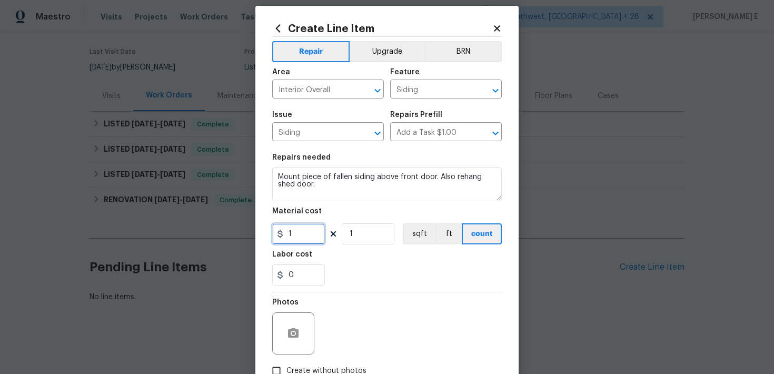
drag, startPoint x: 305, startPoint y: 234, endPoint x: 242, endPoint y: 239, distance: 63.4
click at [242, 239] on div "Create Line Item Repair Upgrade BRN Area Interior Overall ​ Feature Siding ​ Is…" at bounding box center [387, 187] width 774 height 374
type input "75"
click at [295, 327] on button "button" at bounding box center [293, 333] width 25 height 25
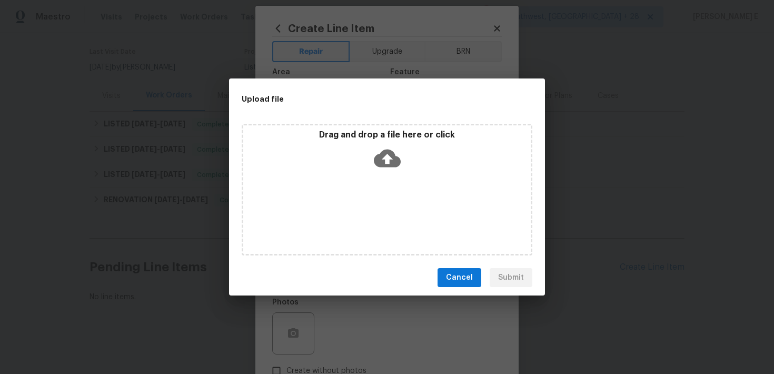
click at [383, 159] on icon at bounding box center [387, 159] width 27 height 18
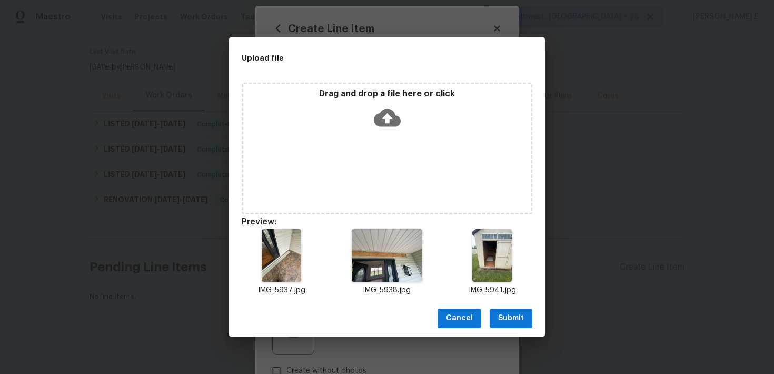
click at [489, 319] on div "Cancel Submit" at bounding box center [387, 318] width 316 height 36
click at [504, 317] on span "Submit" at bounding box center [511, 318] width 26 height 13
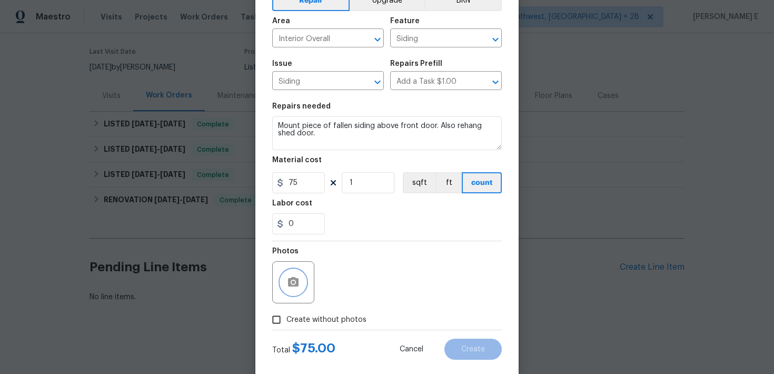
scroll to position [80, 0]
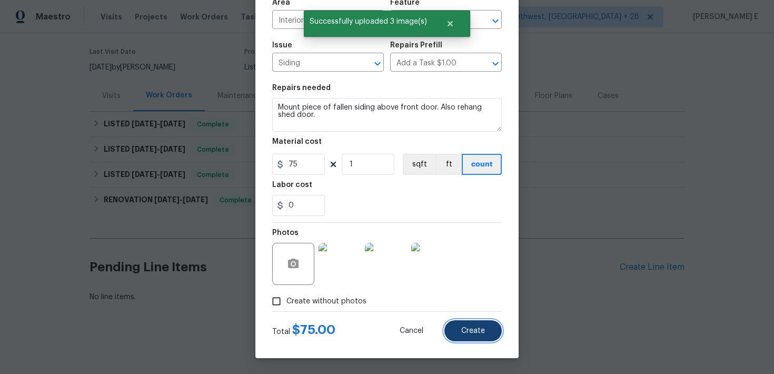
click at [475, 332] on span "Create" at bounding box center [473, 331] width 24 height 8
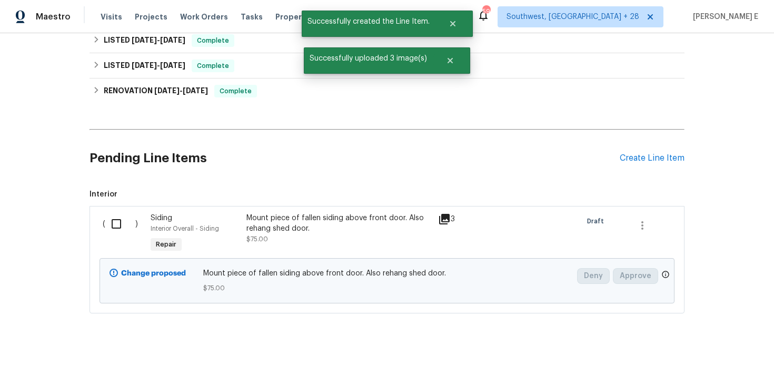
scroll to position [200, 0]
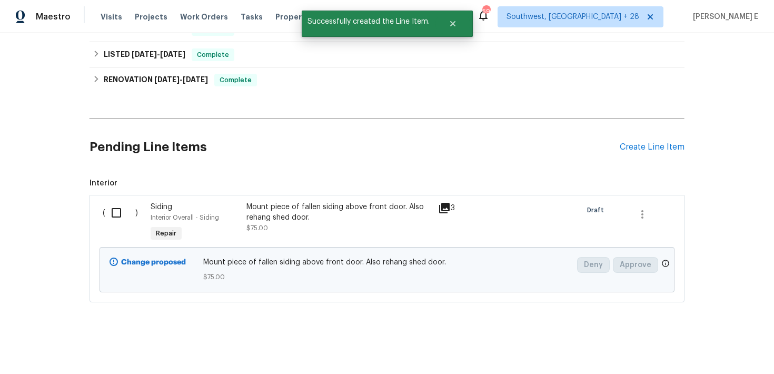
click at [114, 201] on div "( )" at bounding box center [124, 223] width 48 height 48
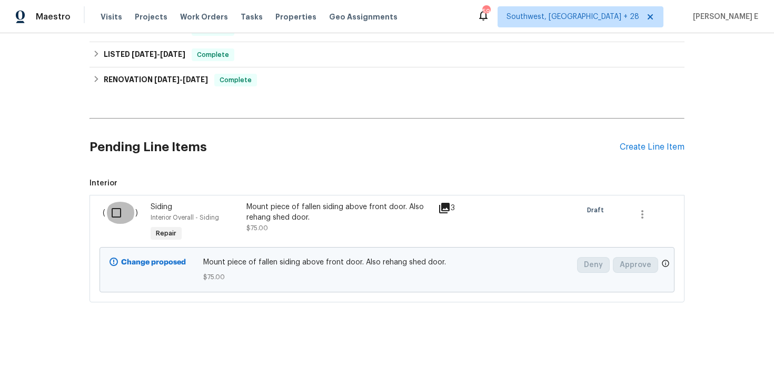
click at [120, 210] on input "checkbox" at bounding box center [120, 213] width 30 height 22
checkbox input "true"
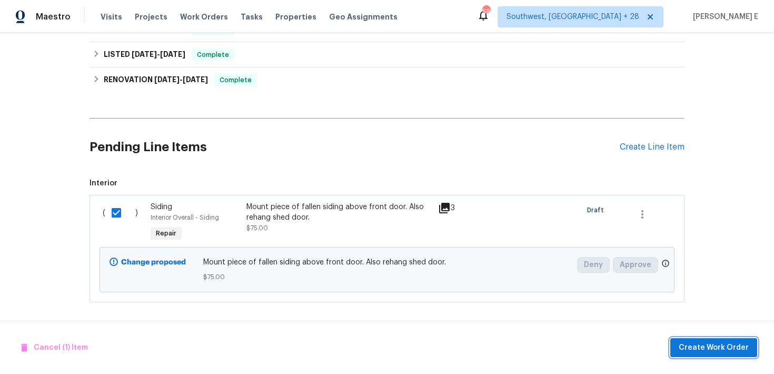
click at [708, 347] on span "Create Work Order" at bounding box center [714, 347] width 70 height 13
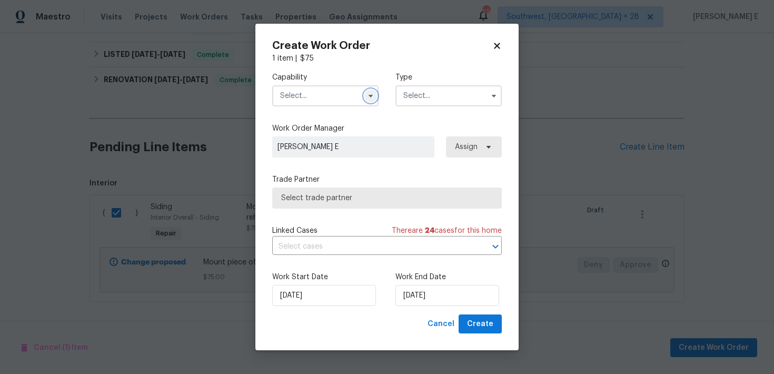
click at [368, 98] on icon "button" at bounding box center [371, 96] width 8 height 8
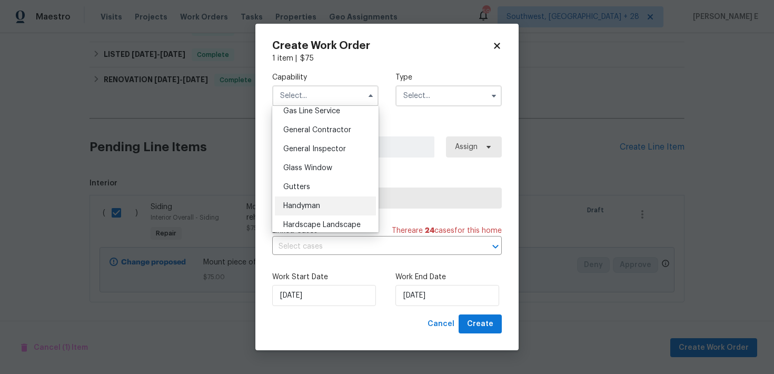
scroll to position [492, 0]
click at [301, 201] on div "Handyman" at bounding box center [325, 205] width 101 height 19
type input "Handyman"
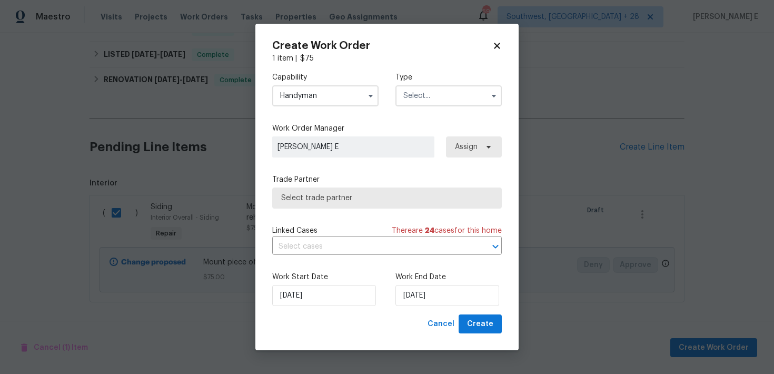
click at [420, 98] on input "text" at bounding box center [449, 95] width 106 height 21
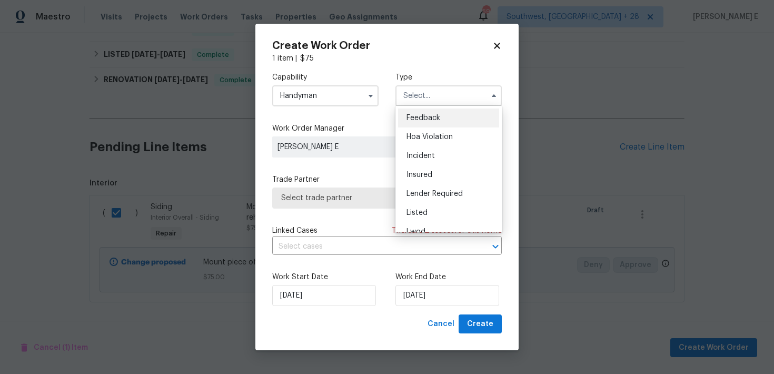
click at [420, 118] on span "Feedback" at bounding box center [424, 117] width 34 height 7
type input "Feedback"
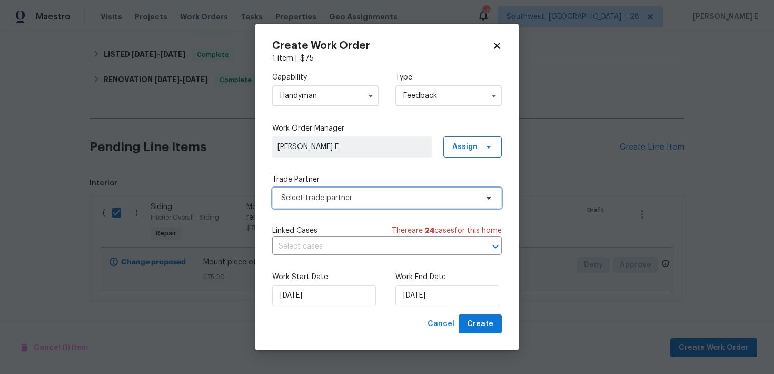
click at [356, 204] on span "Select trade partner" at bounding box center [387, 197] width 230 height 21
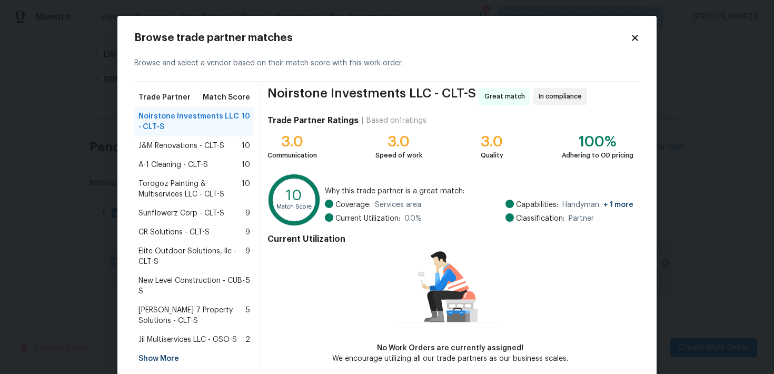
scroll to position [9, 0]
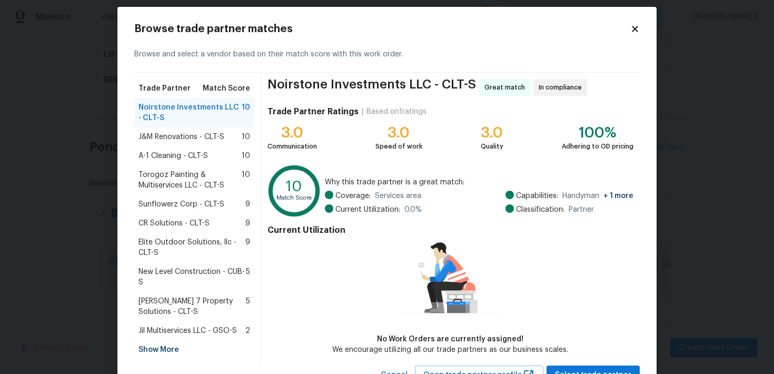
click at [193, 159] on span "A-1 Cleaning - CLT-S" at bounding box center [174, 156] width 70 height 11
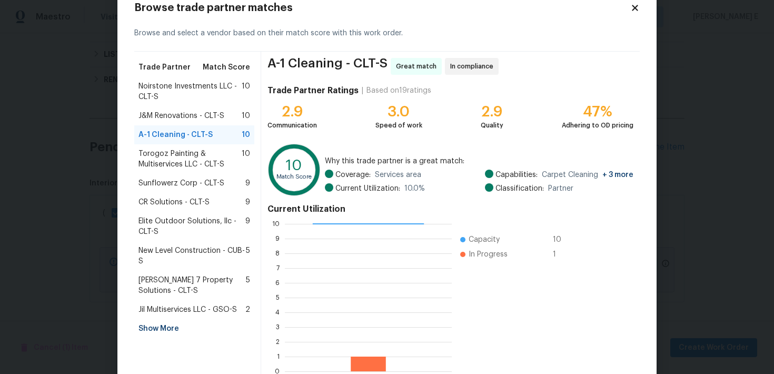
scroll to position [35, 0]
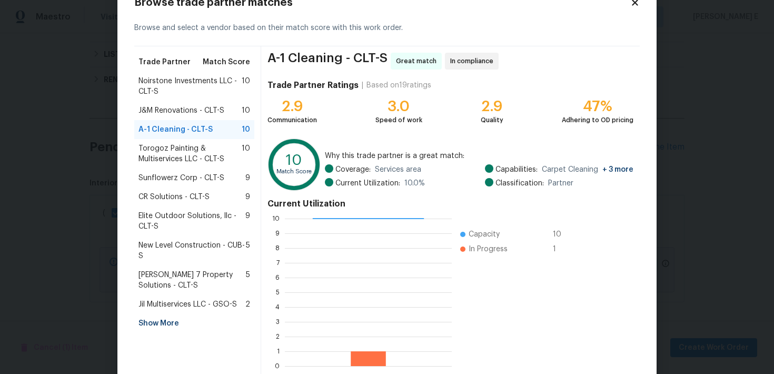
click at [162, 105] on span "J&M Renovations - CLT-S" at bounding box center [182, 110] width 86 height 11
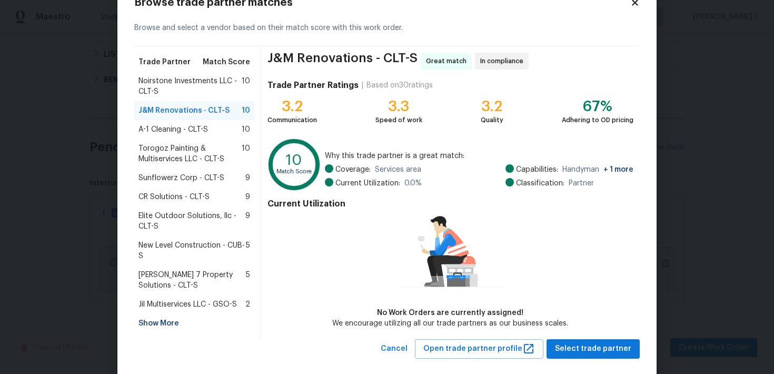
scroll to position [52, 0]
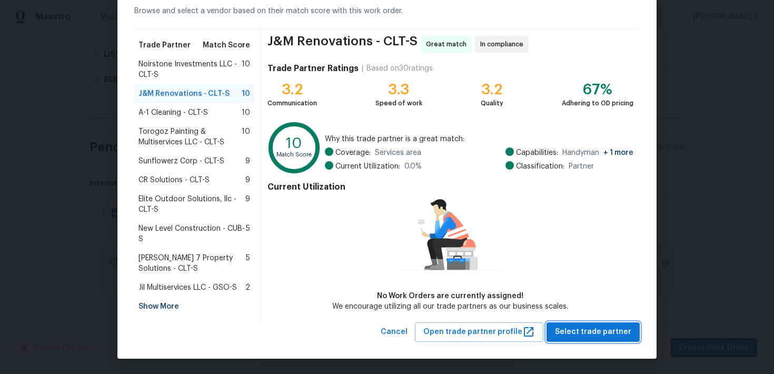
click at [590, 330] on span "Select trade partner" at bounding box center [593, 331] width 76 height 13
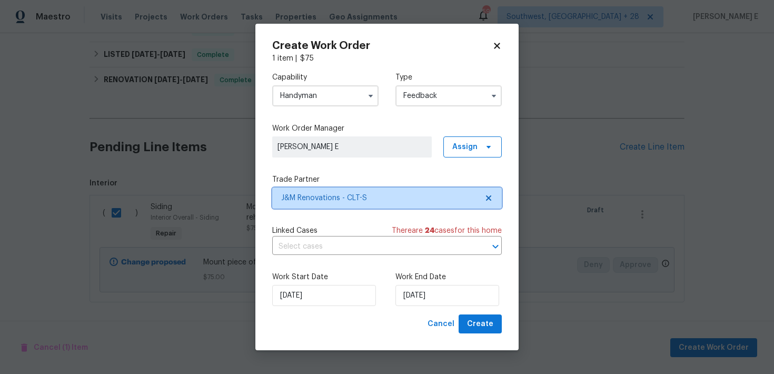
scroll to position [0, 0]
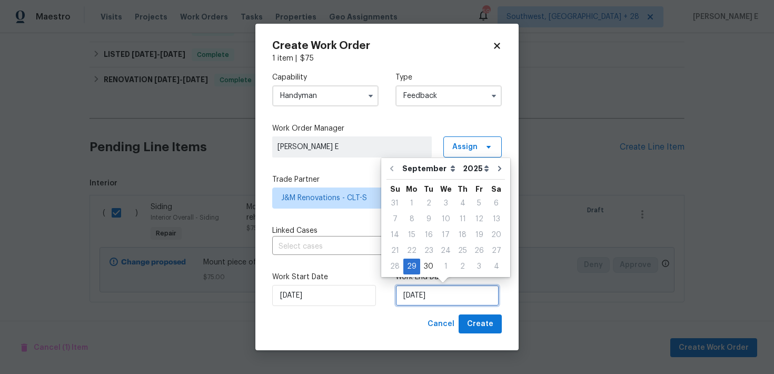
click at [425, 297] on input "29/09/2025" at bounding box center [448, 295] width 104 height 21
click at [443, 266] on div "1" at bounding box center [445, 266] width 17 height 15
type input "01/10/2025"
select select "9"
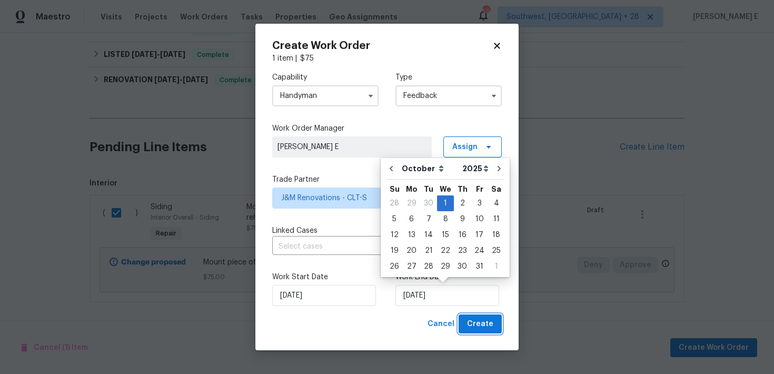
drag, startPoint x: 489, startPoint y: 331, endPoint x: 484, endPoint y: 338, distance: 9.1
click at [489, 331] on button "Create" at bounding box center [480, 323] width 43 height 19
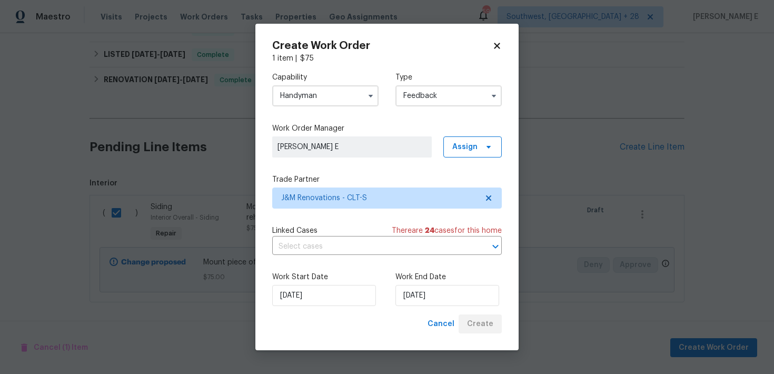
checkbox input "false"
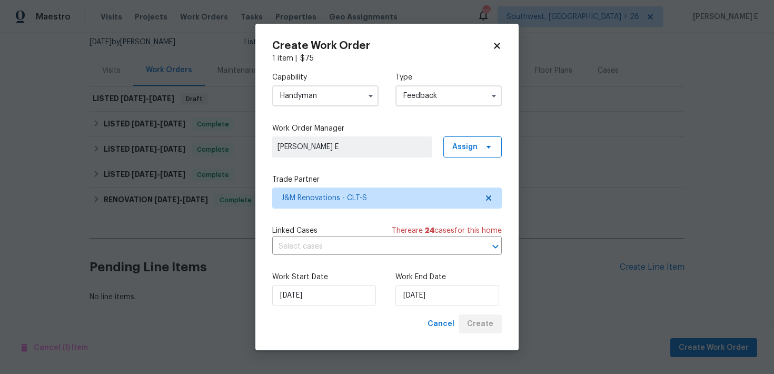
scroll to position [105, 0]
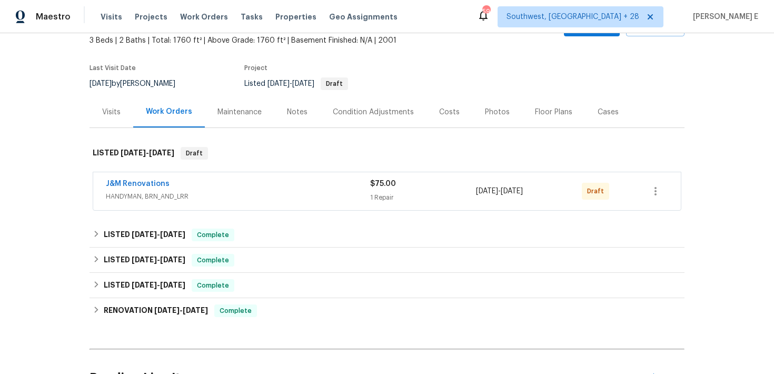
scroll to position [89, 0]
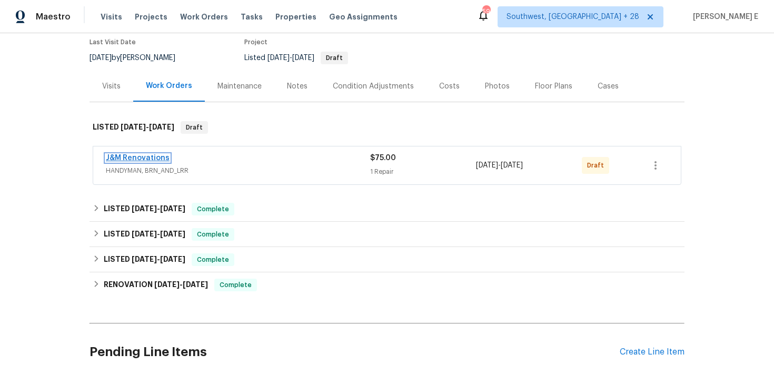
click at [151, 157] on link "J&M Renovations" at bounding box center [138, 157] width 64 height 7
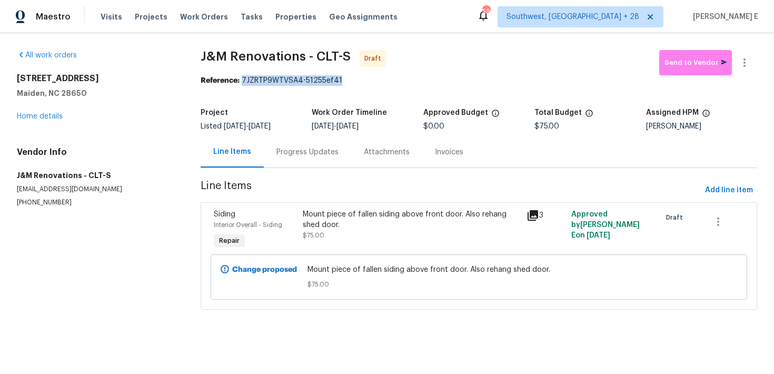
drag, startPoint x: 245, startPoint y: 80, endPoint x: 356, endPoint y: 81, distance: 110.6
click at [356, 81] on div "Reference: 7JZRTP9WTVSA4-51255ef41" at bounding box center [479, 80] width 557 height 11
copy div "7JZRTP9WTVSA4-51255ef41"
click at [318, 146] on div "Progress Updates" at bounding box center [307, 151] width 87 height 31
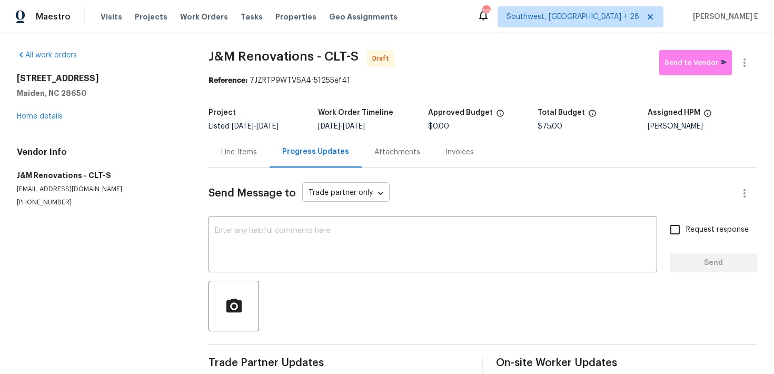
scroll to position [17, 0]
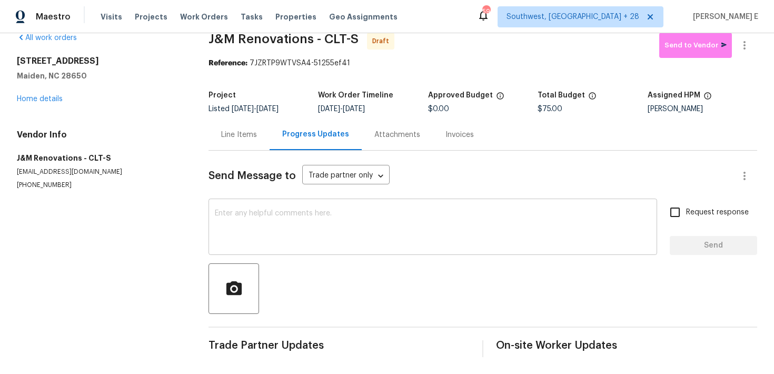
click at [289, 209] on div "x ​" at bounding box center [433, 228] width 449 height 54
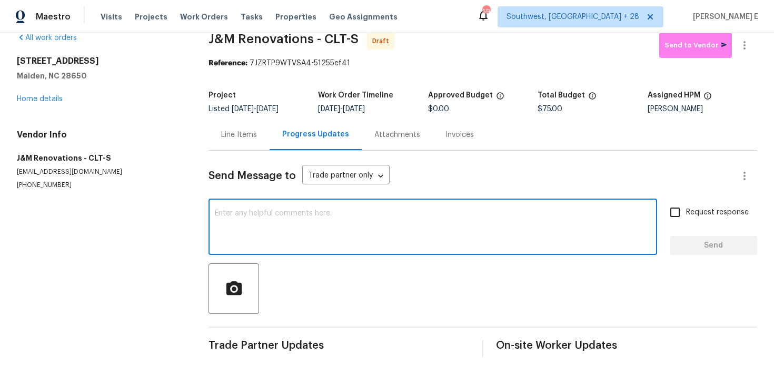
paste textarea "Hi this is [PERSON_NAME] with Opendoor. I’m confirming you received the WO for …"
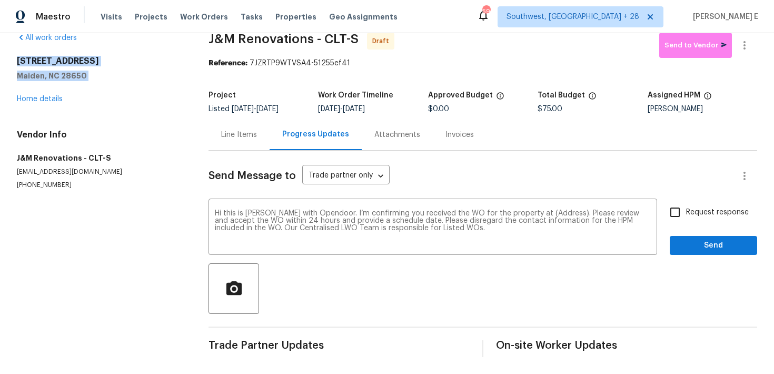
drag, startPoint x: 17, startPoint y: 61, endPoint x: 87, endPoint y: 83, distance: 73.5
click at [87, 83] on div "[STREET_ADDRESS] Home details" at bounding box center [100, 80] width 166 height 48
copy div "[STREET_ADDRESS]"
click at [545, 214] on textarea "Hi this is [PERSON_NAME] with Opendoor. I’m confirming you received the WO for …" at bounding box center [433, 228] width 436 height 37
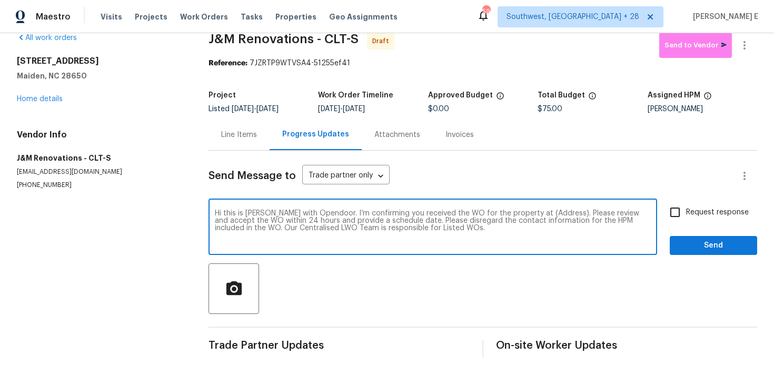
paste textarea "[STREET_ADDRESS]"
type textarea "Hi this is [PERSON_NAME] with Opendoor. I’m confirming you received the WO for …"
click at [696, 205] on label "Request response" at bounding box center [706, 212] width 85 height 22
click at [686, 205] on input "Request response" at bounding box center [675, 212] width 22 height 22
checkbox input "true"
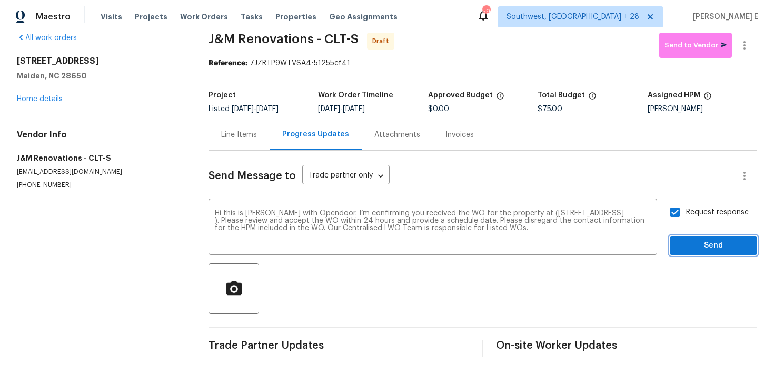
click at [706, 244] on span "Send" at bounding box center [713, 245] width 71 height 13
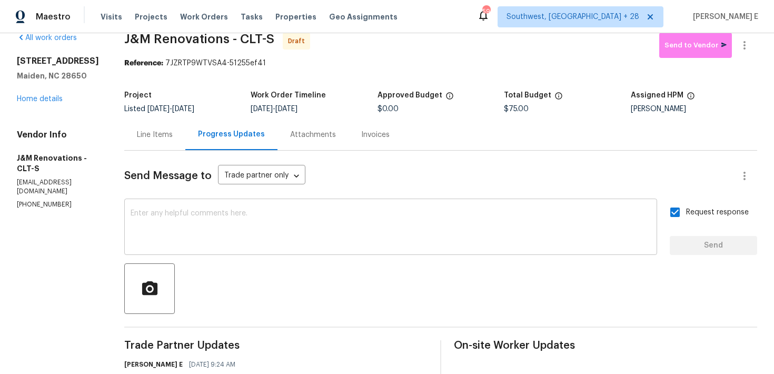
click at [267, 234] on textarea at bounding box center [391, 228] width 520 height 37
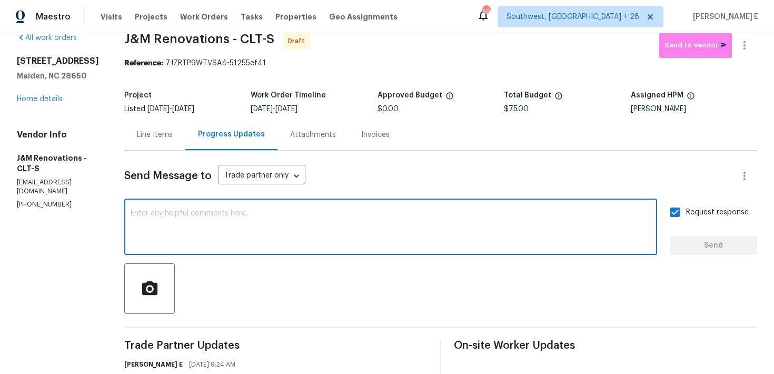
paste textarea "Attention All Work Orders must include before-photos (both close-up and wide-an…"
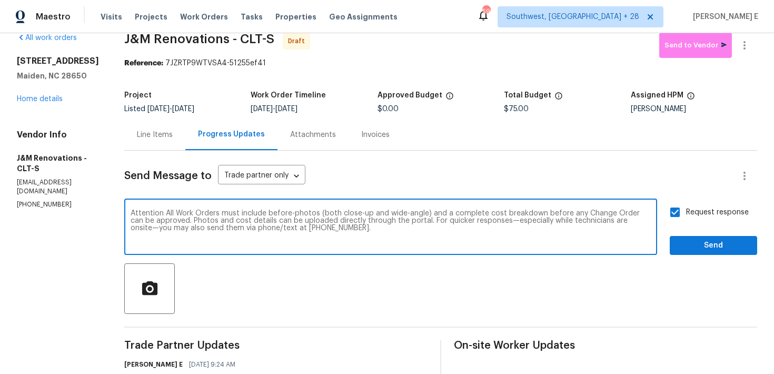
type textarea "Attention All Work Orders must include before-photos (both close-up and wide-an…"
click at [698, 245] on span "Send" at bounding box center [713, 245] width 71 height 13
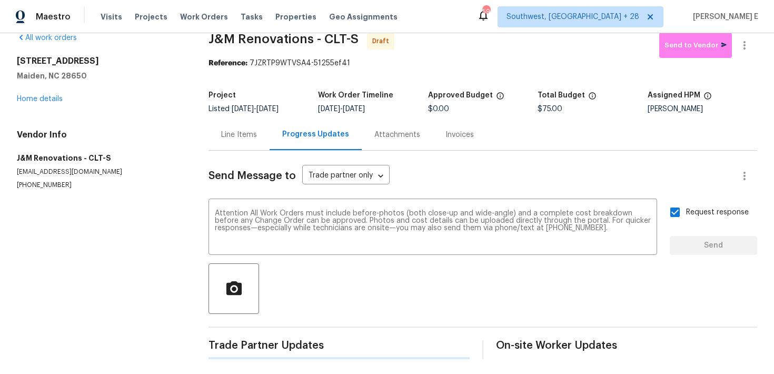
scroll to position [0, 0]
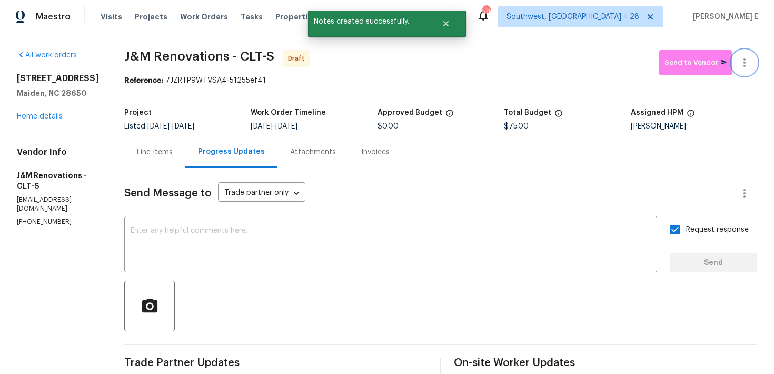
click at [738, 64] on button "button" at bounding box center [744, 62] width 25 height 25
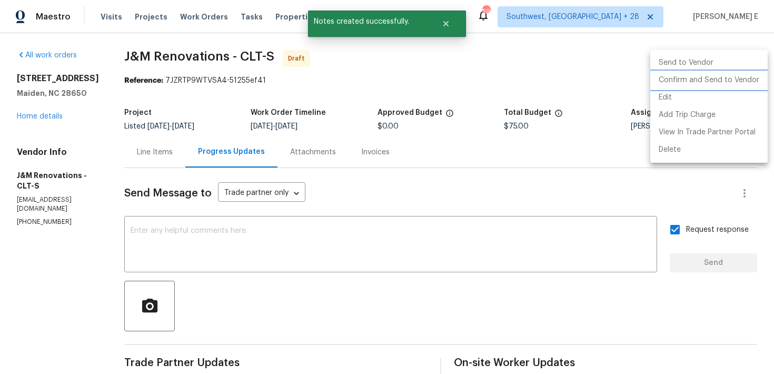
click at [720, 79] on li "Confirm and Send to Vendor" at bounding box center [708, 80] width 117 height 17
click at [435, 104] on div at bounding box center [387, 187] width 774 height 374
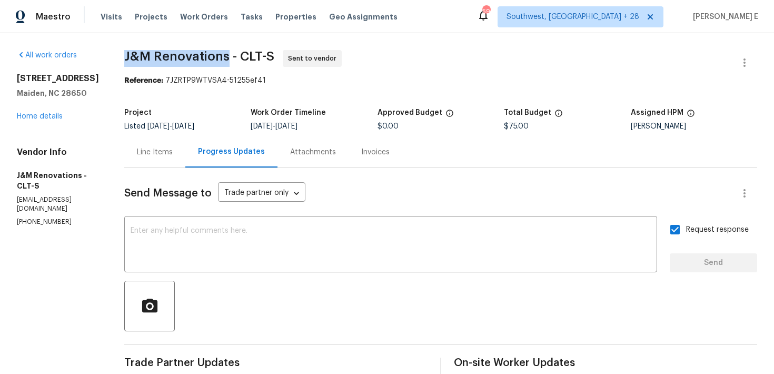
drag, startPoint x: 124, startPoint y: 64, endPoint x: 228, endPoint y: 57, distance: 104.5
click at [228, 57] on div "All work orders 4550 Briarcreek Rd Maiden, NC 28650 Home details Vendor Info J&…" at bounding box center [387, 290] width 774 height 514
copy span "J&M Renovations"
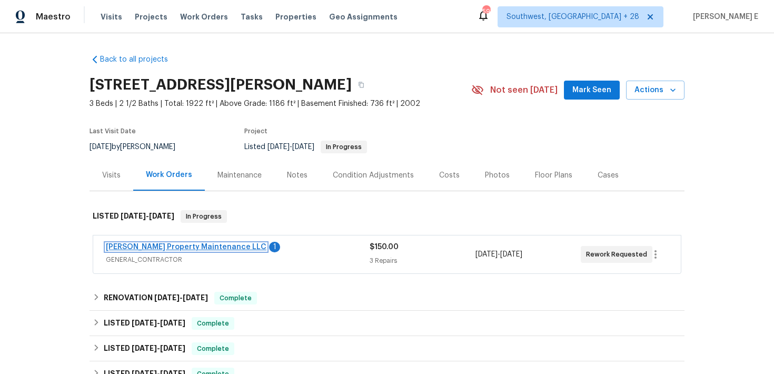
click at [199, 249] on link "[PERSON_NAME] Property Maintenance LLC" at bounding box center [186, 246] width 161 height 7
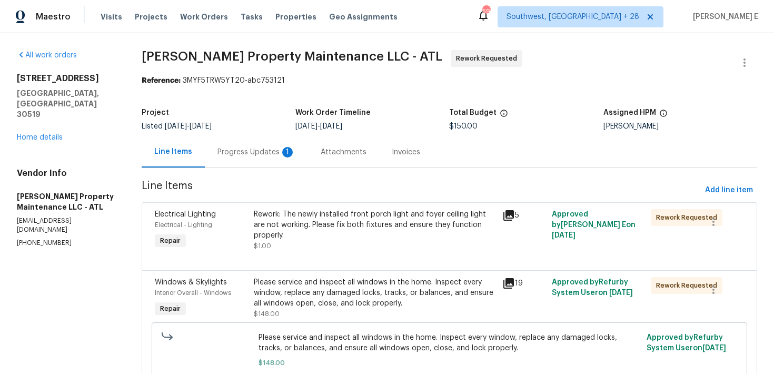
click at [291, 156] on div "Progress Updates 1" at bounding box center [257, 152] width 78 height 11
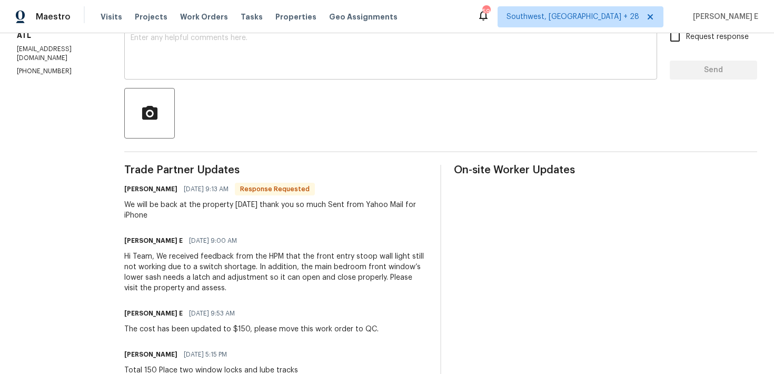
scroll to position [193, 0]
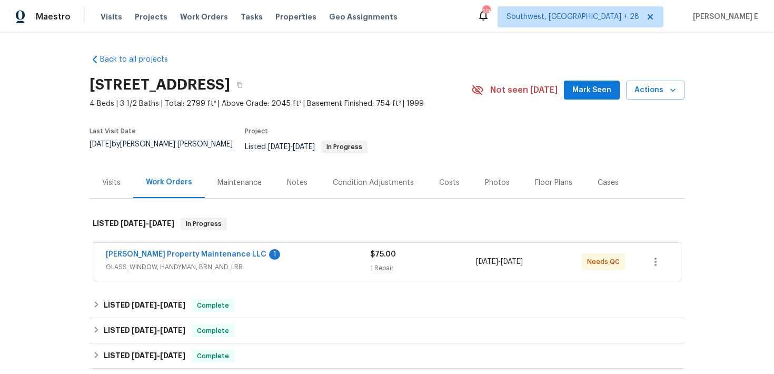
click at [270, 250] on div "[PERSON_NAME] Property Maintenance LLC 1" at bounding box center [238, 255] width 264 height 13
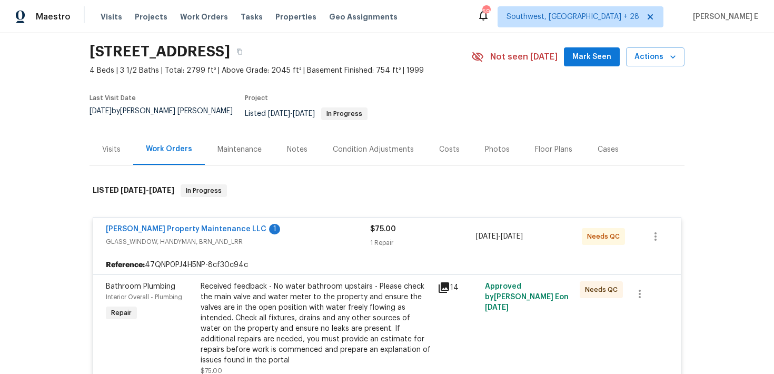
scroll to position [36, 0]
